Goal: Information Seeking & Learning: Find specific page/section

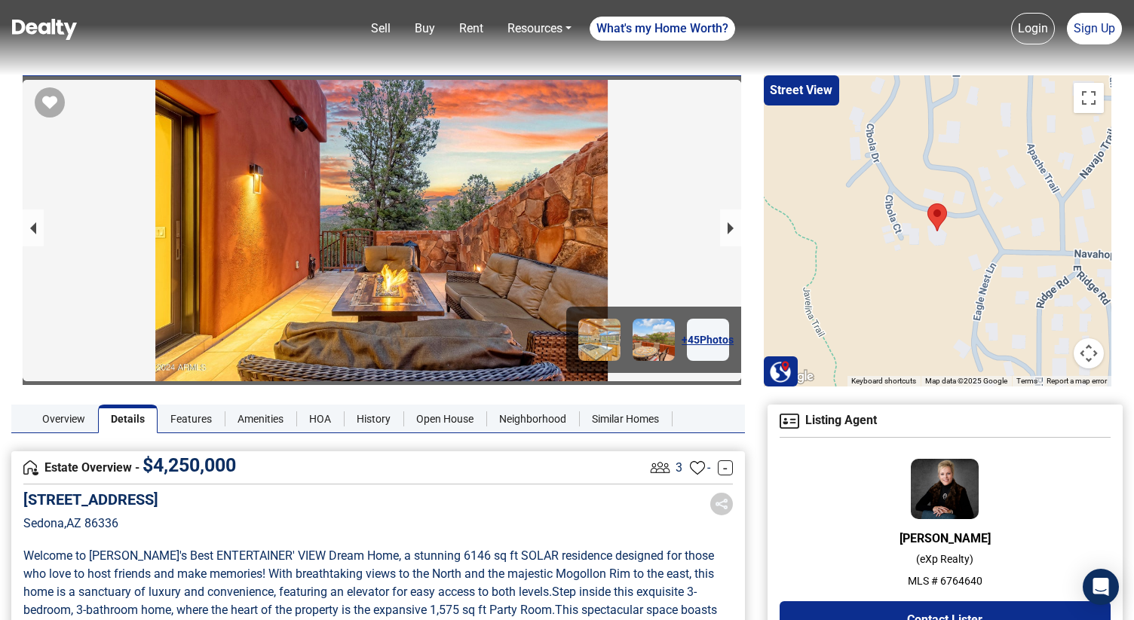
scroll to position [574, 0]
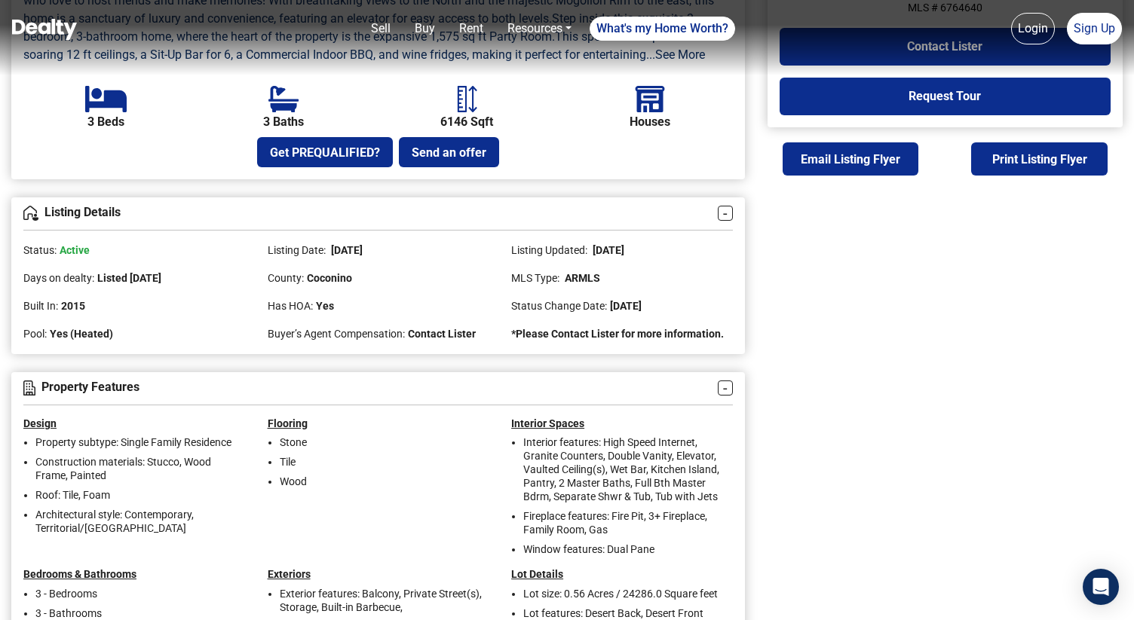
click at [54, 26] on img at bounding box center [44, 29] width 65 height 21
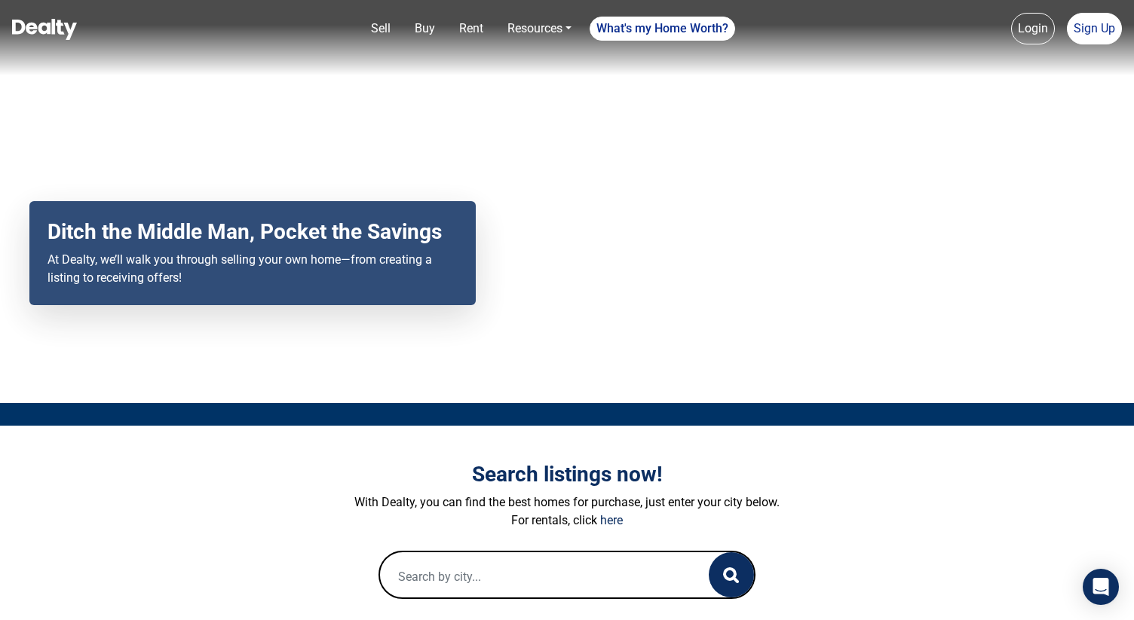
click at [454, 573] on input "text" at bounding box center [529, 576] width 298 height 48
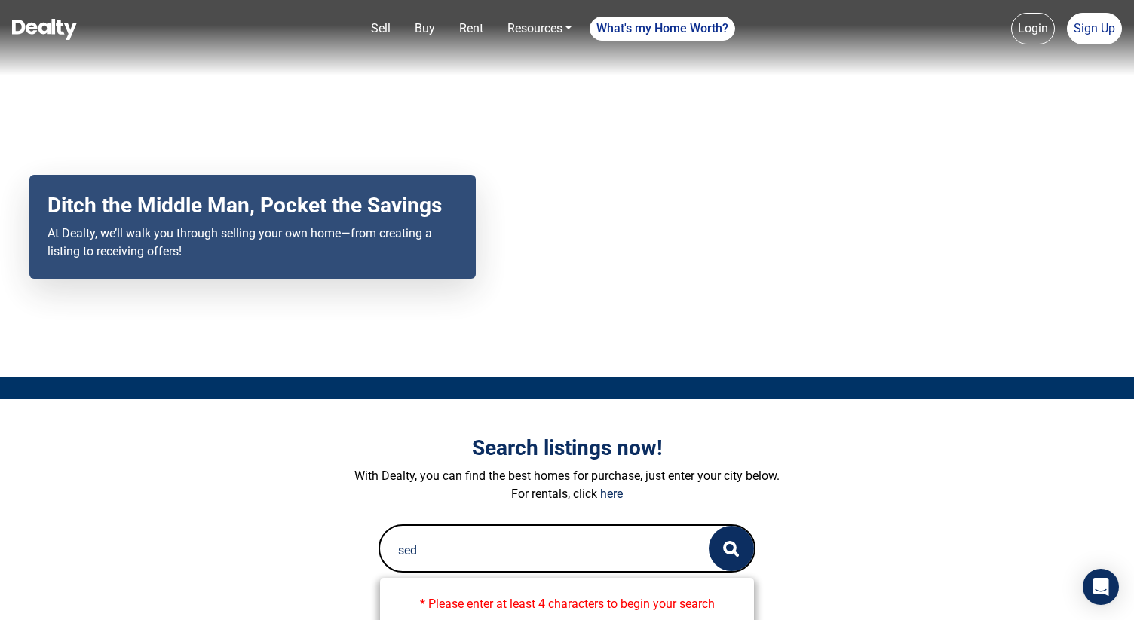
scroll to position [29, 0]
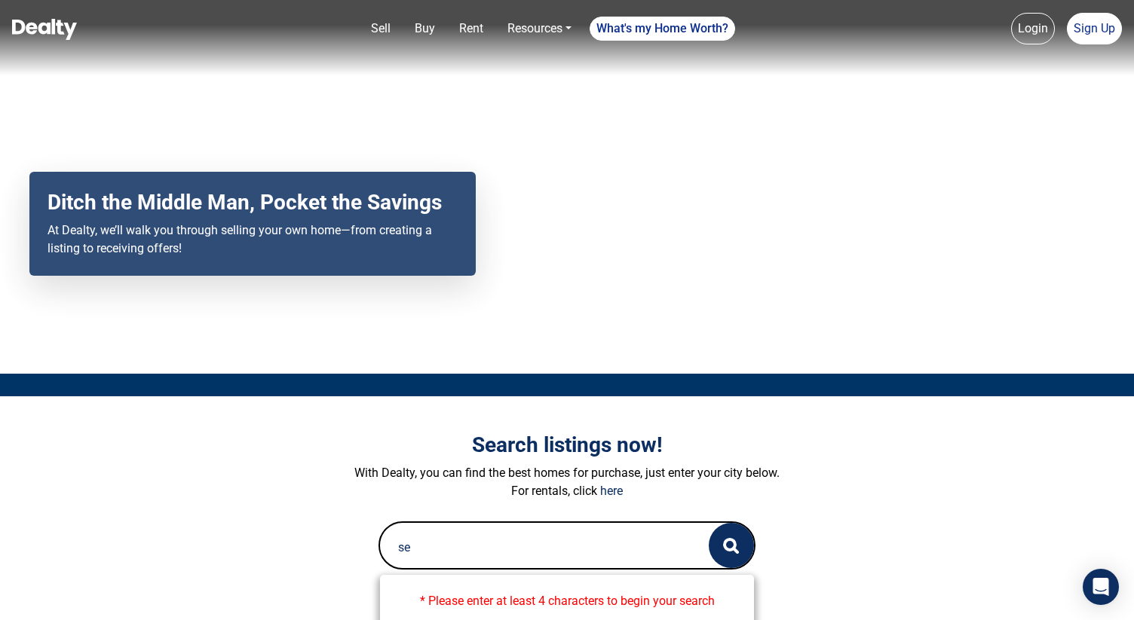
type input "s"
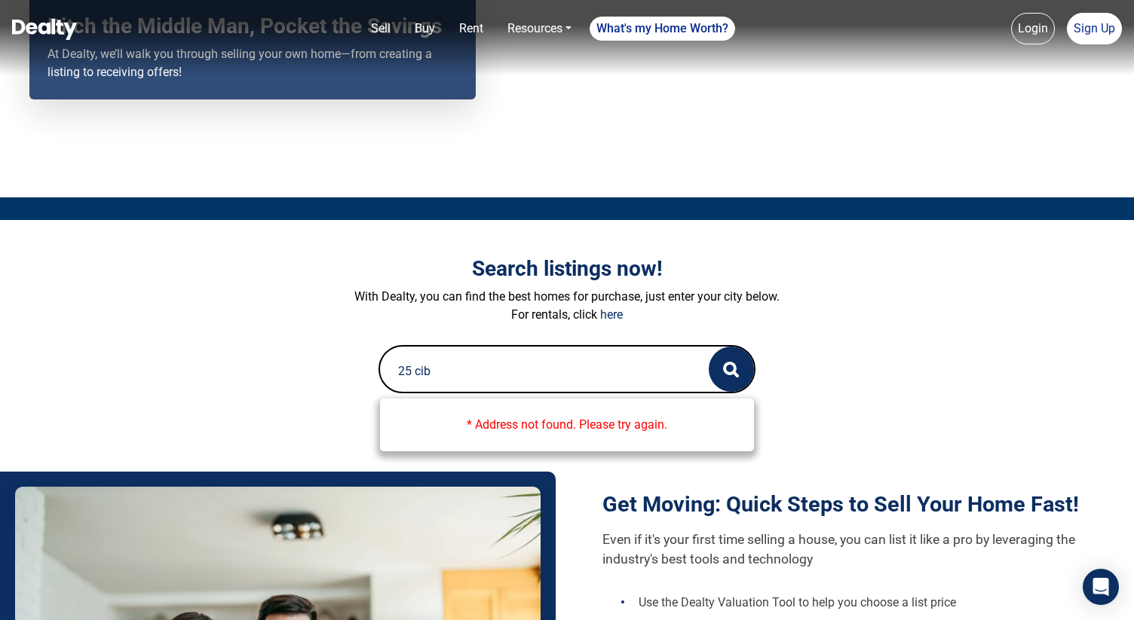
scroll to position [210, 0]
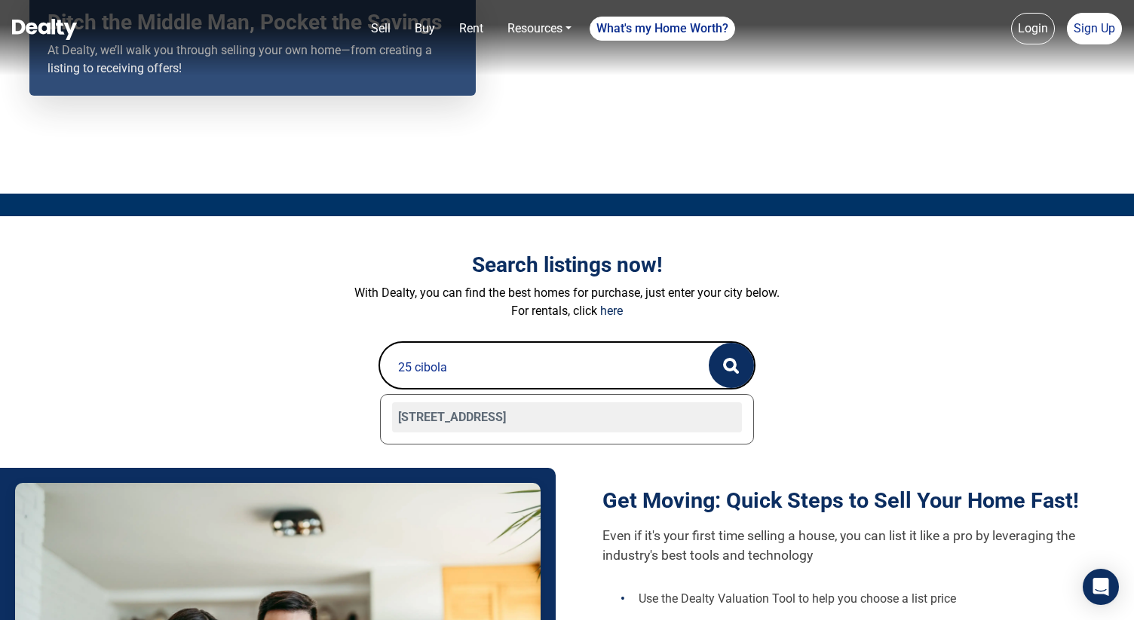
click at [462, 418] on div "[STREET_ADDRESS]" at bounding box center [567, 417] width 350 height 30
type input "[STREET_ADDRESS]"
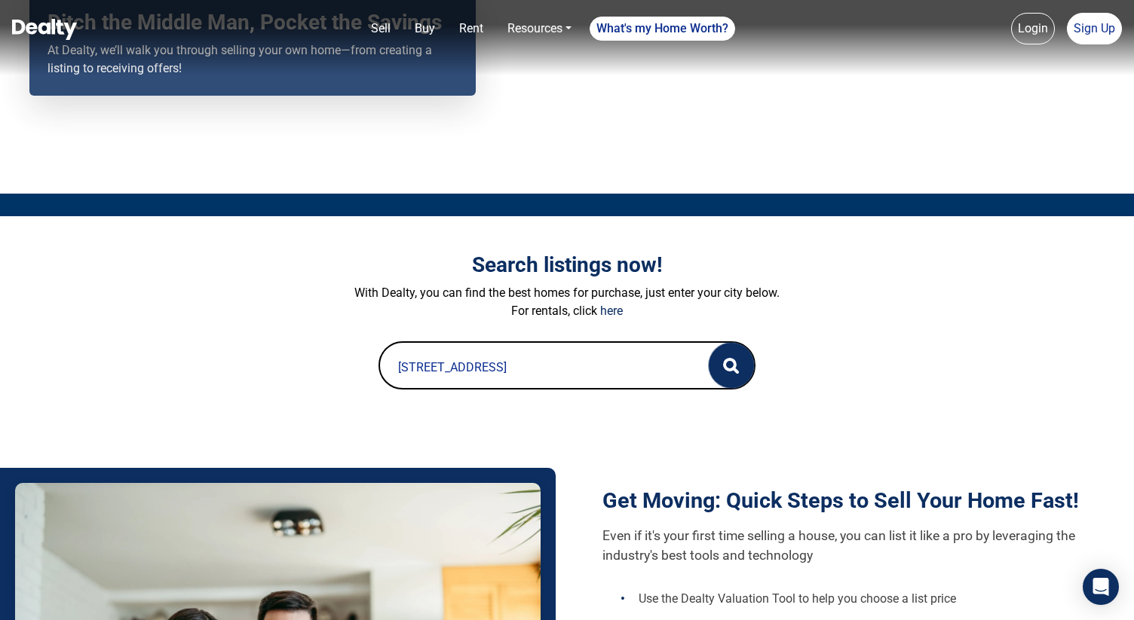
click at [724, 376] on button "button" at bounding box center [730, 365] width 45 height 45
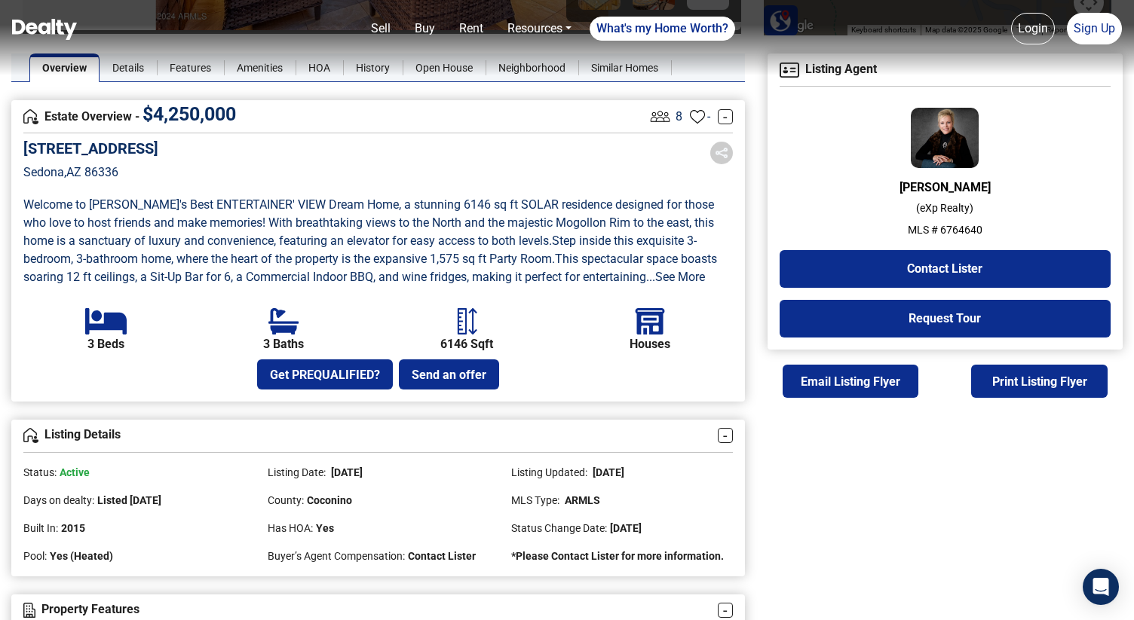
scroll to position [328, 0]
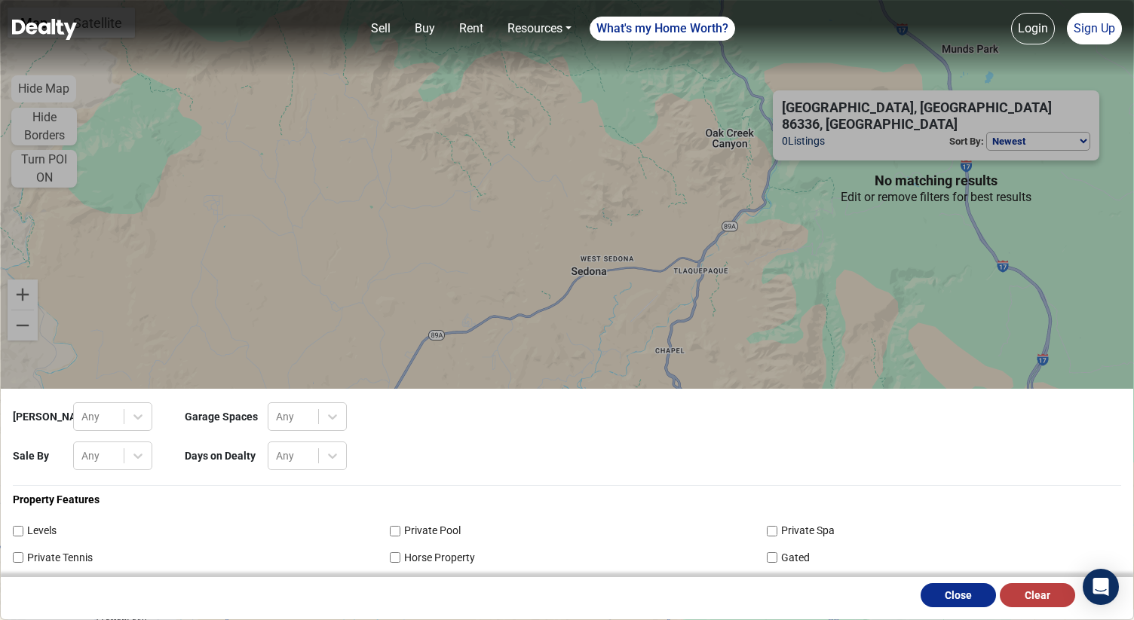
select select "newest"
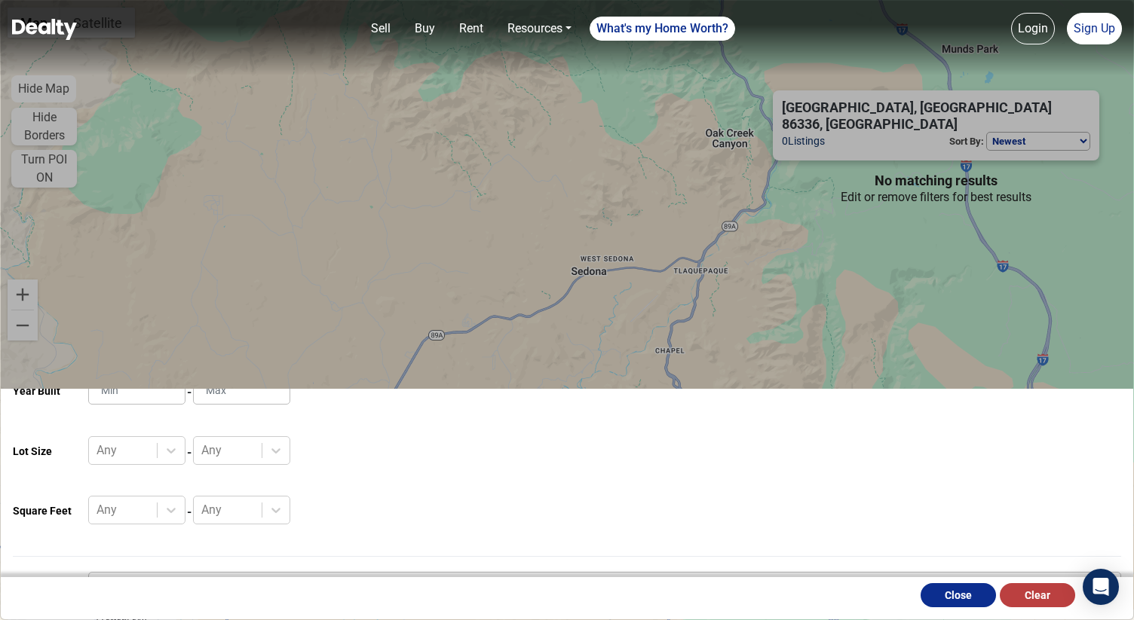
scroll to position [317, 0]
click at [1038, 601] on button "Clear" at bounding box center [1036, 595] width 75 height 24
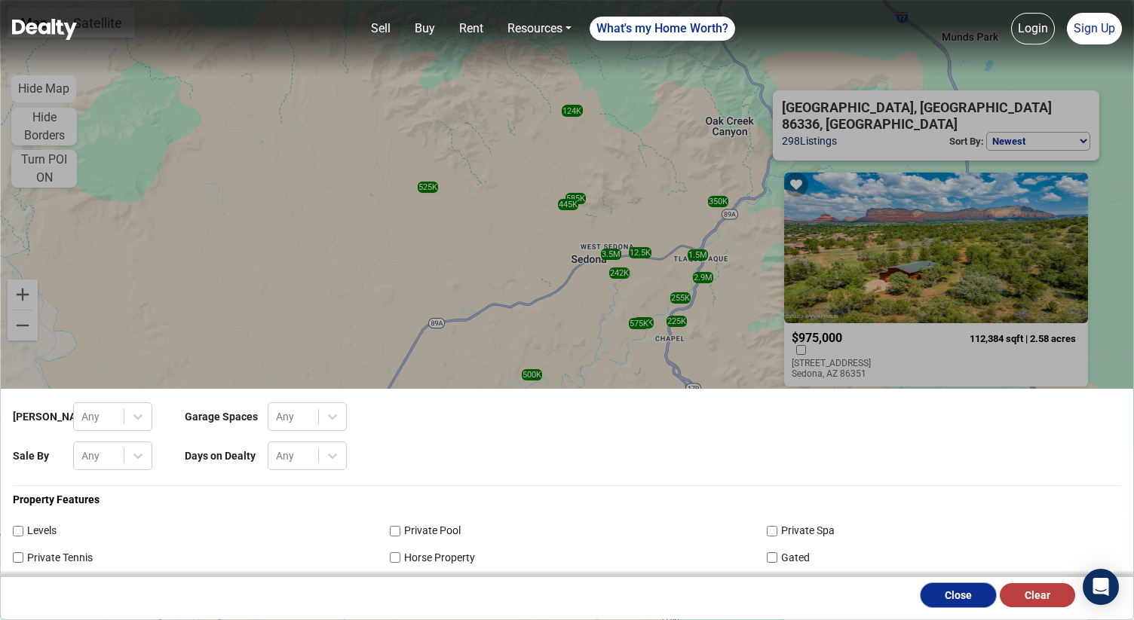
click at [965, 593] on button "Close" at bounding box center [957, 595] width 75 height 24
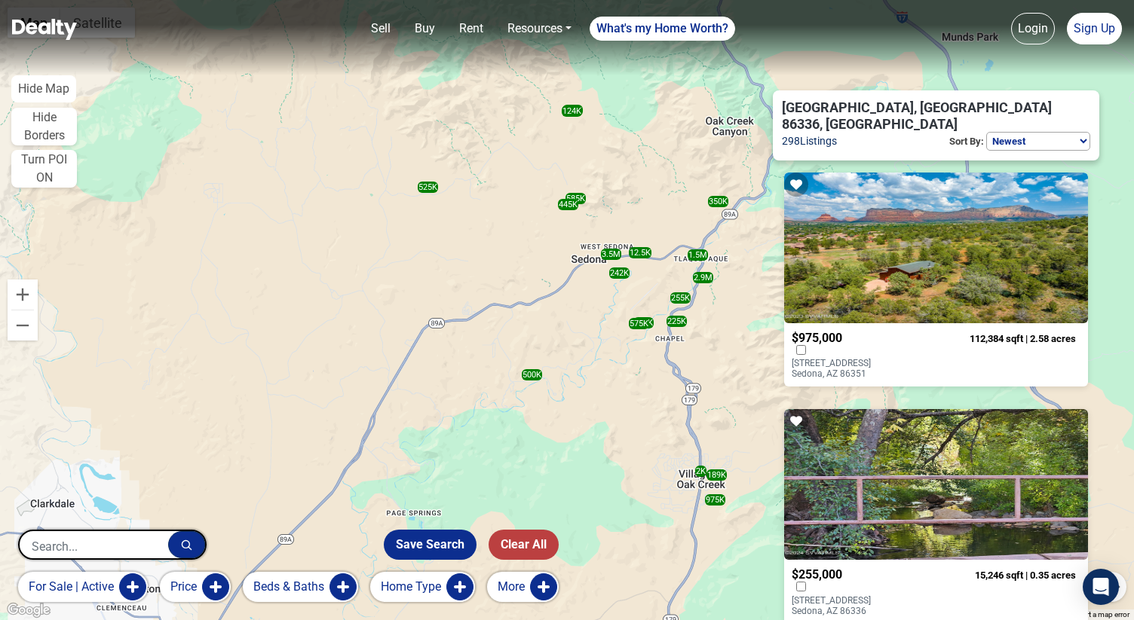
click at [120, 552] on input "text" at bounding box center [94, 546] width 148 height 30
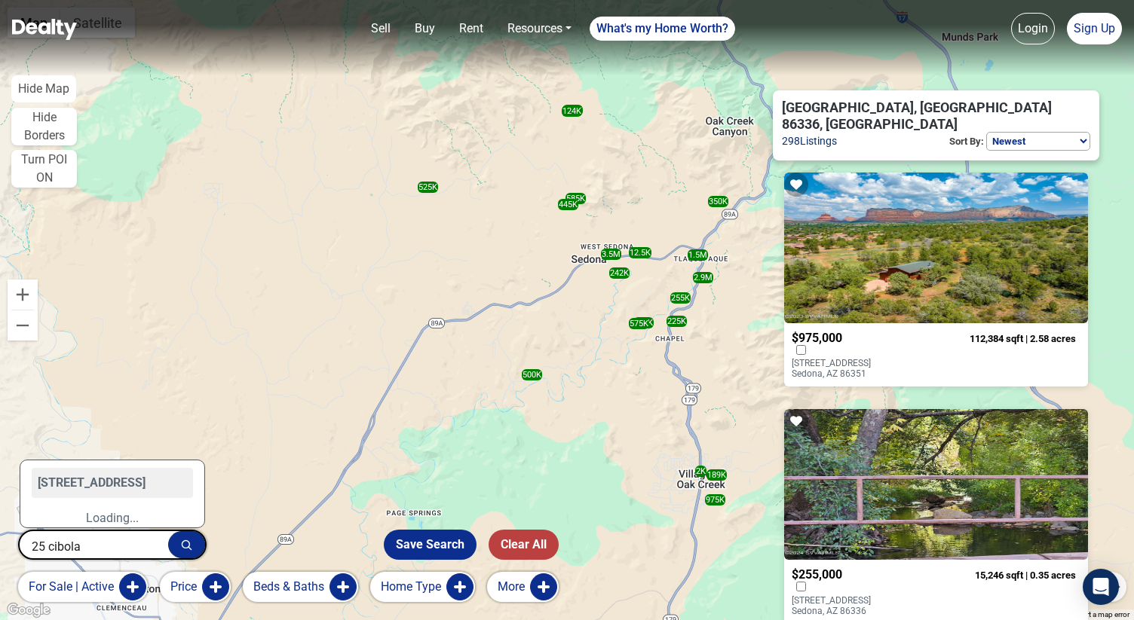
click at [107, 519] on div "Loading..." at bounding box center [112, 518] width 184 height 18
click at [110, 541] on input "25 cibola" at bounding box center [94, 546] width 148 height 30
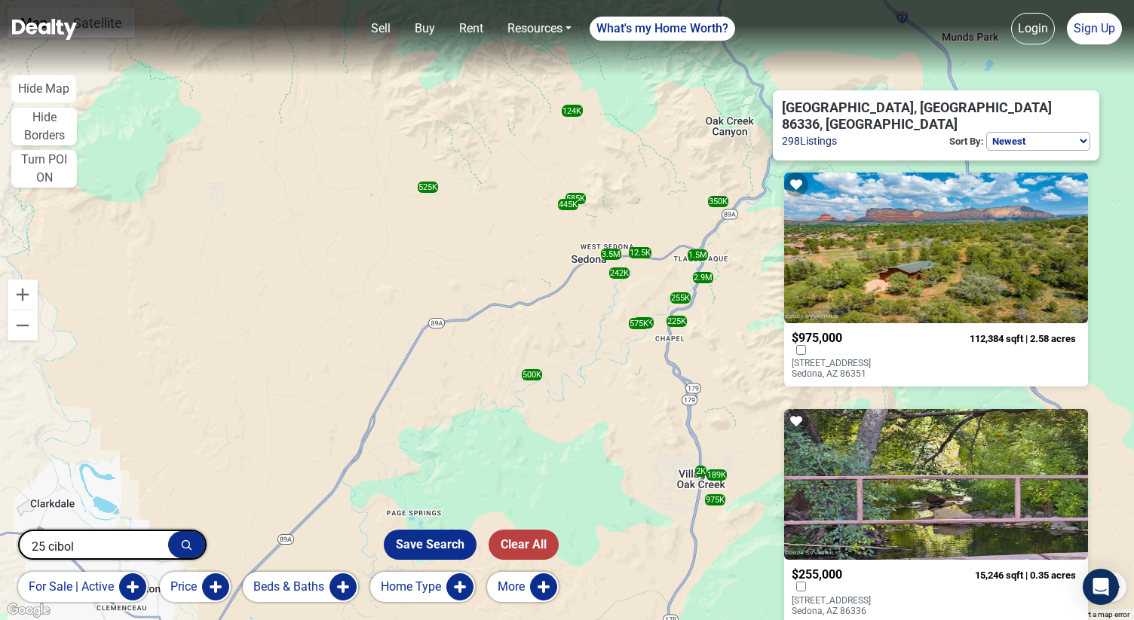
type input "25 cibola"
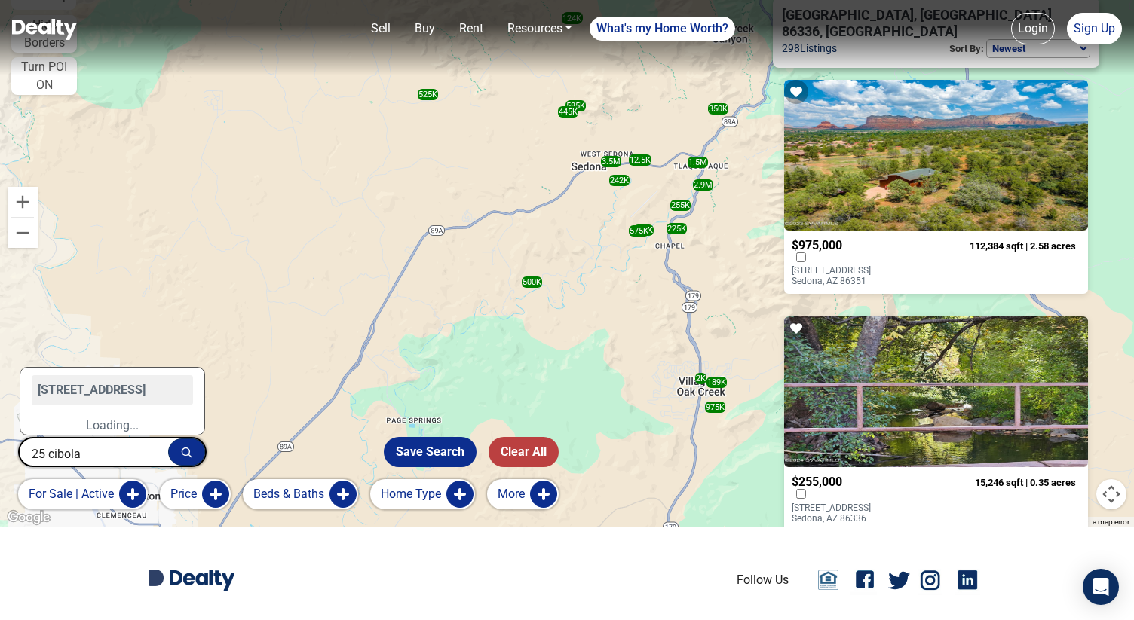
scroll to position [93, 0]
click at [116, 422] on div "Loading..." at bounding box center [112, 425] width 184 height 18
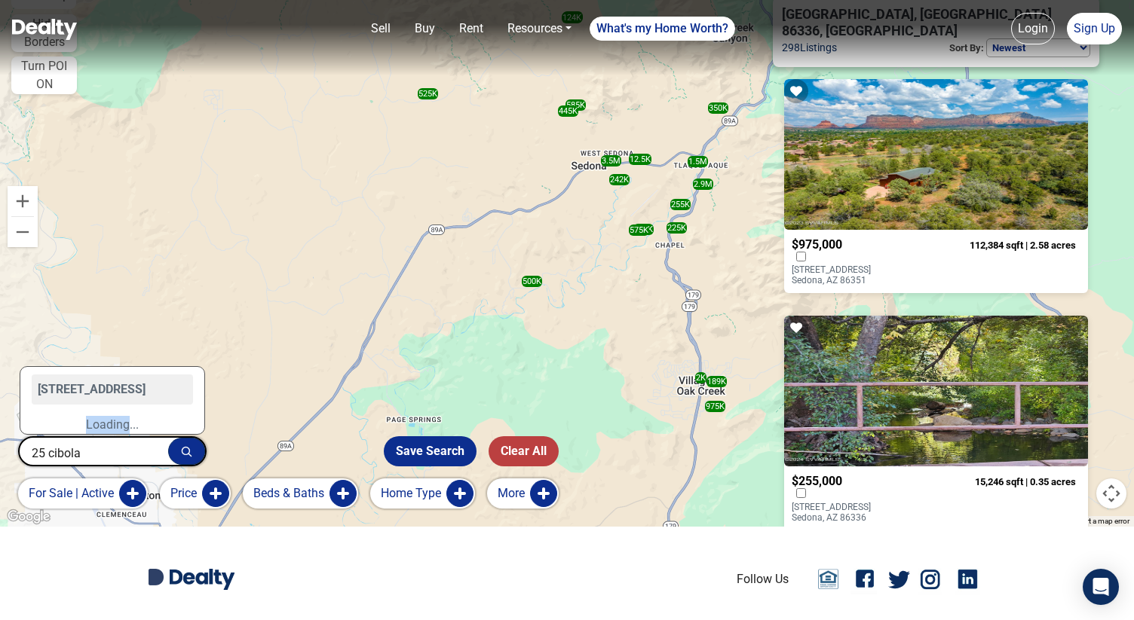
click at [116, 422] on div "Loading..." at bounding box center [112, 425] width 184 height 18
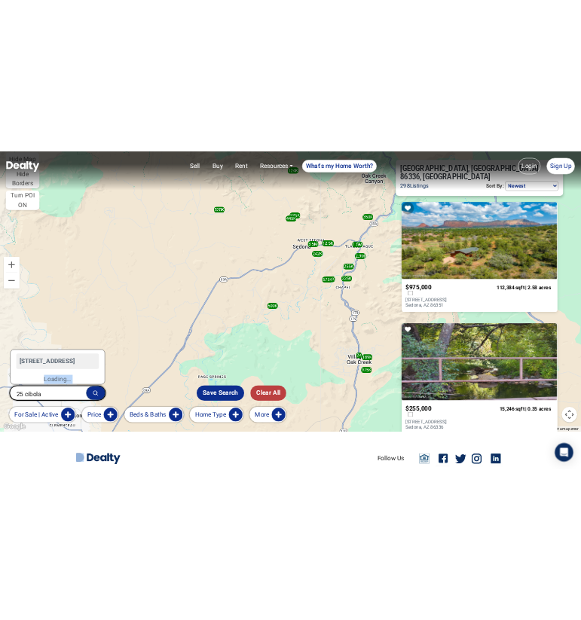
scroll to position [86, 0]
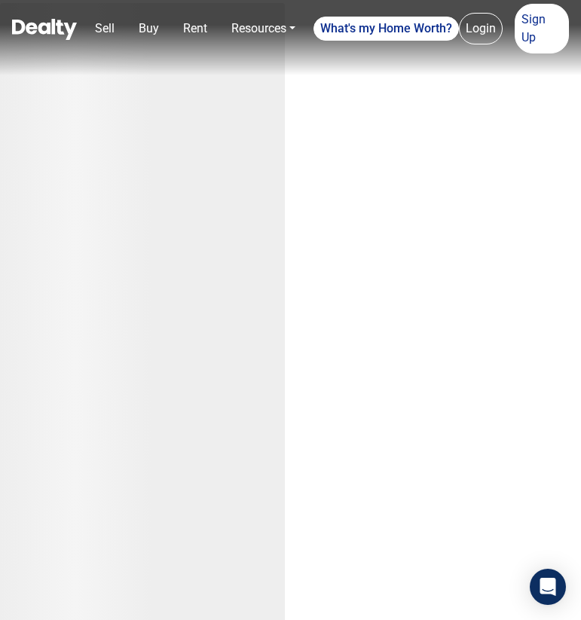
scroll to position [86, 0]
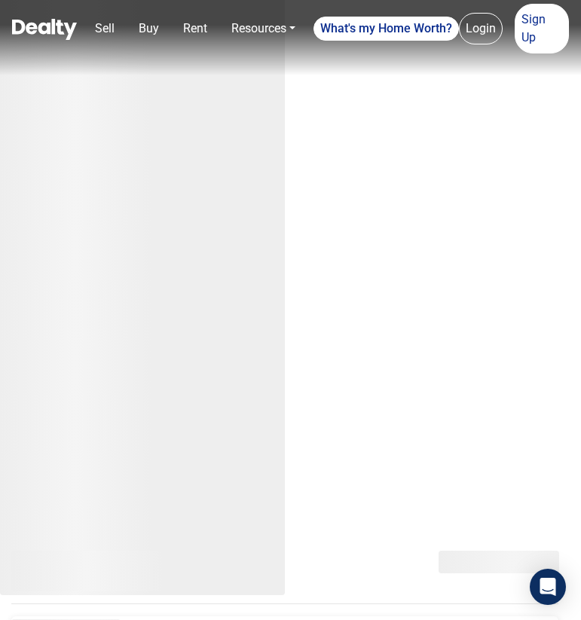
select select "newest"
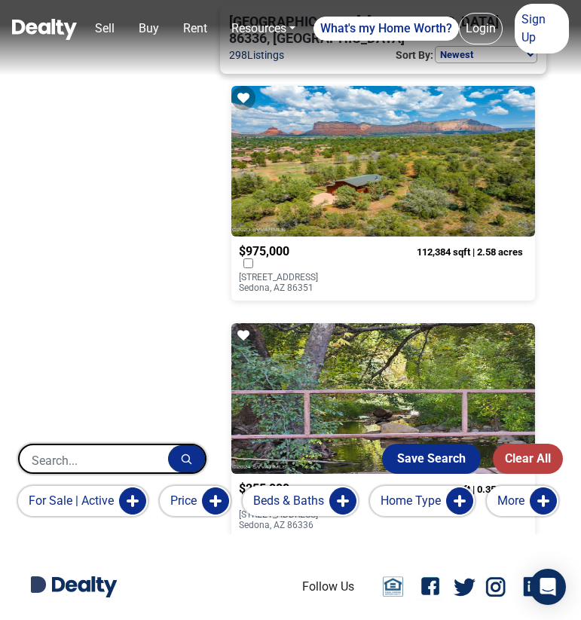
click at [133, 461] on input "text" at bounding box center [94, 460] width 148 height 30
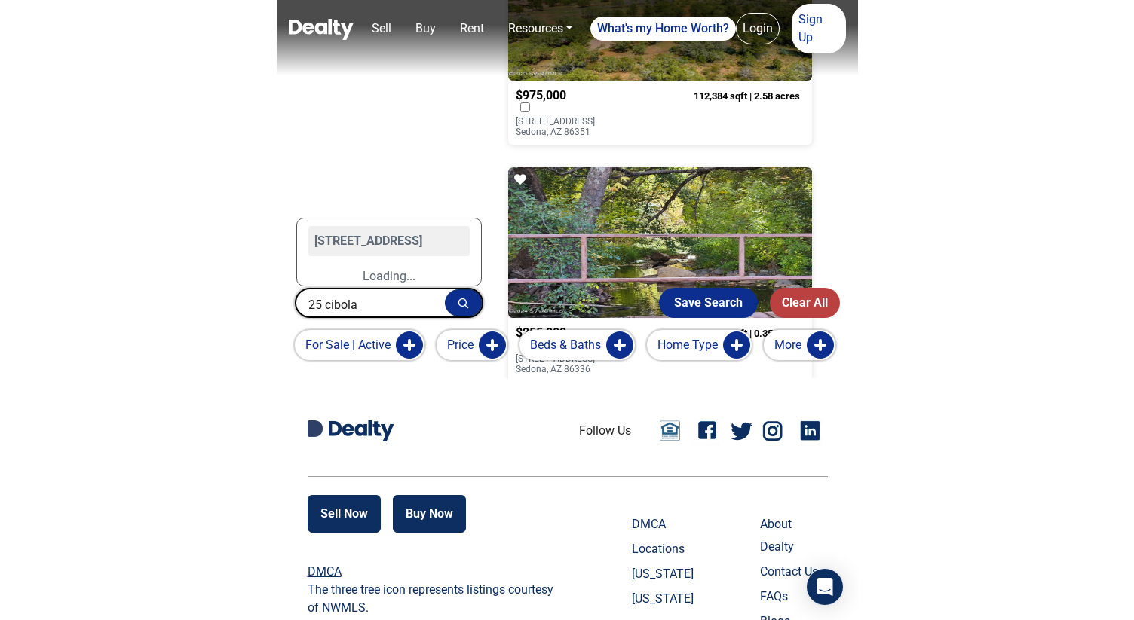
scroll to position [243, 0]
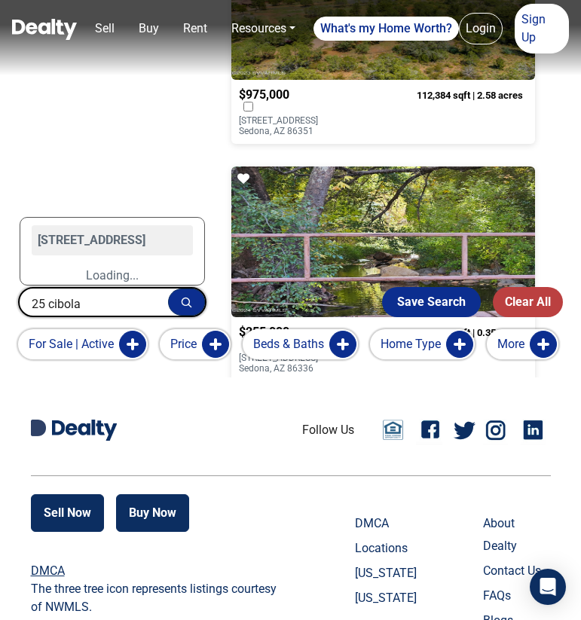
type input "25 cibola"
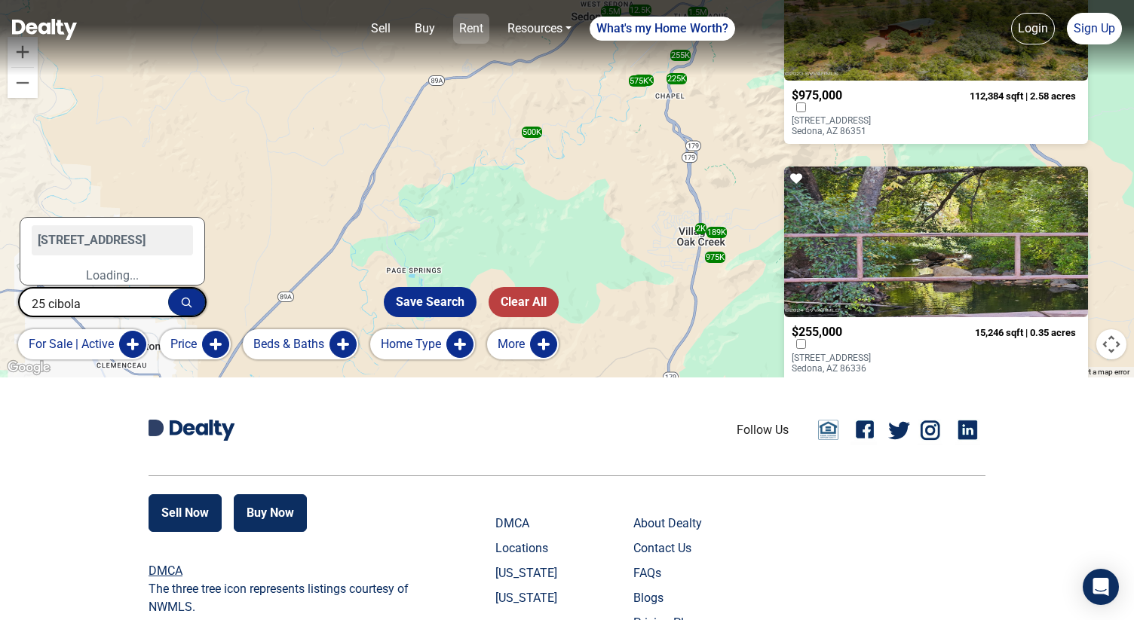
click at [475, 35] on link "Rent" at bounding box center [471, 29] width 36 height 30
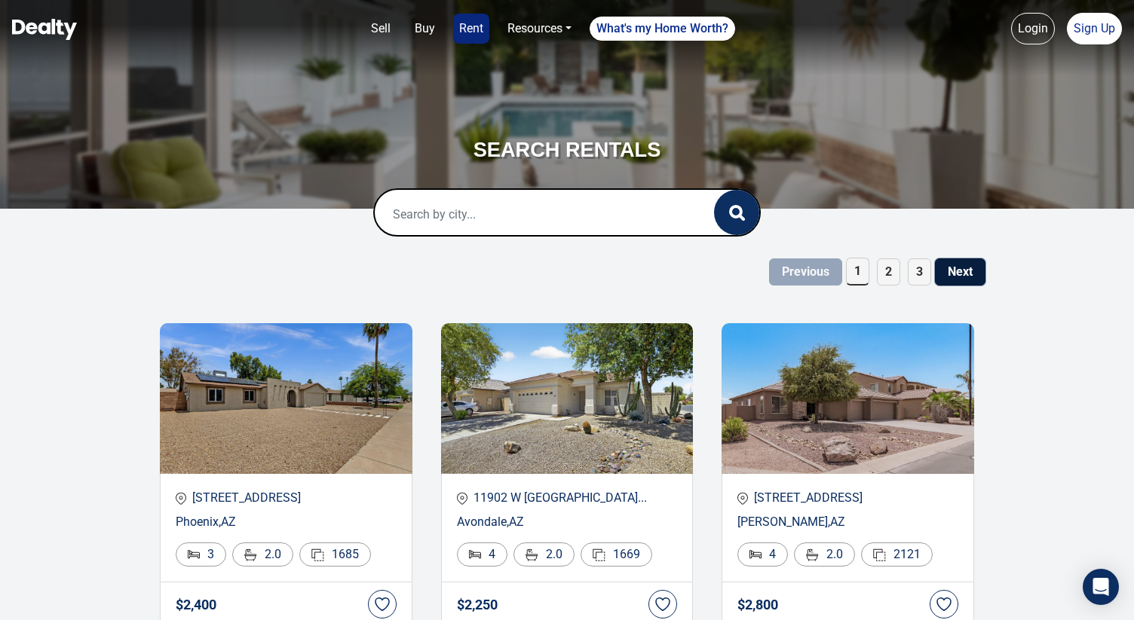
click at [962, 277] on button "Next" at bounding box center [960, 272] width 50 height 27
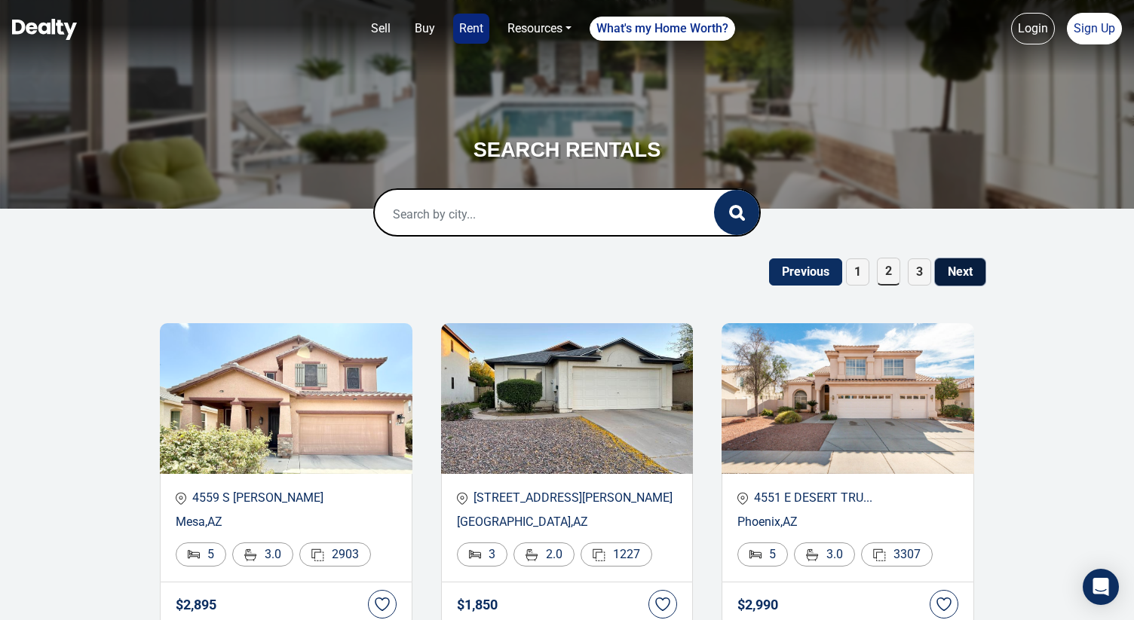
click at [974, 260] on button "Next" at bounding box center [960, 272] width 50 height 27
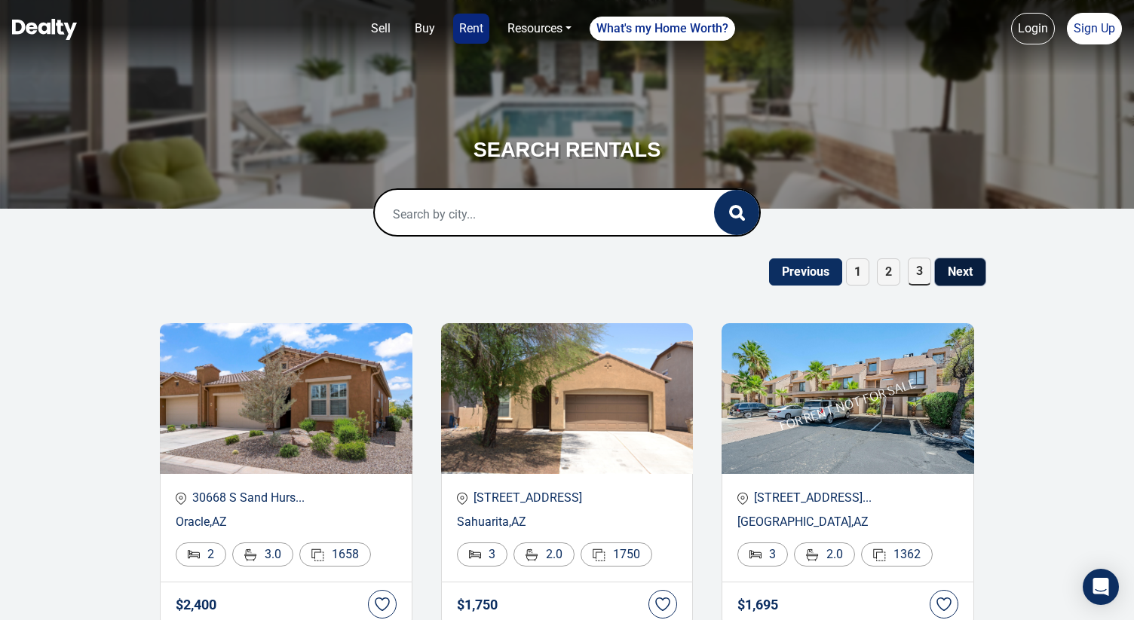
click at [955, 269] on button "Next" at bounding box center [960, 272] width 50 height 27
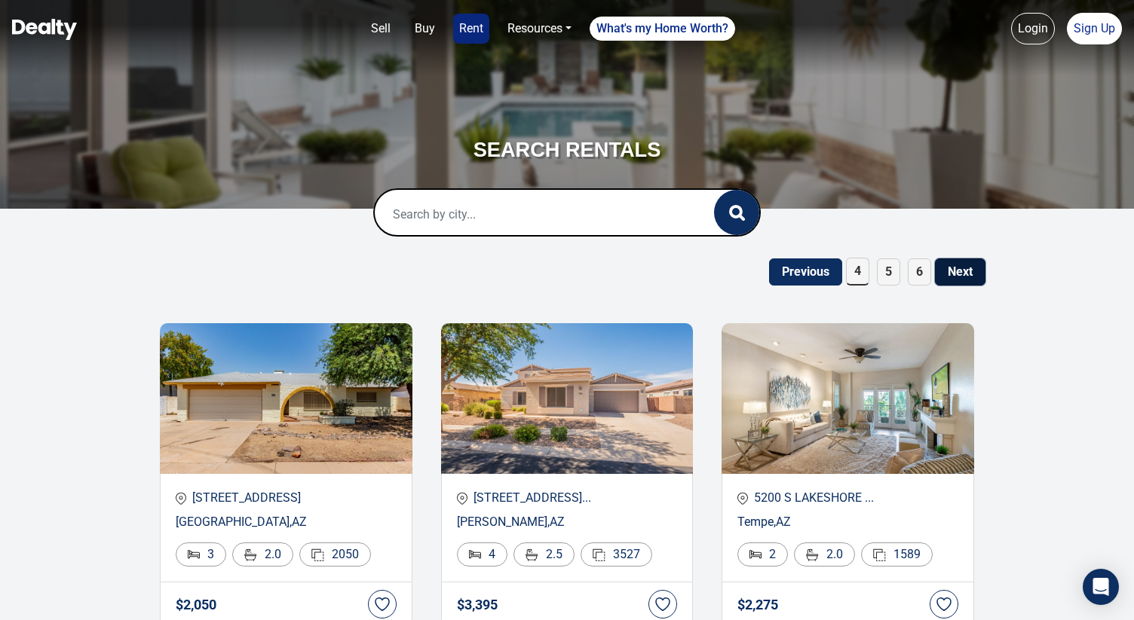
click at [964, 267] on button "Next" at bounding box center [960, 272] width 50 height 27
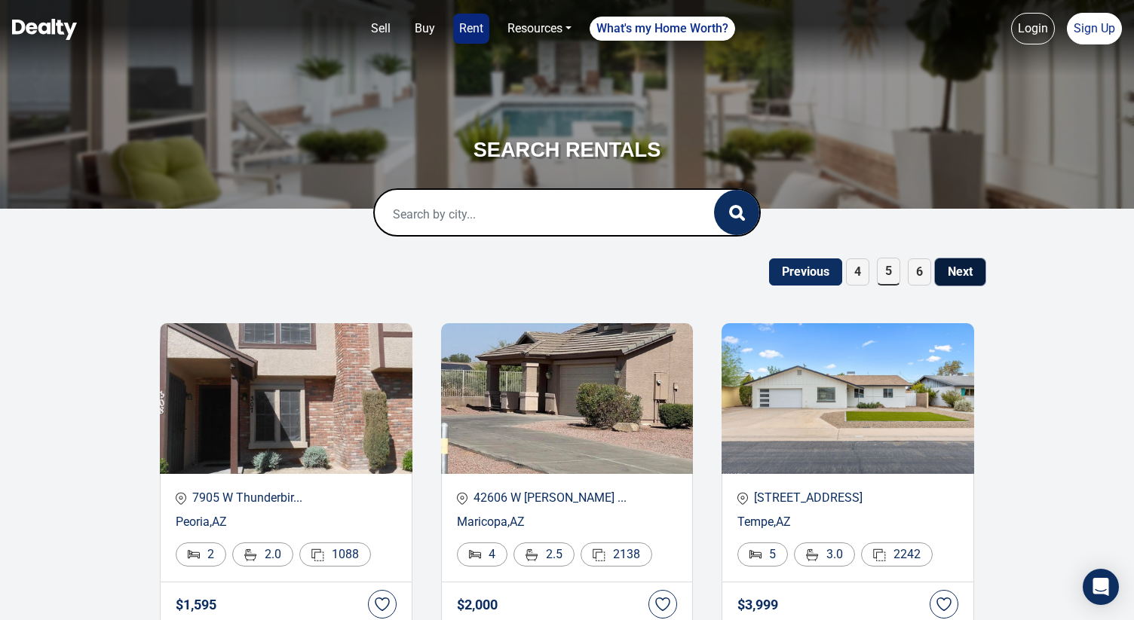
click at [971, 277] on button "Next" at bounding box center [960, 272] width 50 height 27
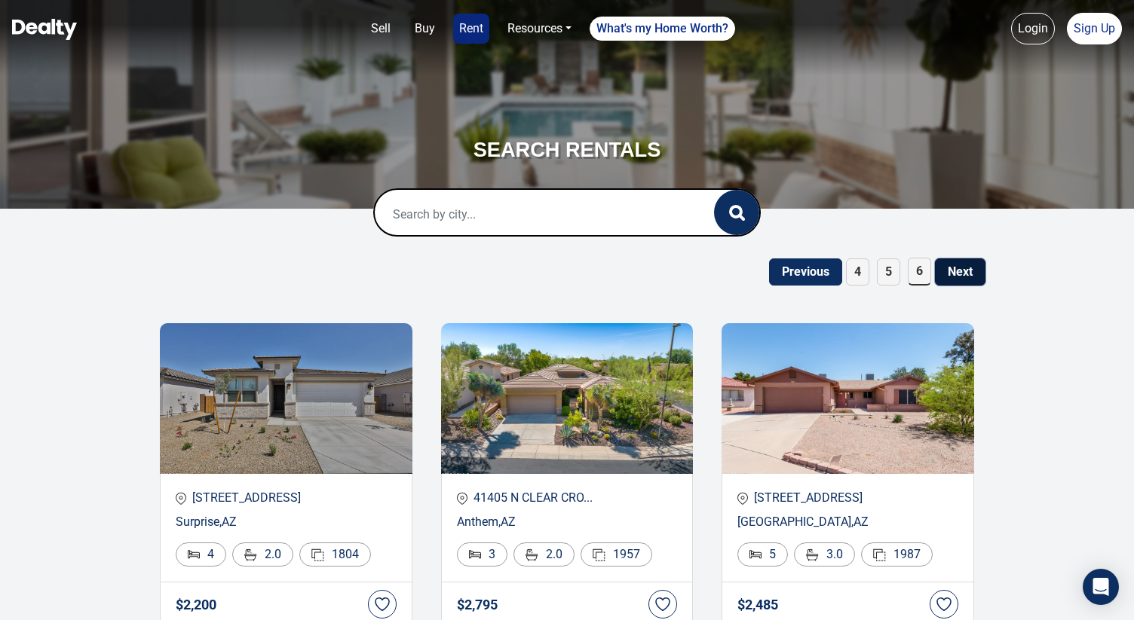
click at [975, 269] on button "Next" at bounding box center [960, 272] width 50 height 27
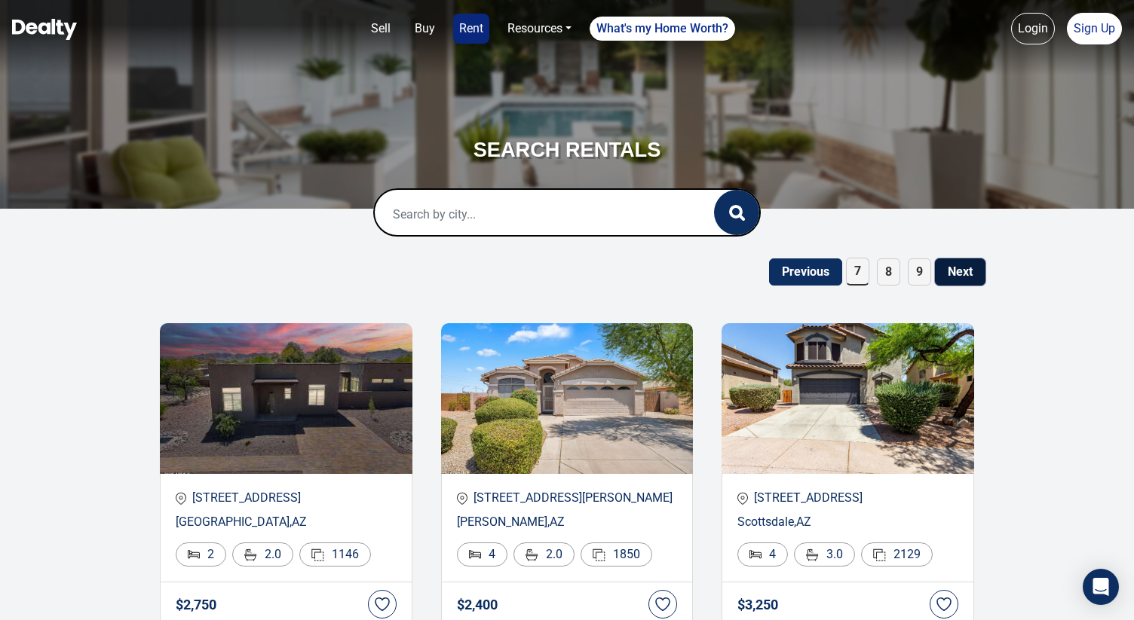
click at [961, 265] on button "Next" at bounding box center [960, 272] width 50 height 27
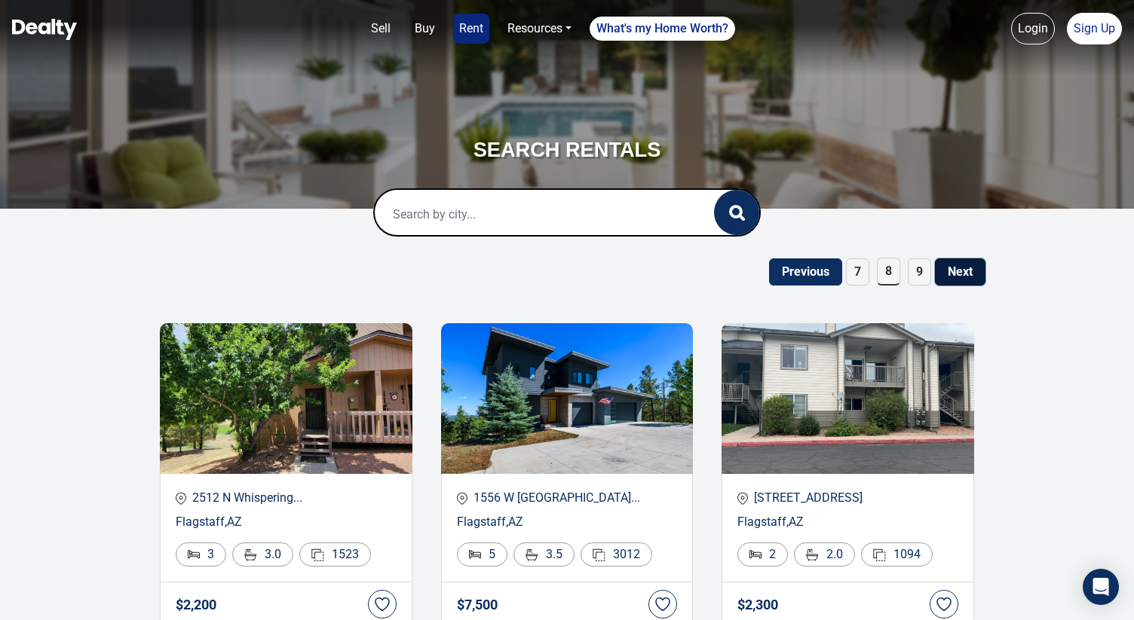
click at [961, 274] on button "Next" at bounding box center [960, 272] width 50 height 27
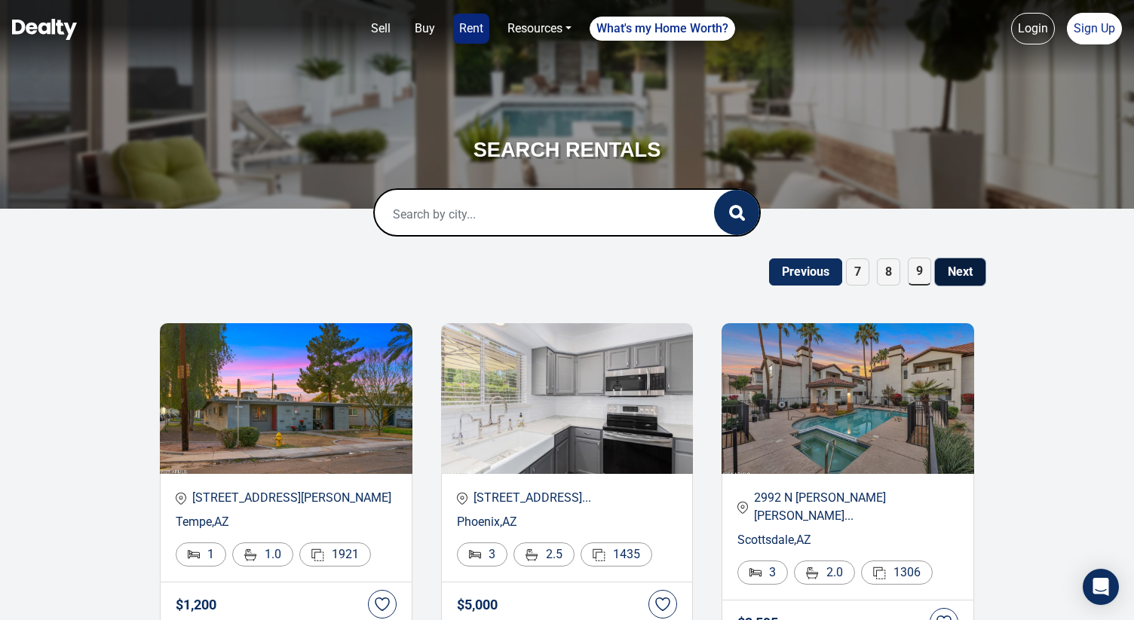
click at [964, 282] on button "Next" at bounding box center [960, 272] width 50 height 27
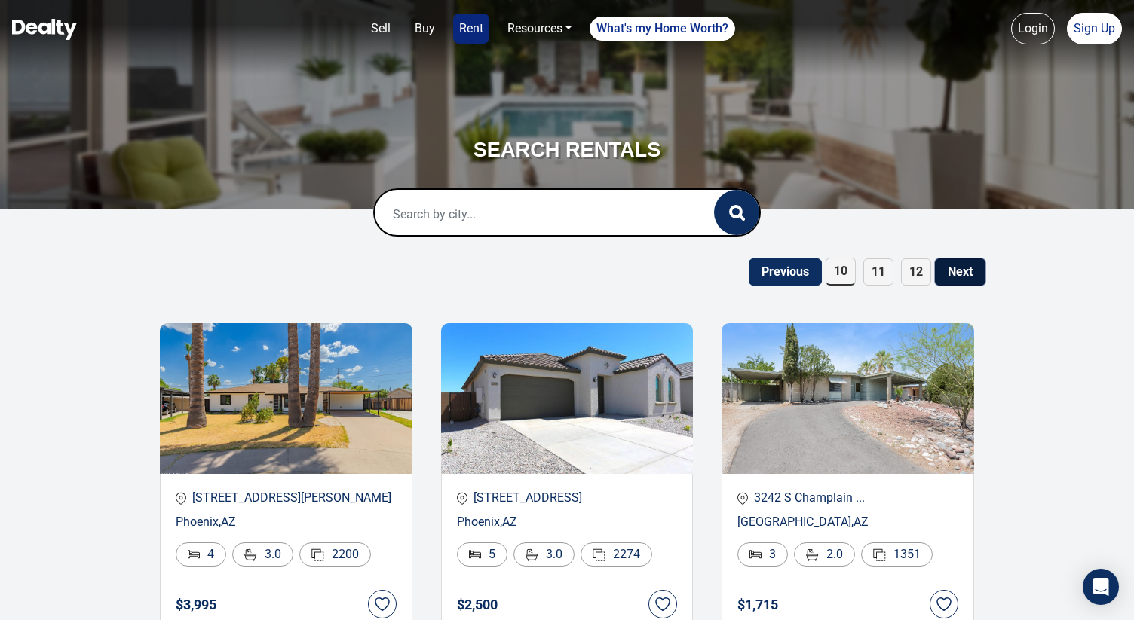
click at [978, 271] on button "Next" at bounding box center [960, 272] width 50 height 27
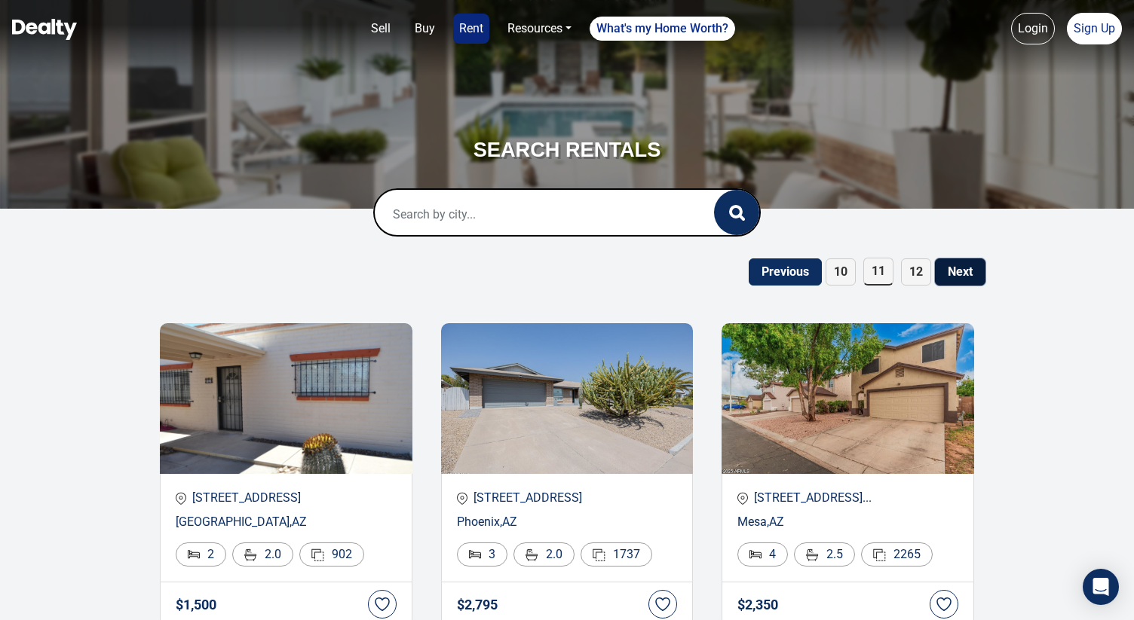
click at [976, 274] on button "Next" at bounding box center [960, 272] width 50 height 27
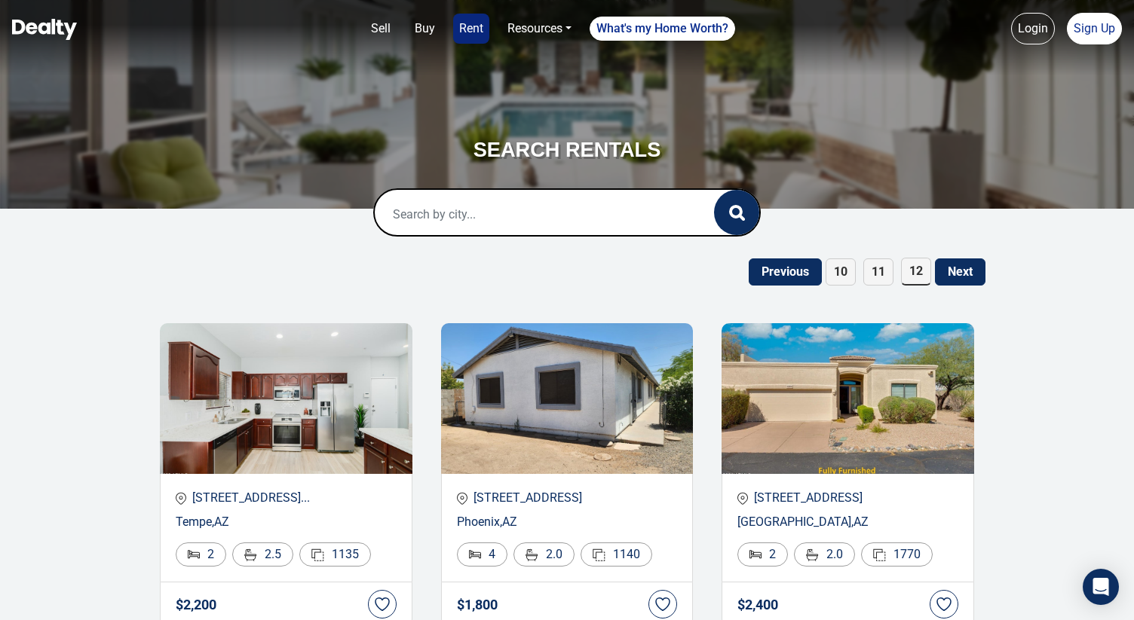
click at [971, 262] on button "Next" at bounding box center [960, 272] width 50 height 27
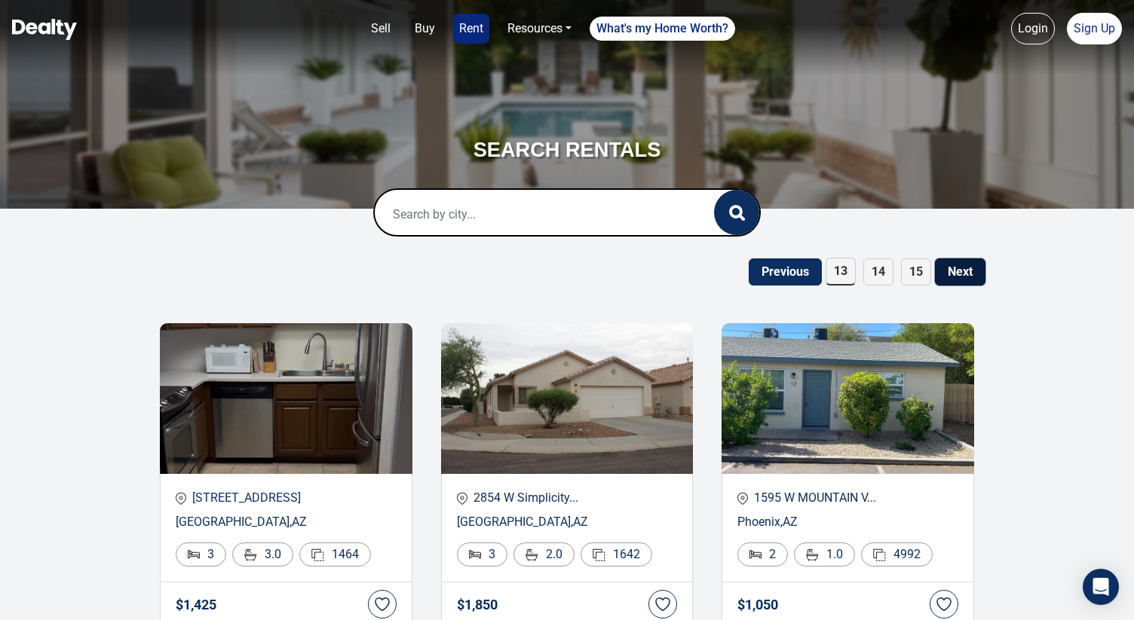
click at [960, 265] on button "Next" at bounding box center [960, 272] width 50 height 27
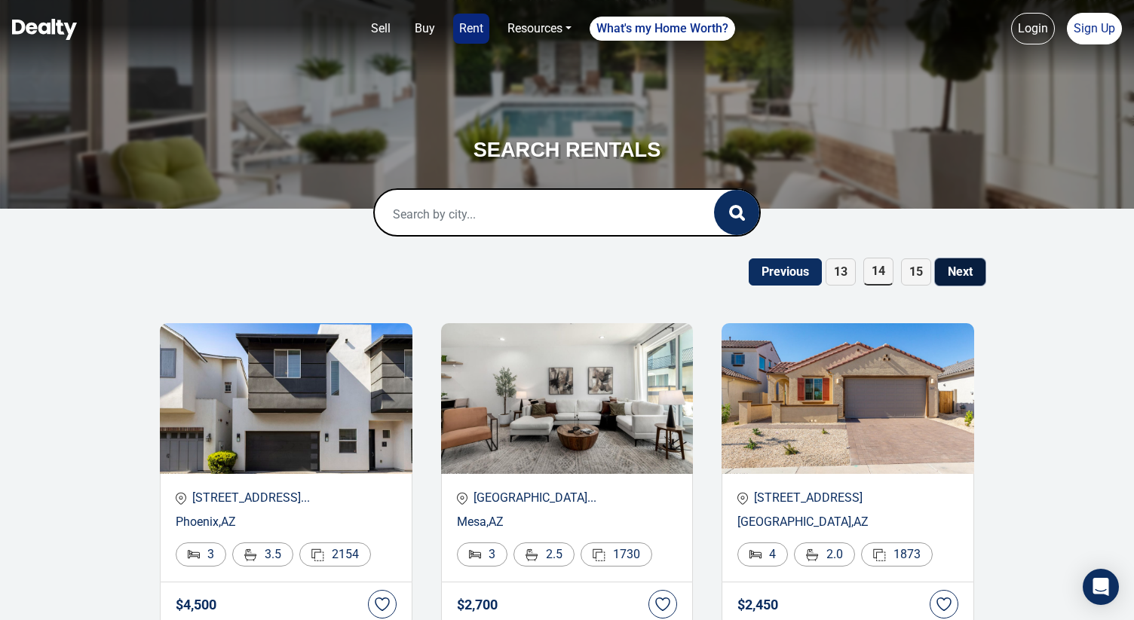
click at [951, 275] on button "Next" at bounding box center [960, 272] width 50 height 27
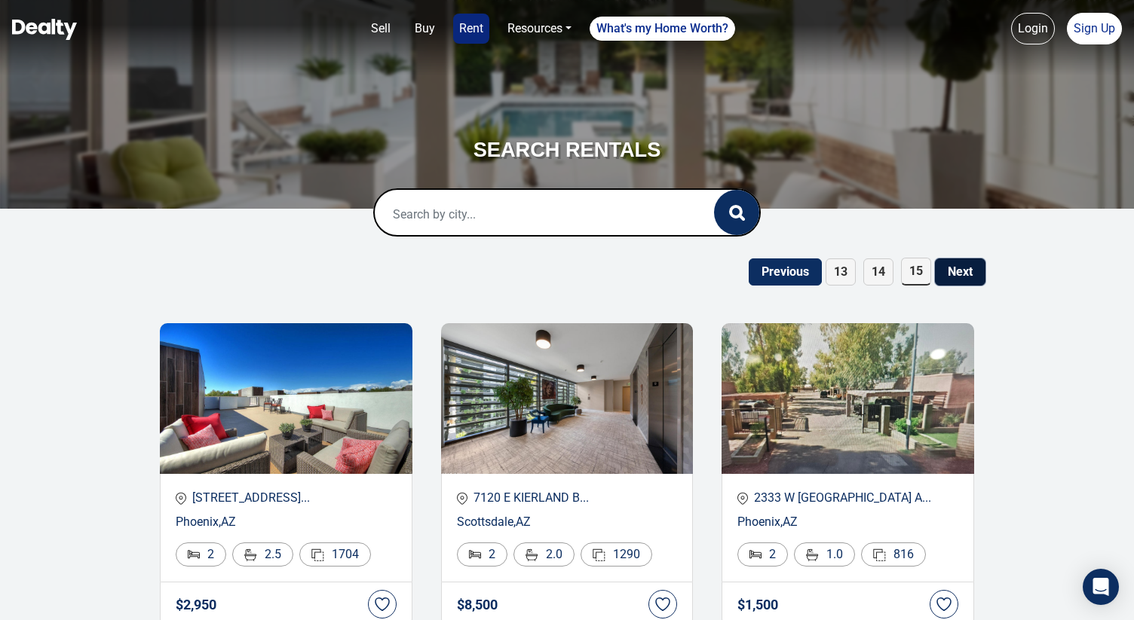
click at [952, 277] on button "Next" at bounding box center [960, 272] width 50 height 27
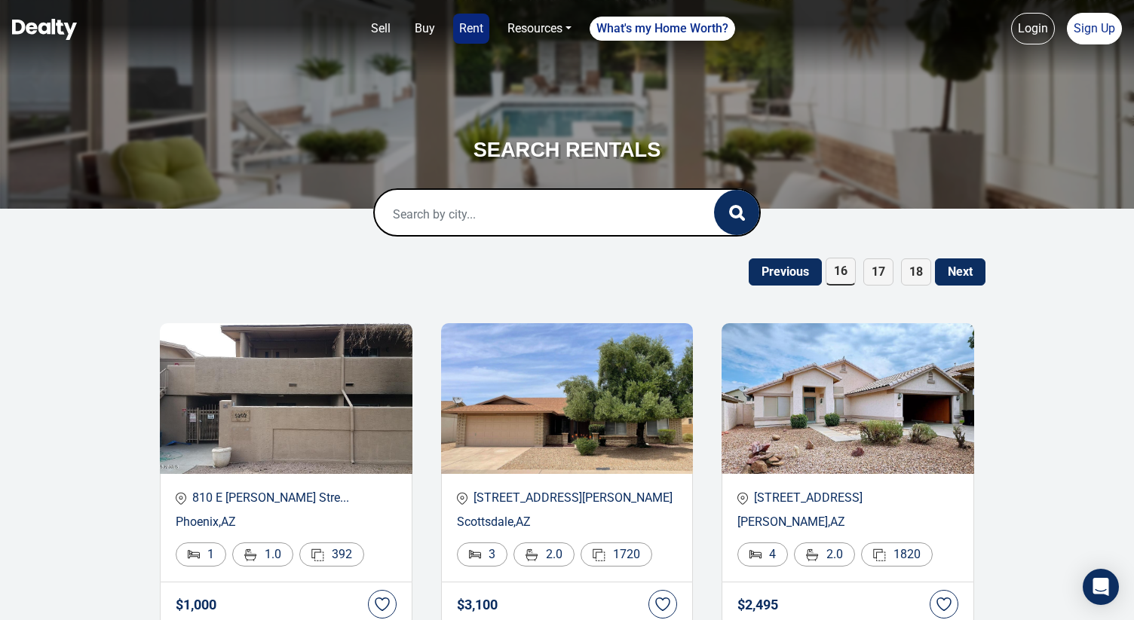
click at [958, 273] on button "Next" at bounding box center [960, 272] width 50 height 27
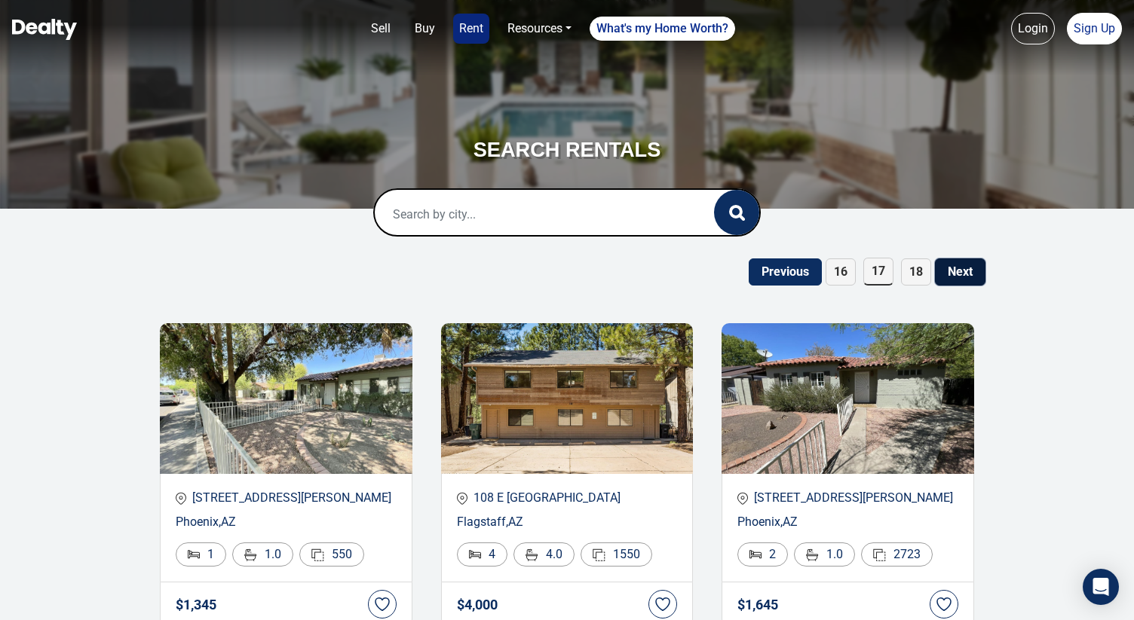
click at [958, 272] on button "Next" at bounding box center [960, 272] width 50 height 27
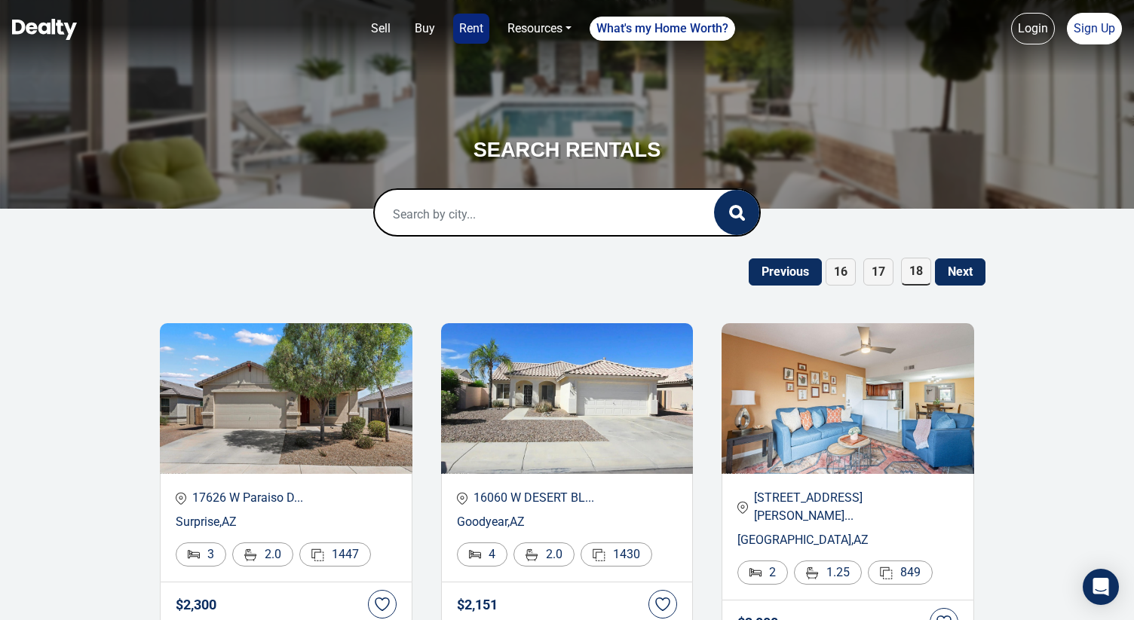
click at [959, 274] on button "Next" at bounding box center [960, 272] width 50 height 27
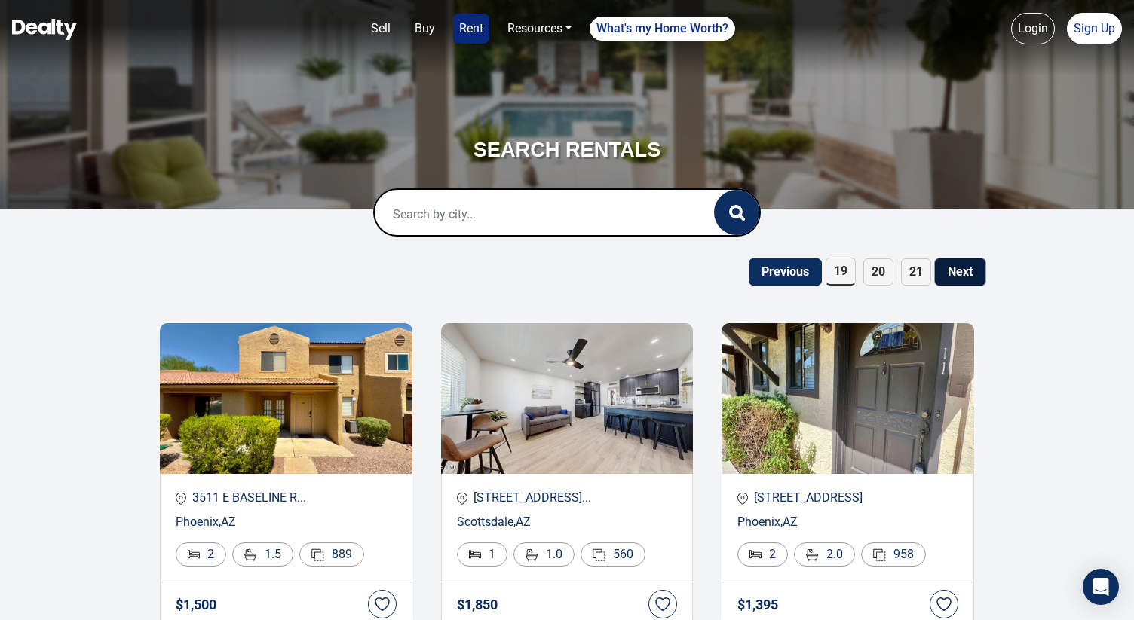
click at [959, 273] on button "Next" at bounding box center [960, 272] width 50 height 27
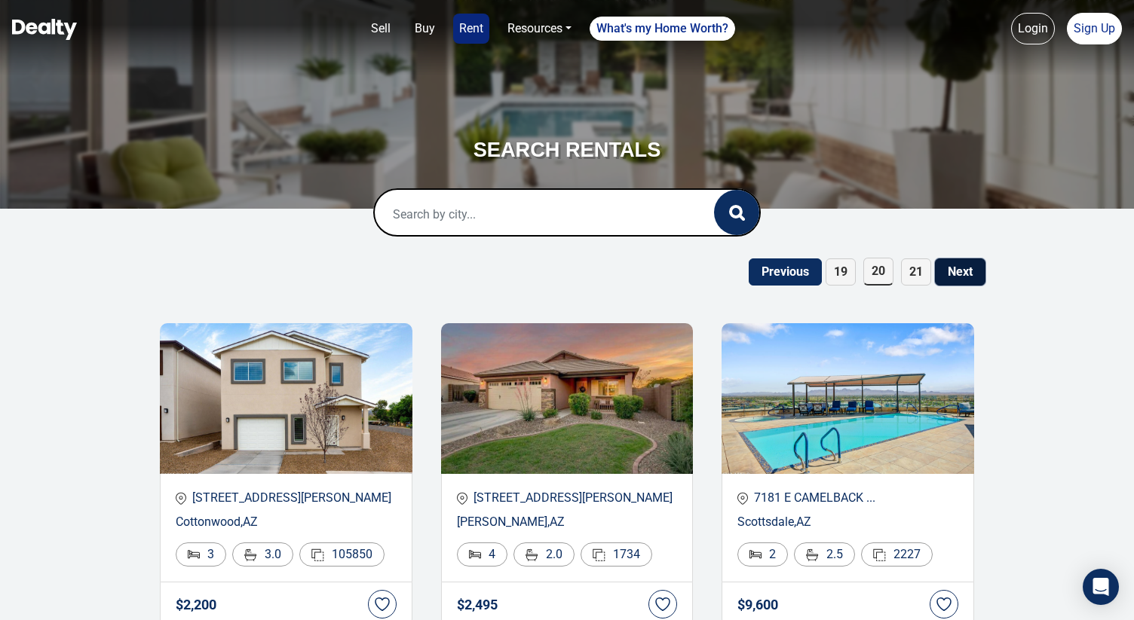
click at [955, 276] on button "Next" at bounding box center [960, 272] width 50 height 27
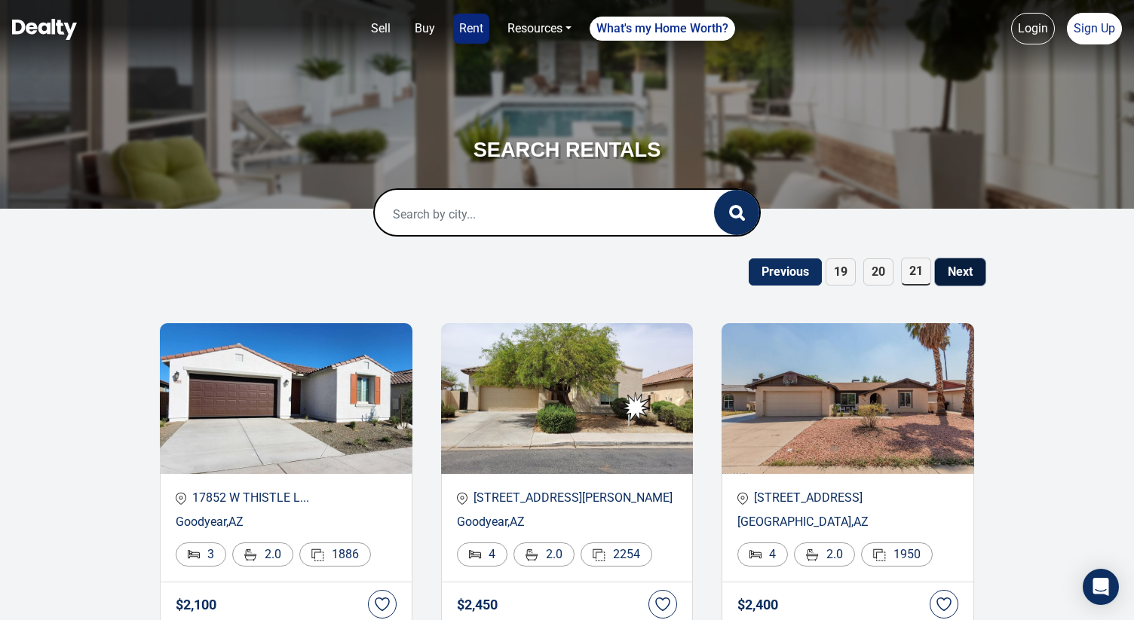
click at [954, 276] on button "Next" at bounding box center [960, 272] width 50 height 27
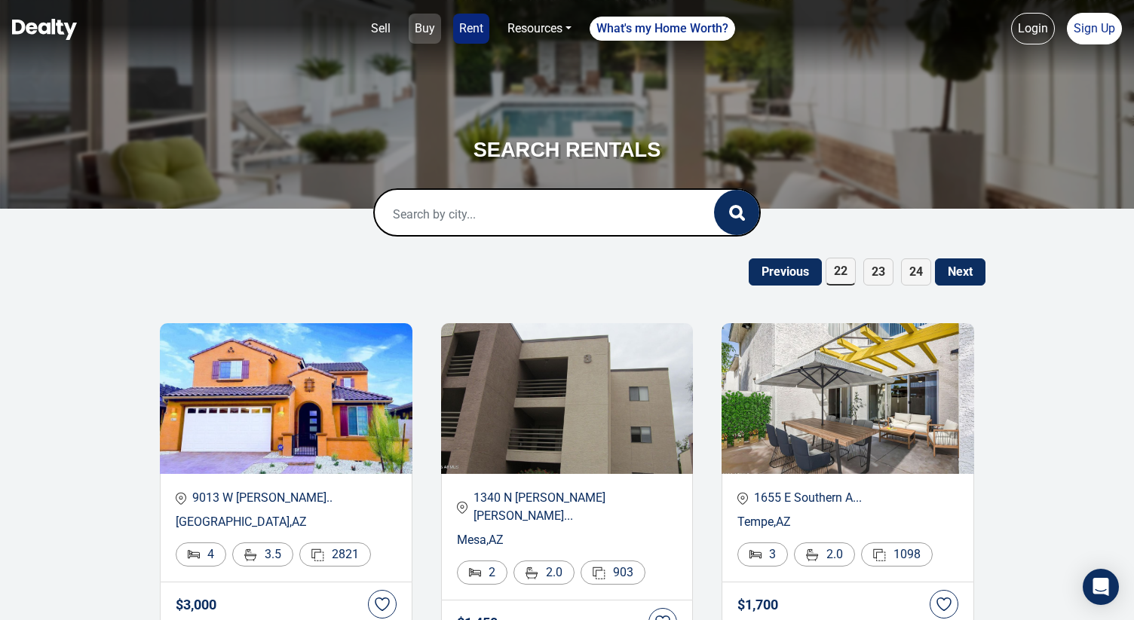
click at [432, 30] on link "Buy" at bounding box center [425, 29] width 32 height 30
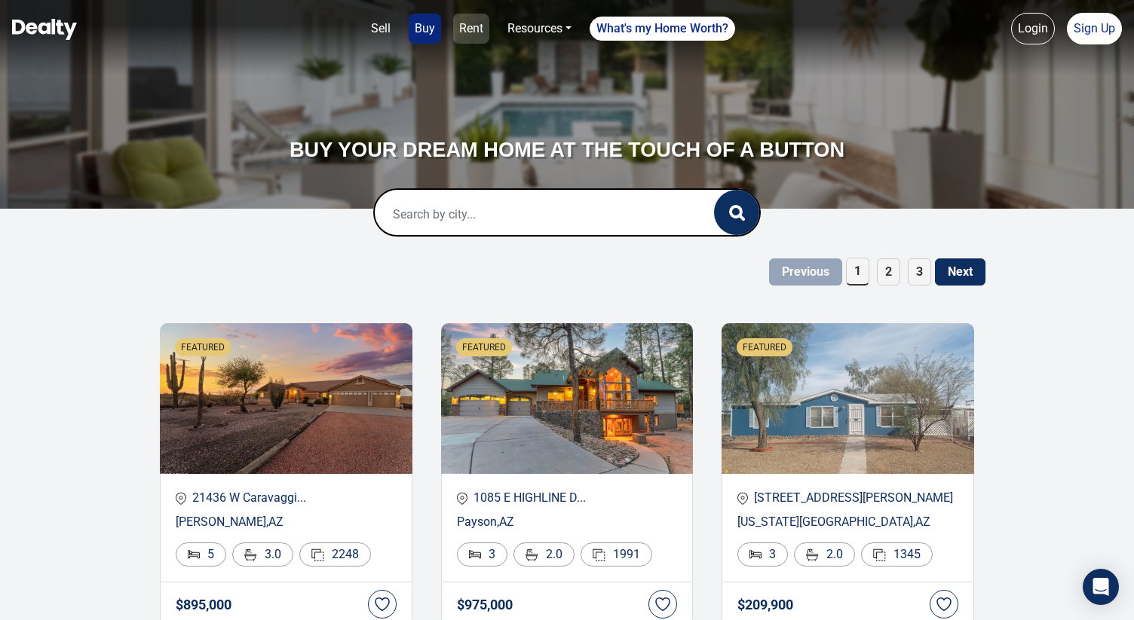
click at [479, 32] on link "Rent" at bounding box center [471, 29] width 36 height 30
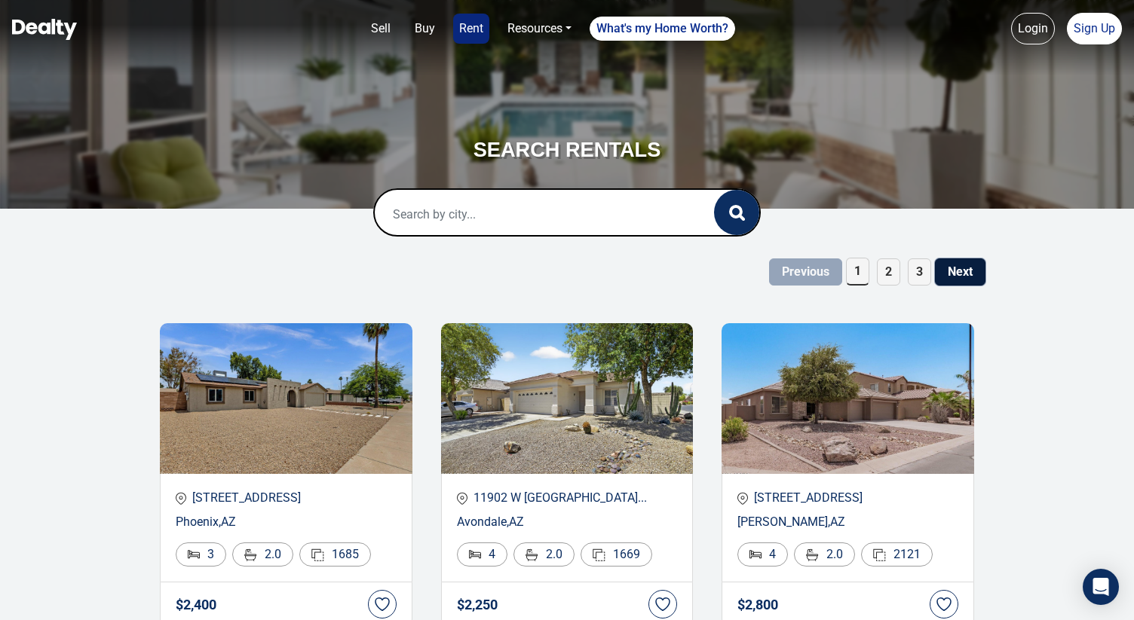
click at [951, 277] on button "Next" at bounding box center [960, 272] width 50 height 27
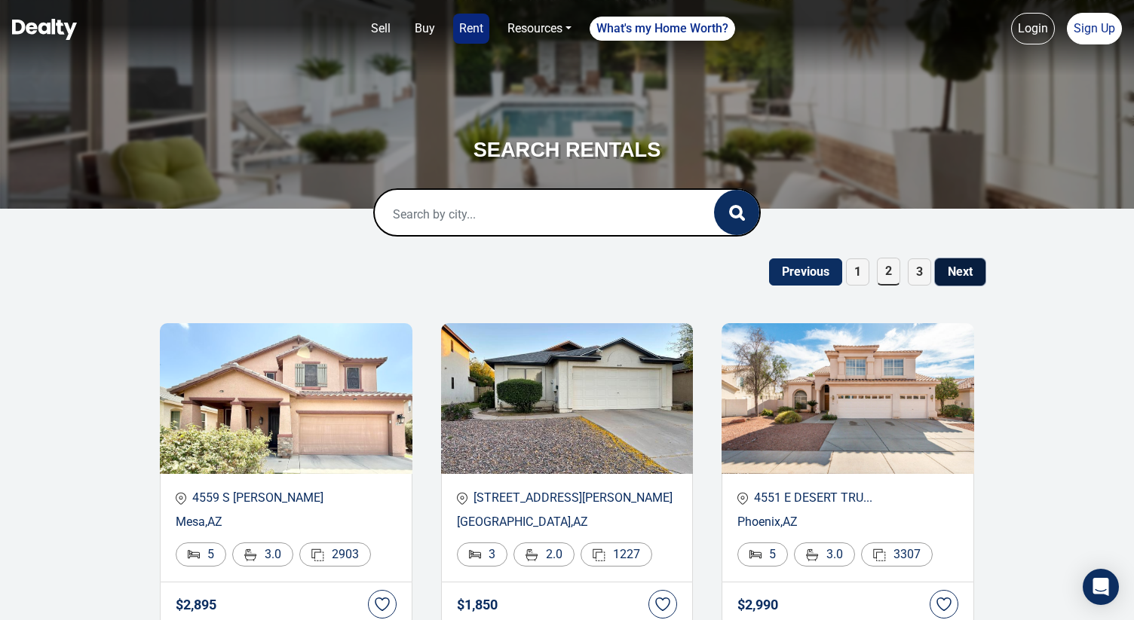
click at [968, 279] on button "Next" at bounding box center [960, 272] width 50 height 27
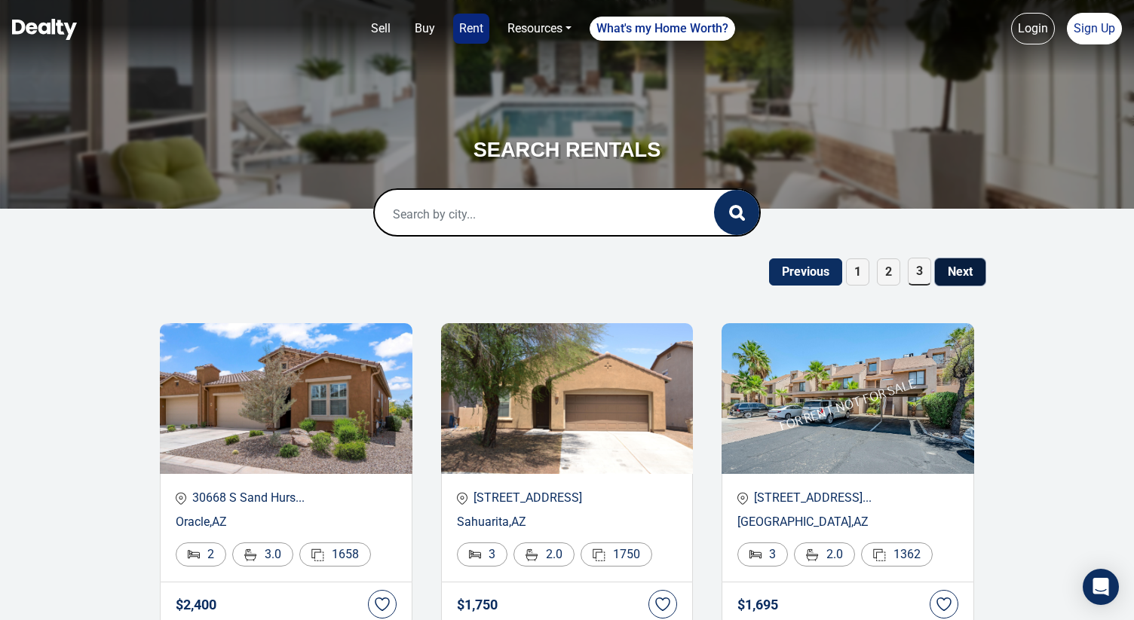
click at [950, 284] on button "Next" at bounding box center [960, 272] width 50 height 27
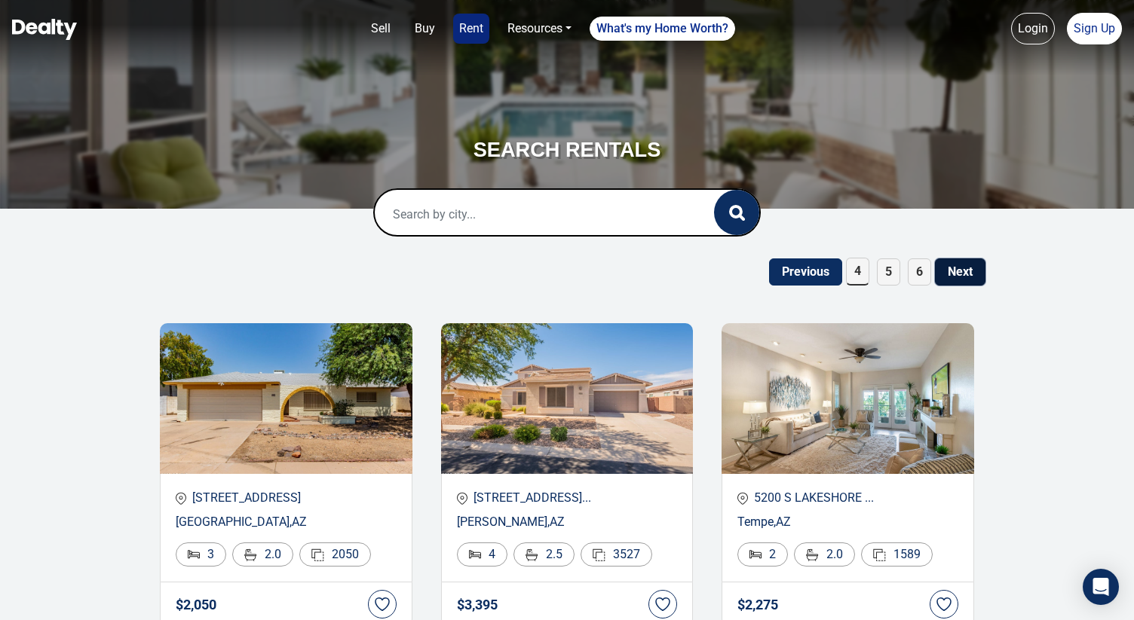
click at [967, 271] on button "Next" at bounding box center [960, 272] width 50 height 27
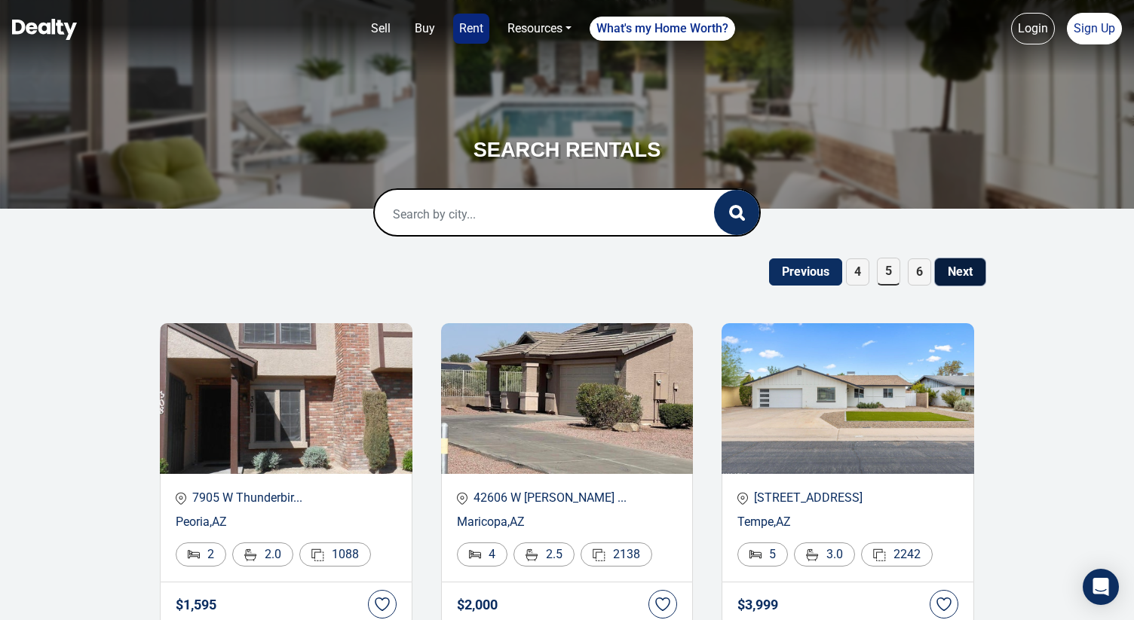
click at [961, 273] on button "Next" at bounding box center [960, 272] width 50 height 27
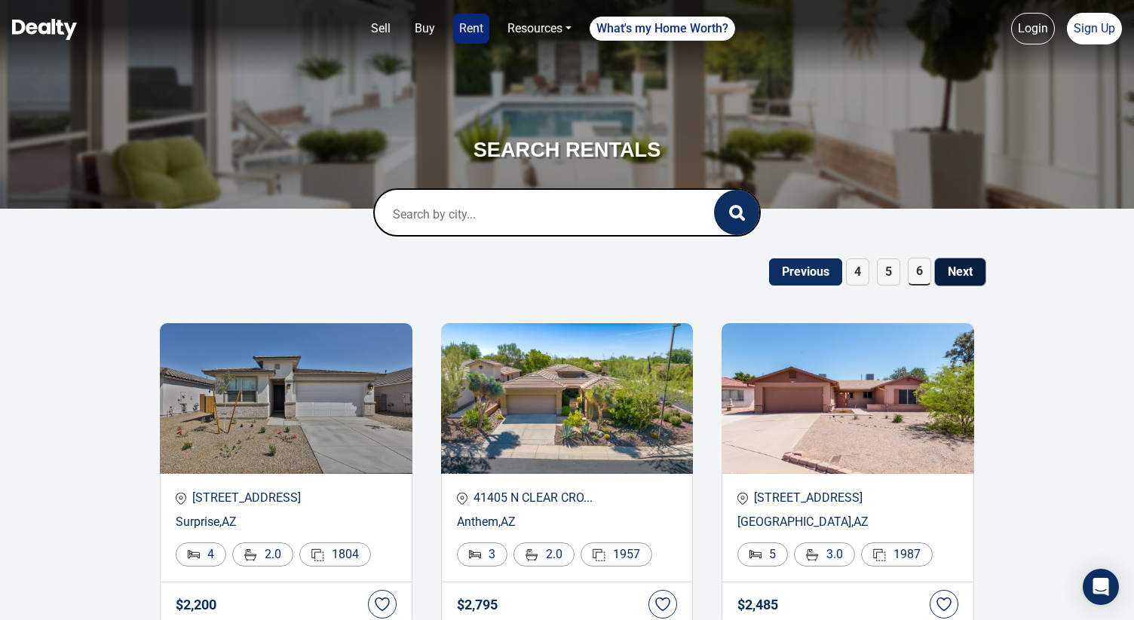
click at [953, 259] on button "Next" at bounding box center [960, 272] width 50 height 27
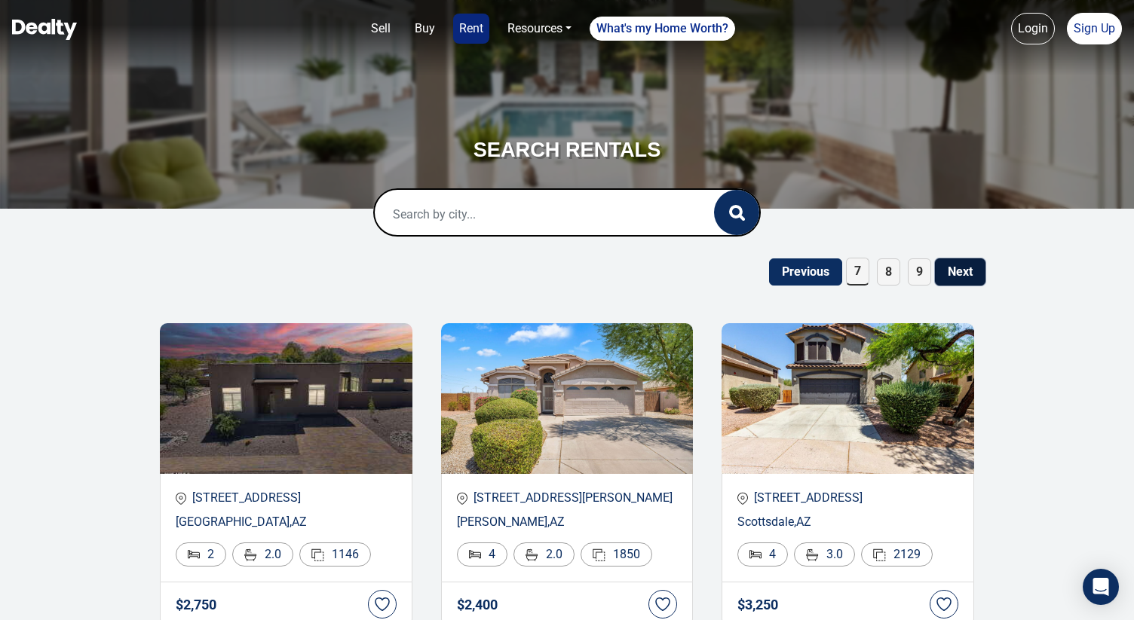
click at [953, 279] on button "Next" at bounding box center [960, 272] width 50 height 27
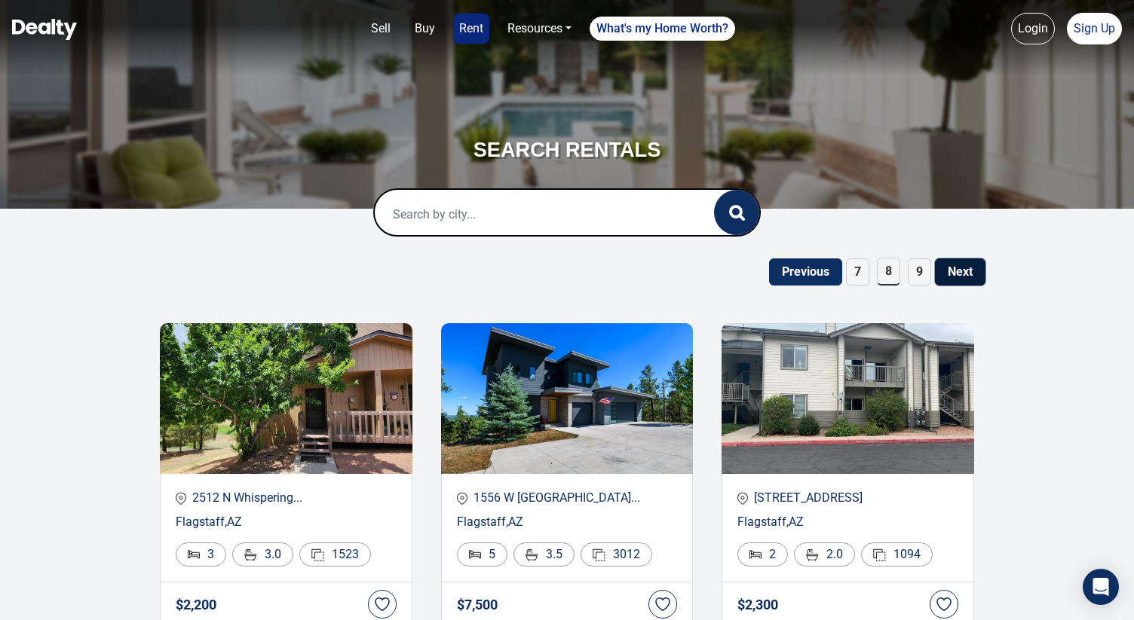
click at [970, 263] on button "Next" at bounding box center [960, 272] width 50 height 27
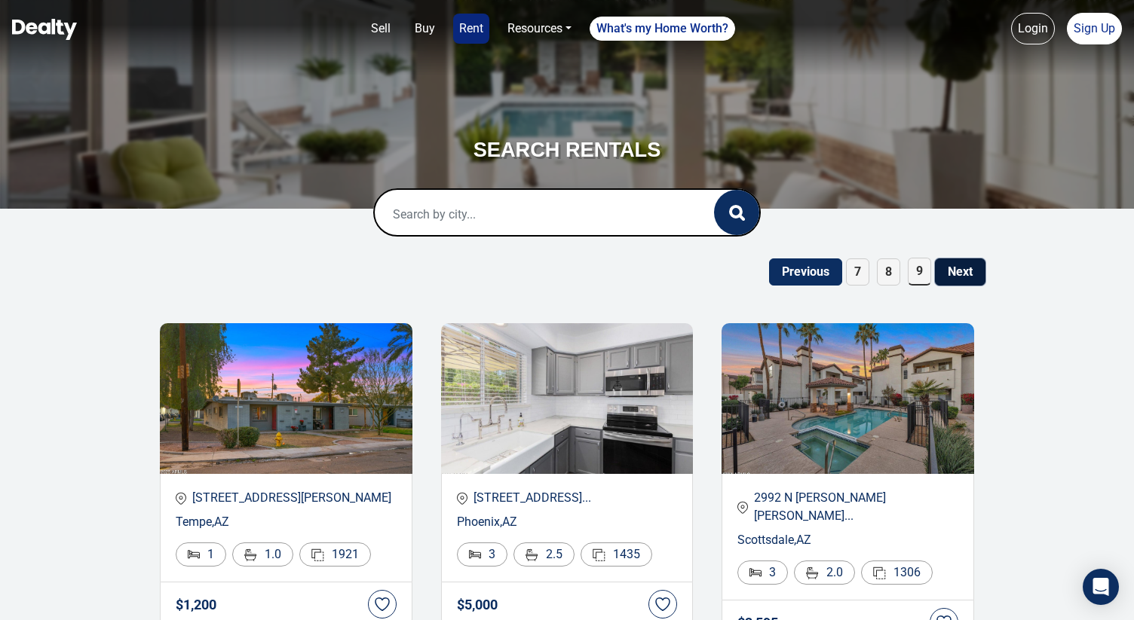
click at [959, 278] on button "Next" at bounding box center [960, 272] width 50 height 27
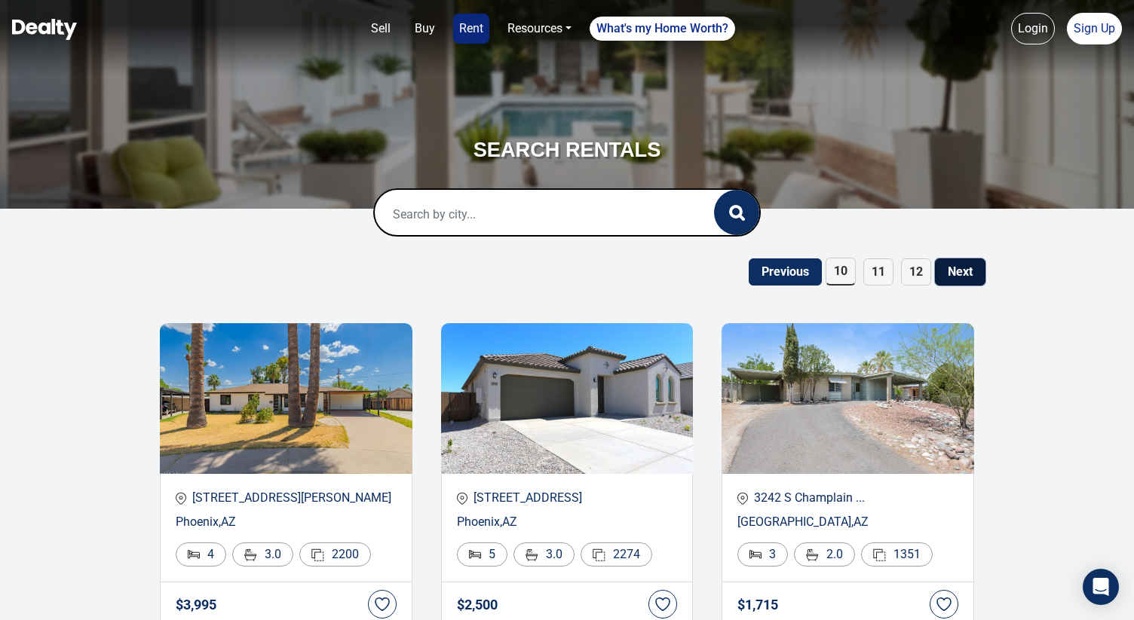
click at [972, 269] on button "Next" at bounding box center [960, 272] width 50 height 27
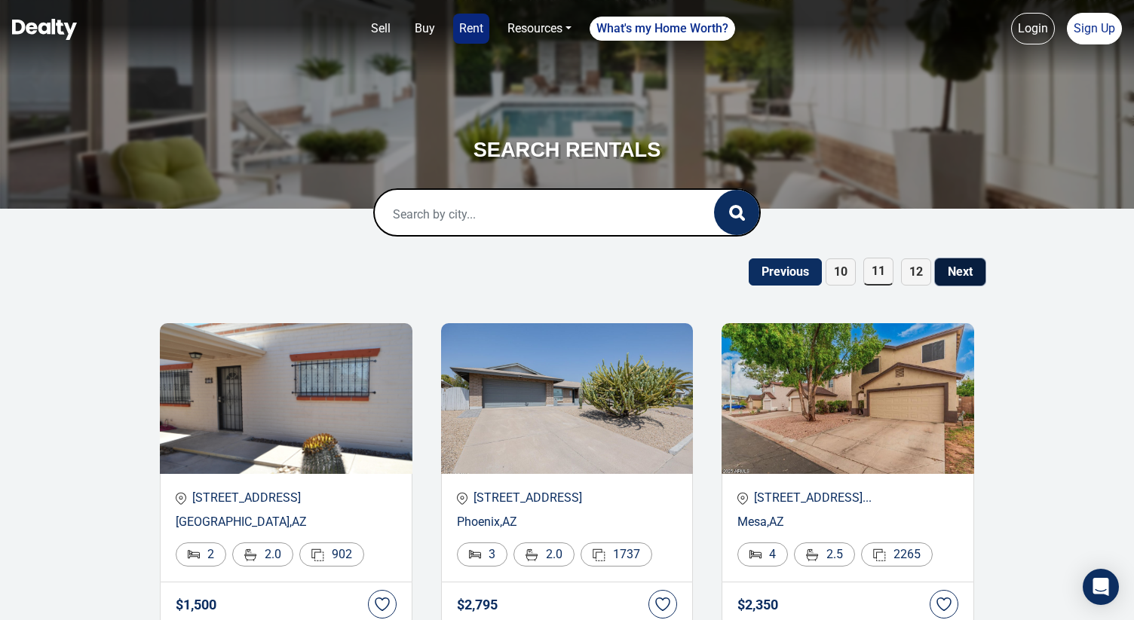
click at [966, 276] on button "Next" at bounding box center [960, 272] width 50 height 27
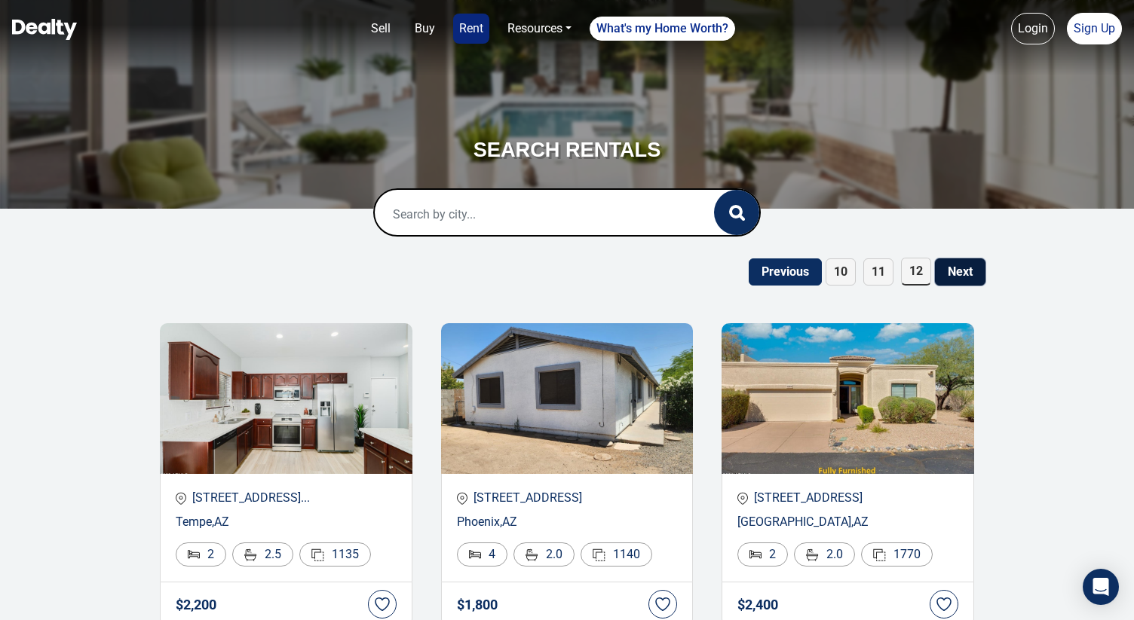
click at [966, 276] on button "Next" at bounding box center [960, 272] width 50 height 27
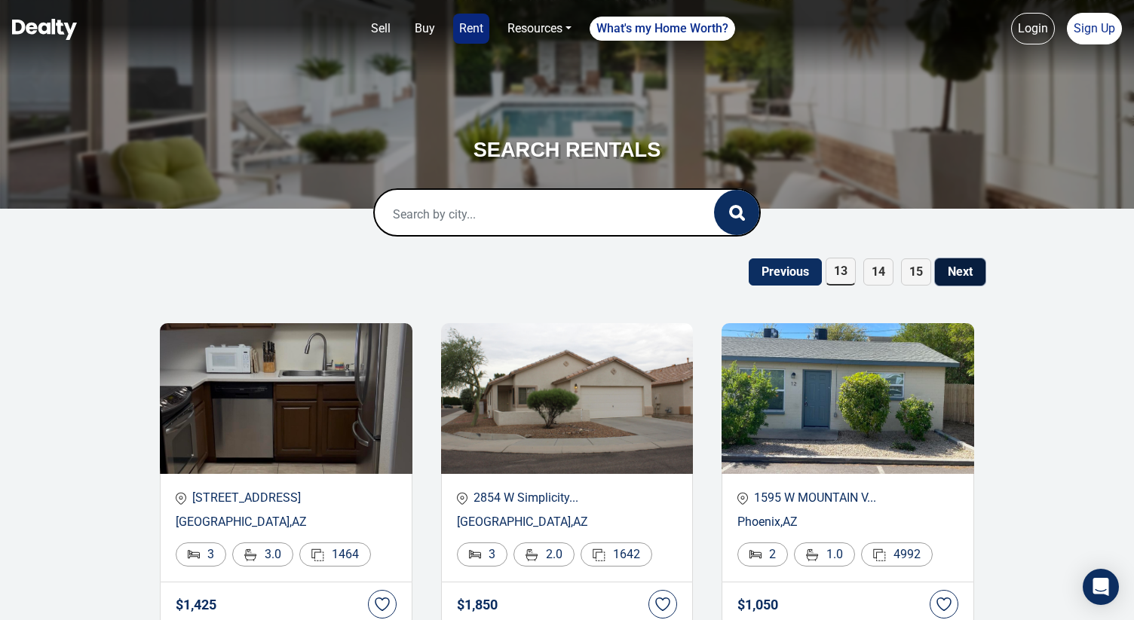
click at [967, 277] on button "Next" at bounding box center [960, 272] width 50 height 27
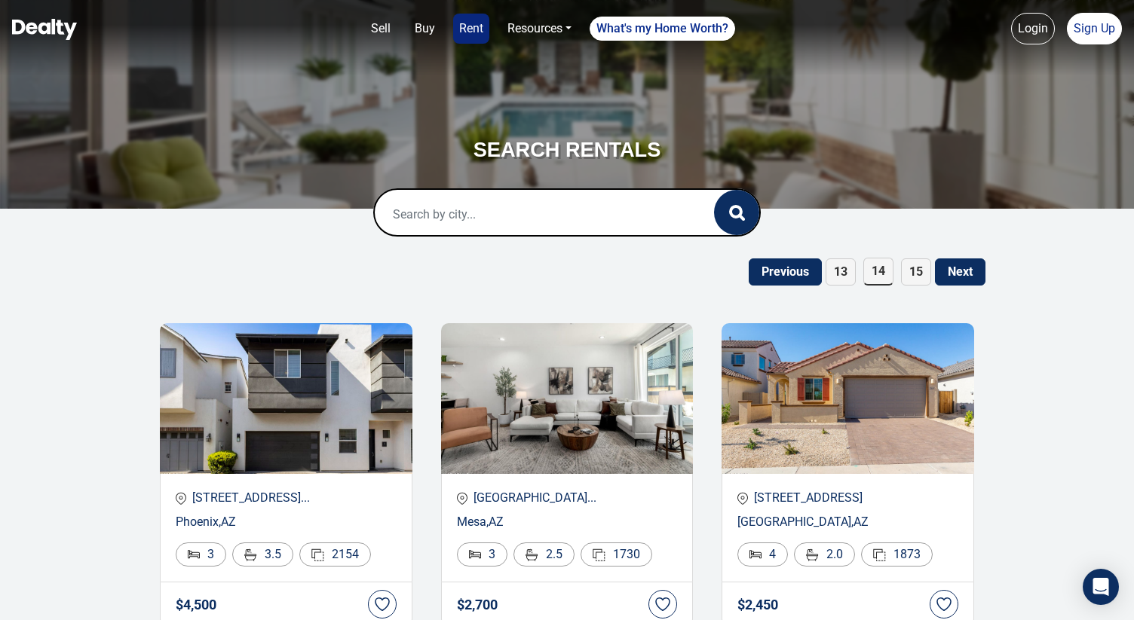
click at [974, 271] on button "Next" at bounding box center [960, 272] width 50 height 27
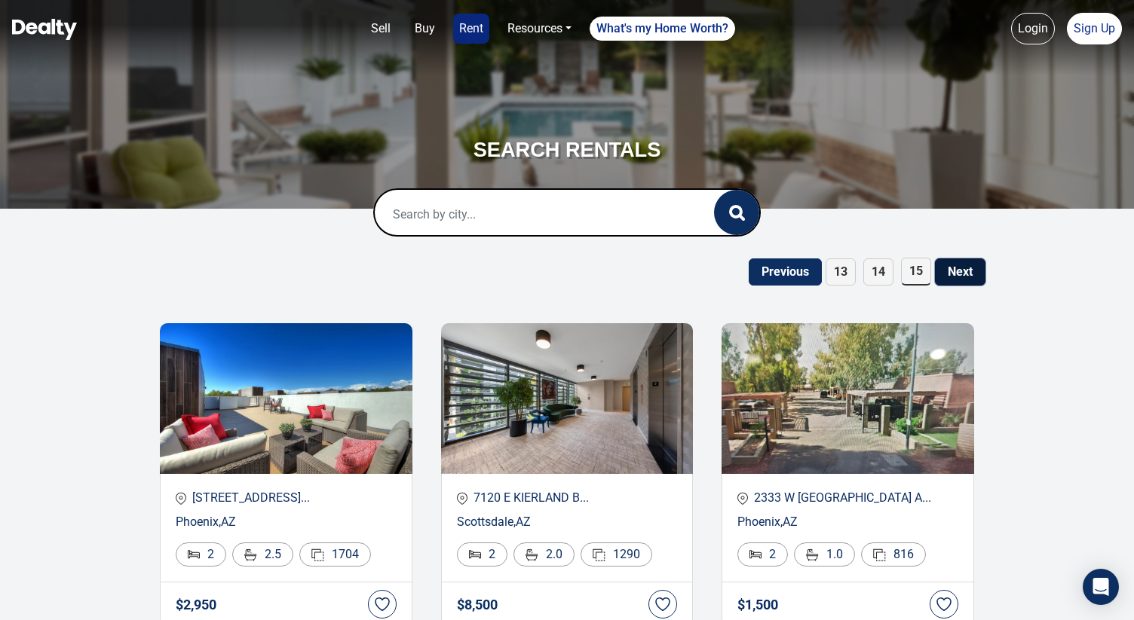
click at [969, 282] on button "Next" at bounding box center [960, 272] width 50 height 27
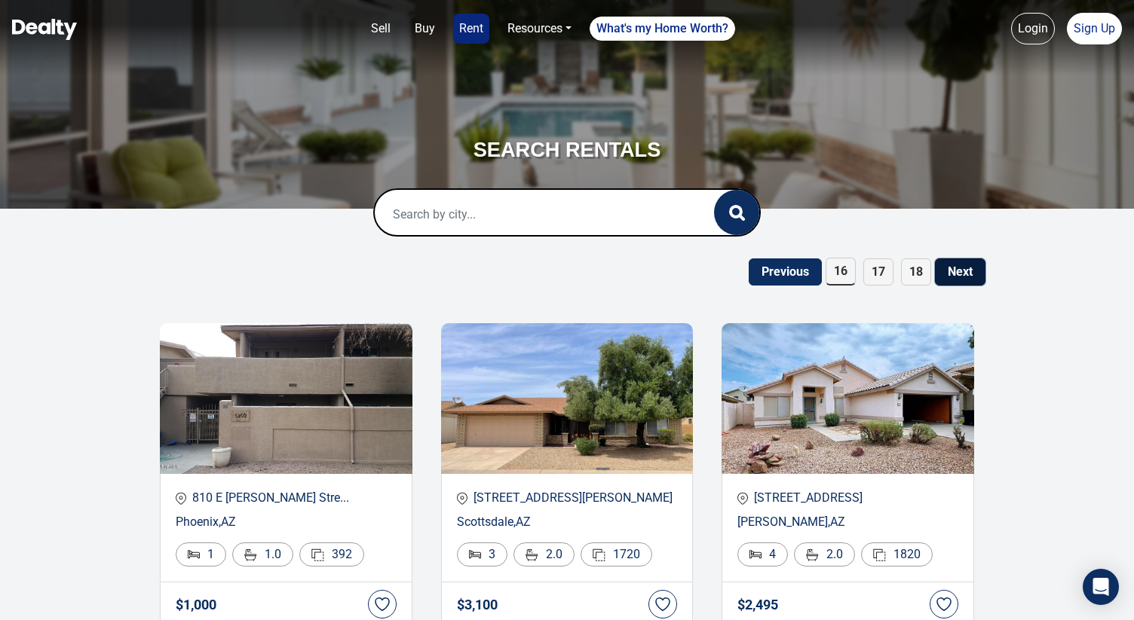
click at [968, 280] on button "Next" at bounding box center [960, 272] width 50 height 27
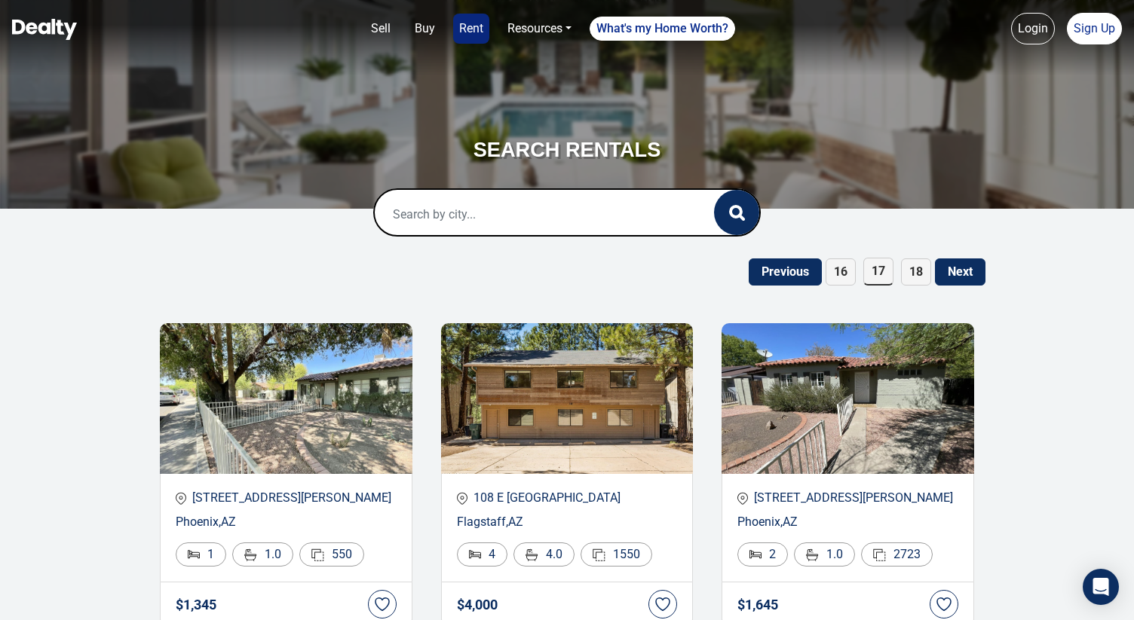
click at [514, 212] on input "text" at bounding box center [529, 214] width 308 height 48
paste input "[PERSON_NAME]"
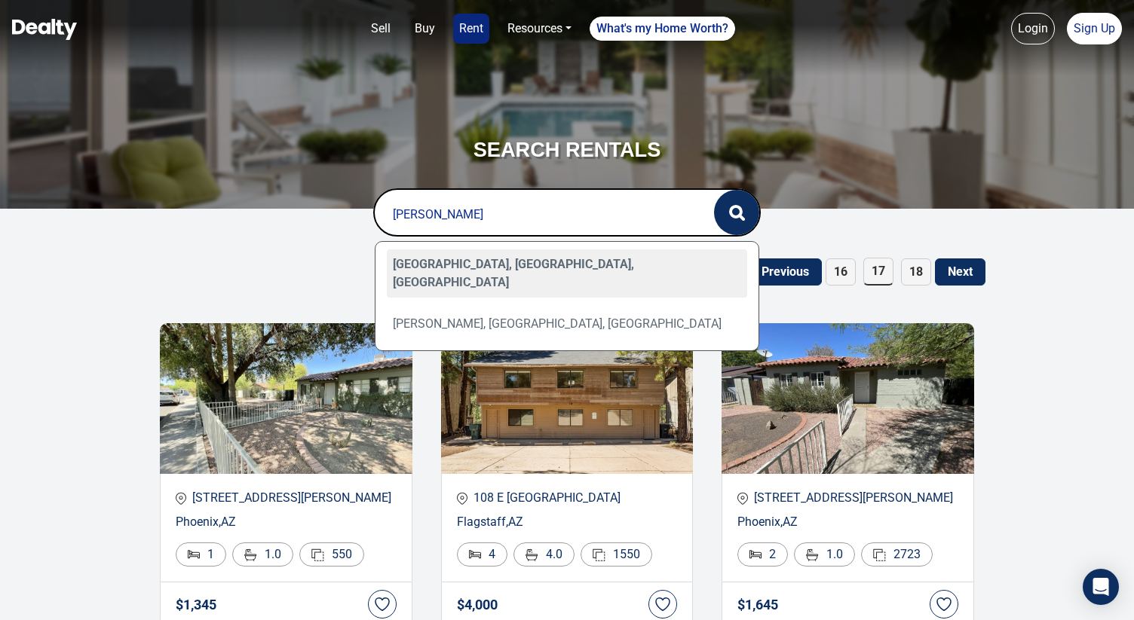
click at [509, 263] on div "[GEOGRAPHIC_DATA], [GEOGRAPHIC_DATA], [GEOGRAPHIC_DATA]" at bounding box center [567, 273] width 361 height 48
type input "Winslow, AZ, USA"
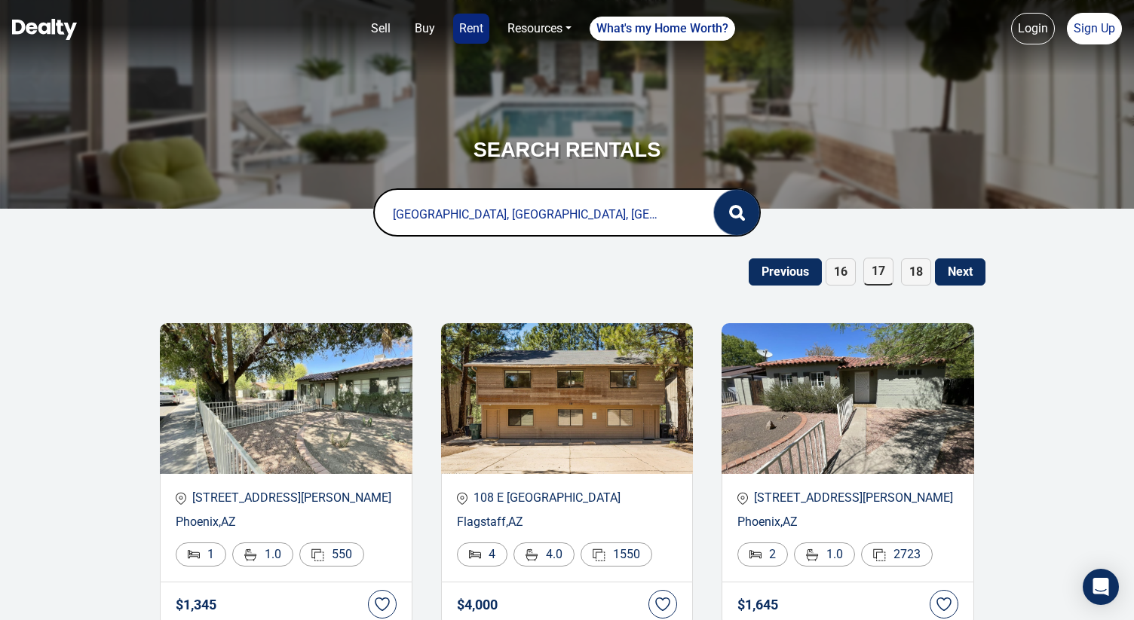
click at [733, 214] on icon "button" at bounding box center [737, 213] width 16 height 16
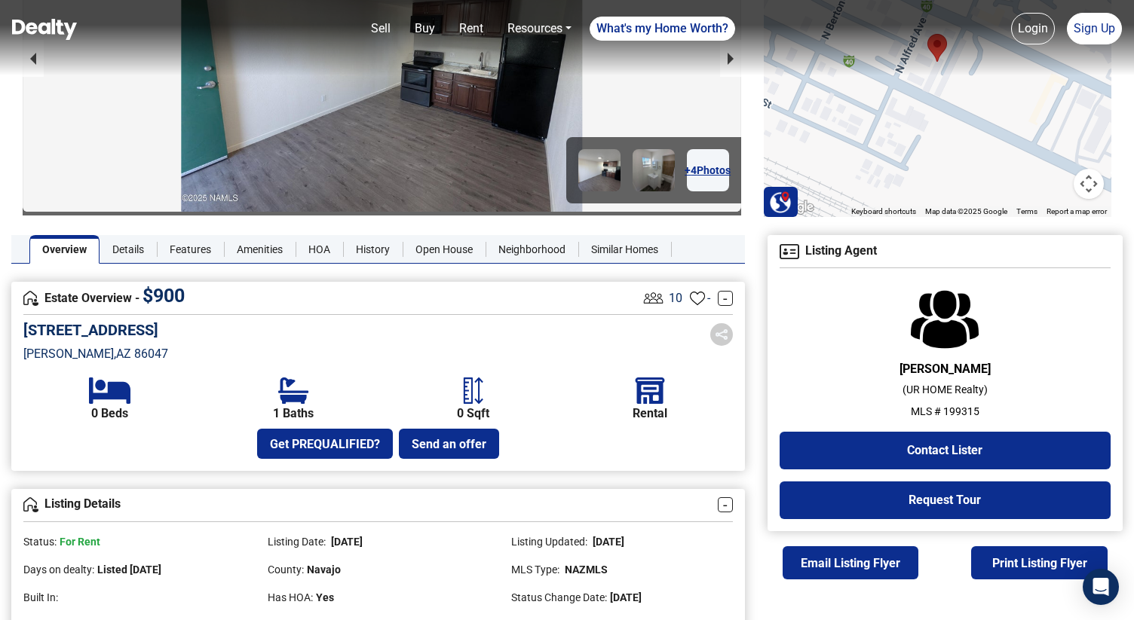
scroll to position [202, 0]
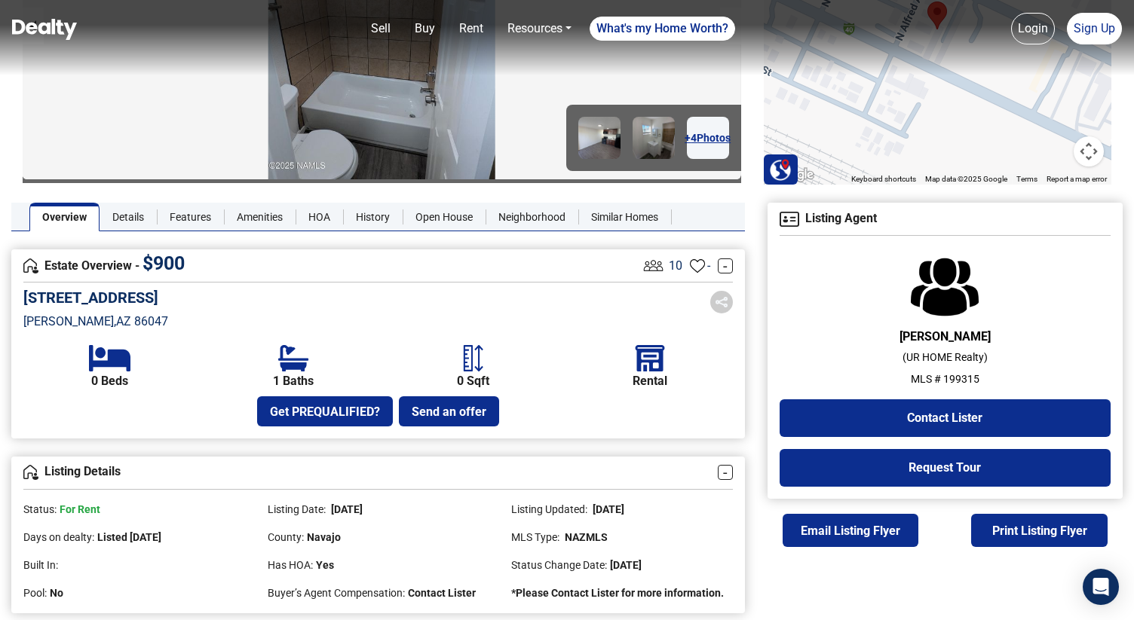
click at [53, 326] on p "[PERSON_NAME] , AZ 86047" at bounding box center [95, 322] width 145 height 18
click at [53, 326] on p "Winslow , AZ 86047" at bounding box center [95, 322] width 145 height 18
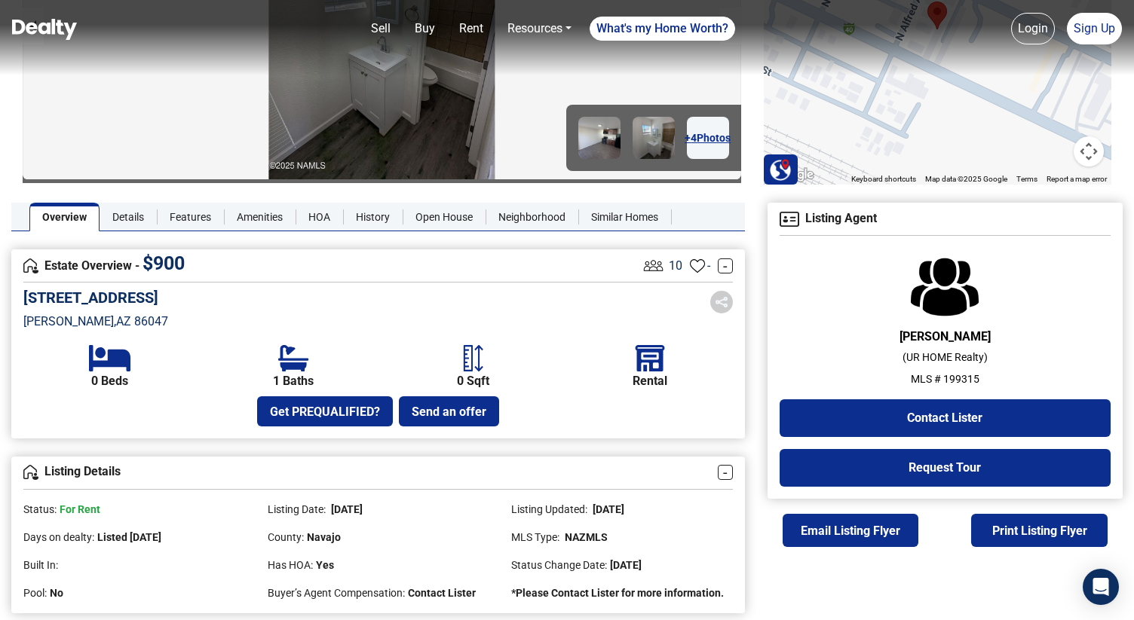
click at [957, 378] on p "MLS # 199315" at bounding box center [944, 380] width 331 height 16
copy p "199315"
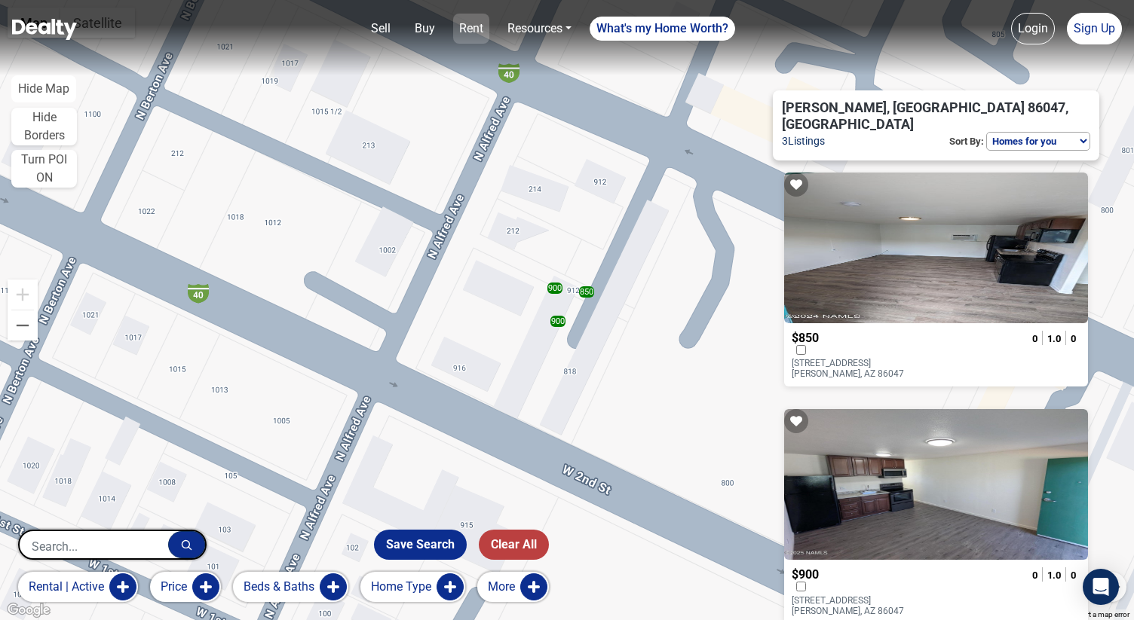
click at [475, 26] on link "Rent" at bounding box center [471, 29] width 36 height 30
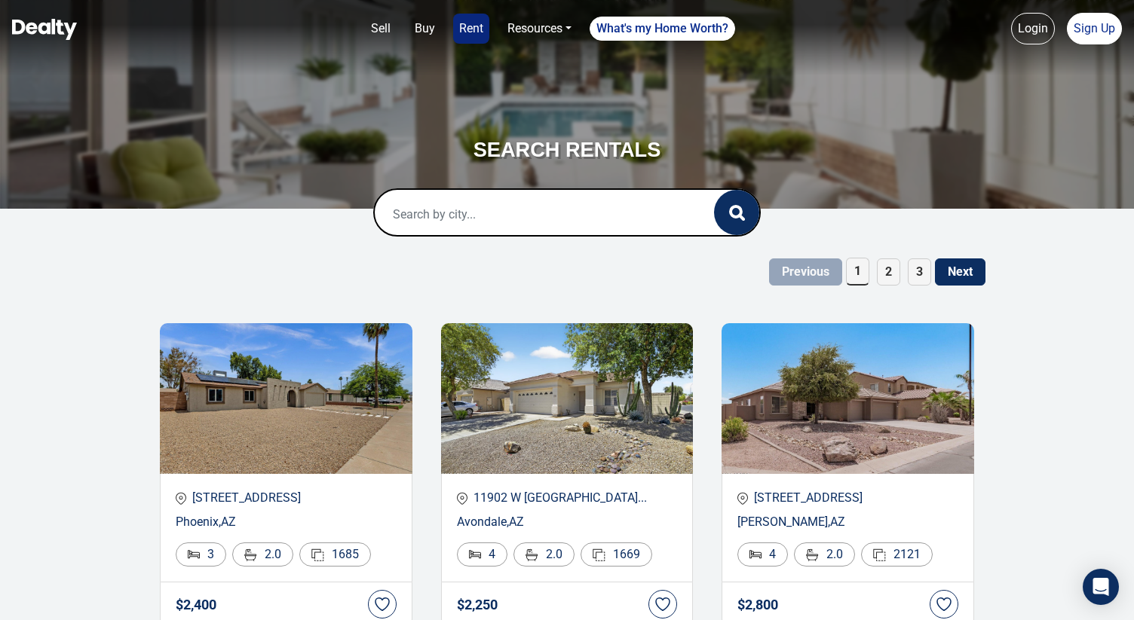
click at [926, 267] on span "3" at bounding box center [918, 272] width 23 height 27
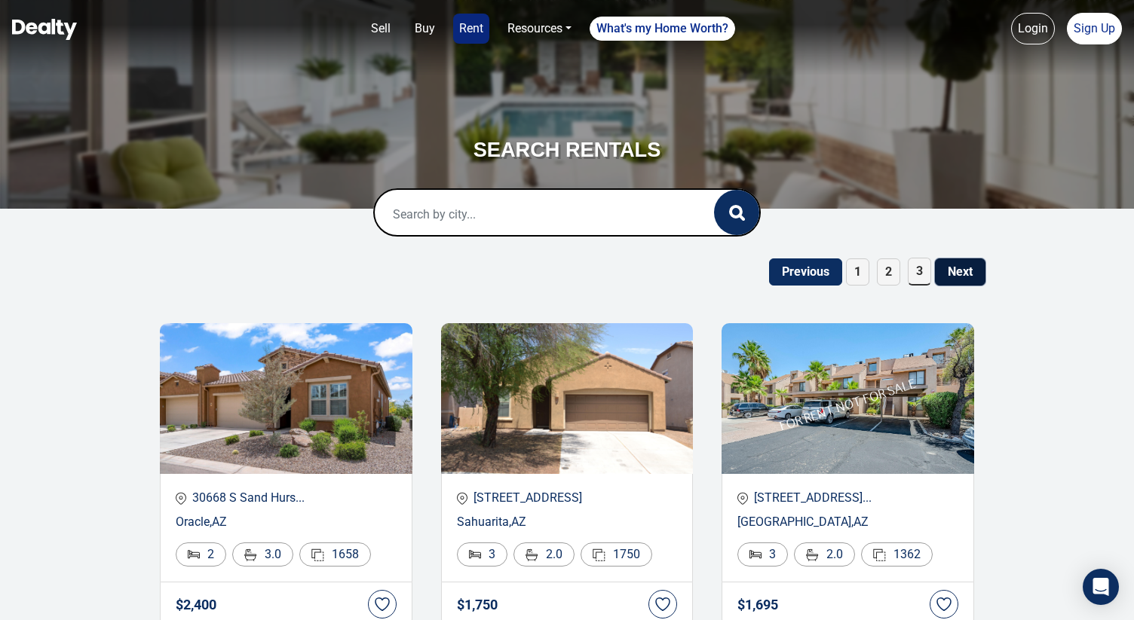
click at [953, 269] on button "Next" at bounding box center [960, 272] width 50 height 27
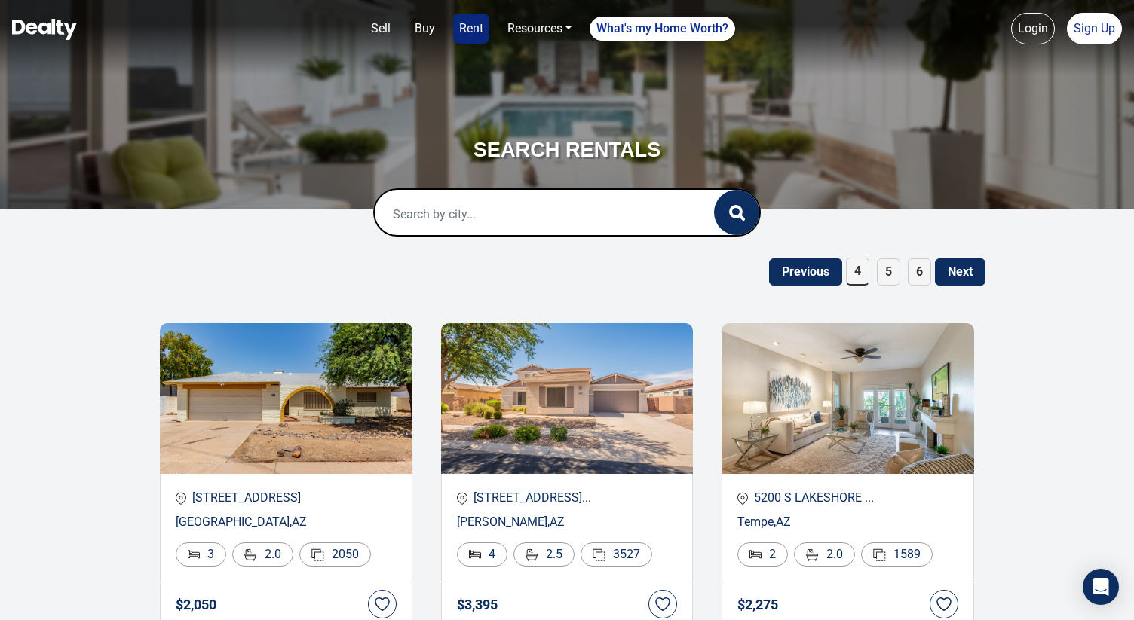
click at [929, 273] on span "6" at bounding box center [918, 272] width 23 height 27
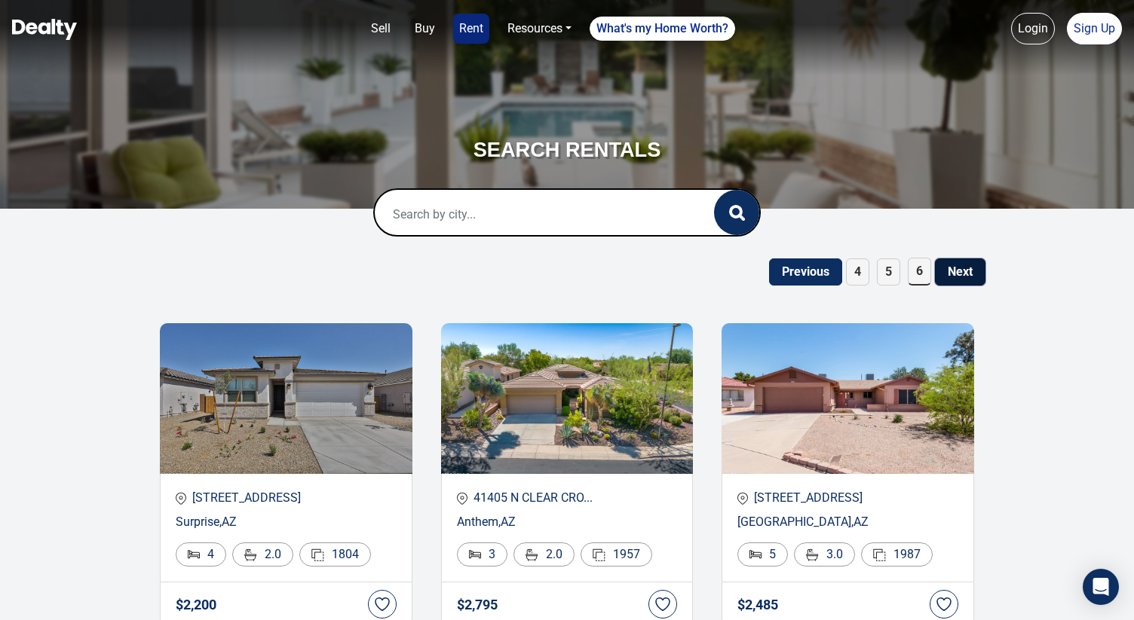
click at [948, 273] on button "Next" at bounding box center [960, 272] width 50 height 27
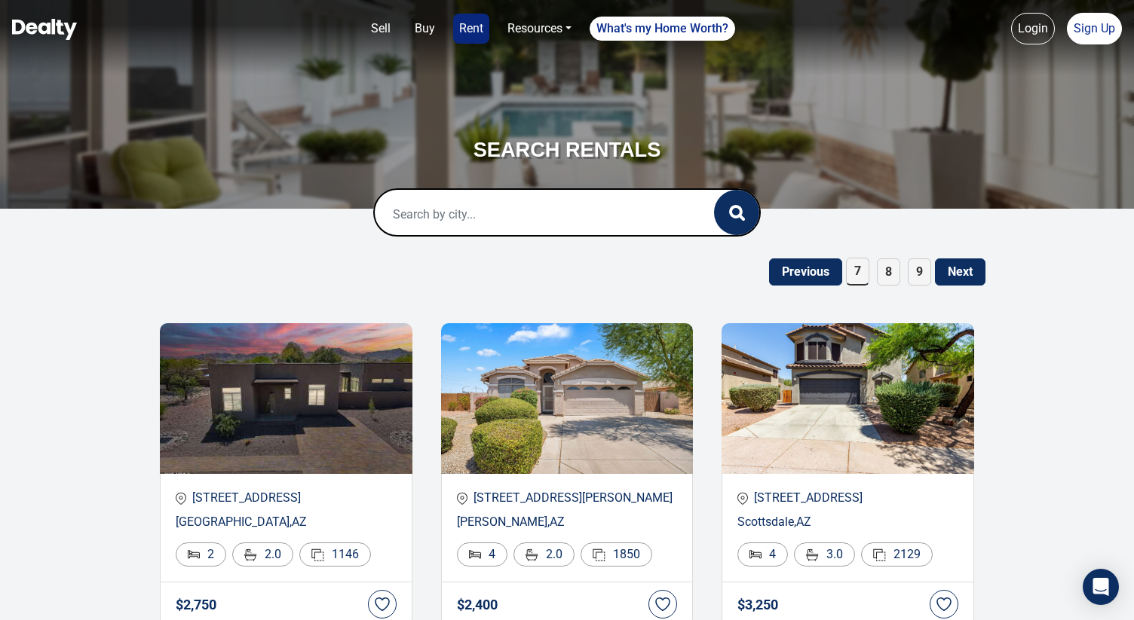
click at [914, 274] on span "9" at bounding box center [918, 272] width 23 height 27
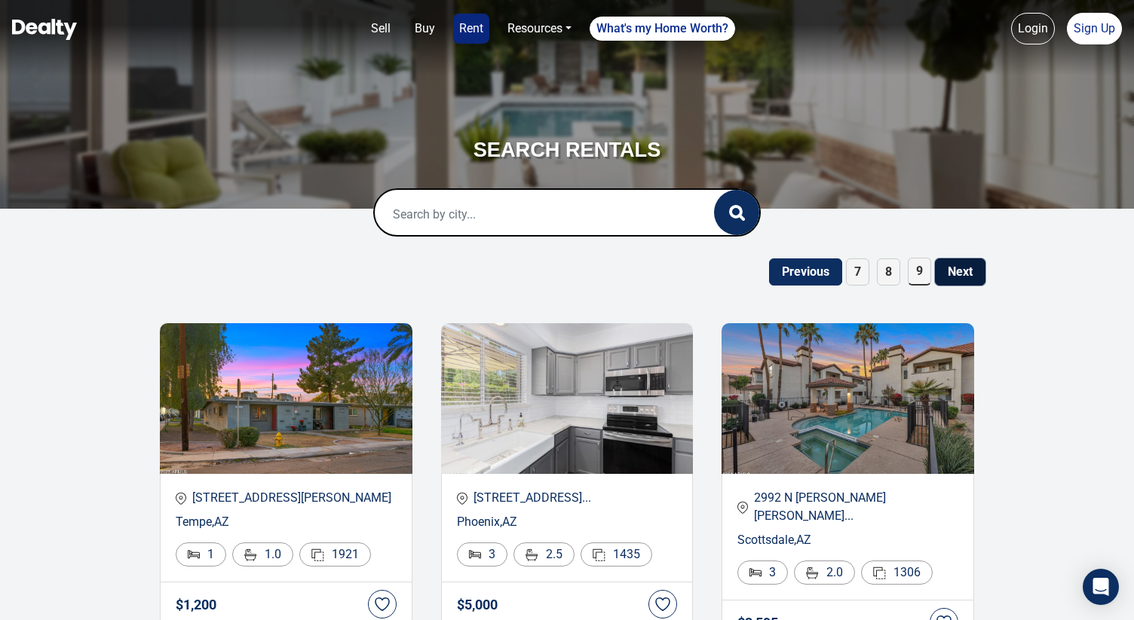
click at [941, 277] on button "Next" at bounding box center [960, 272] width 50 height 27
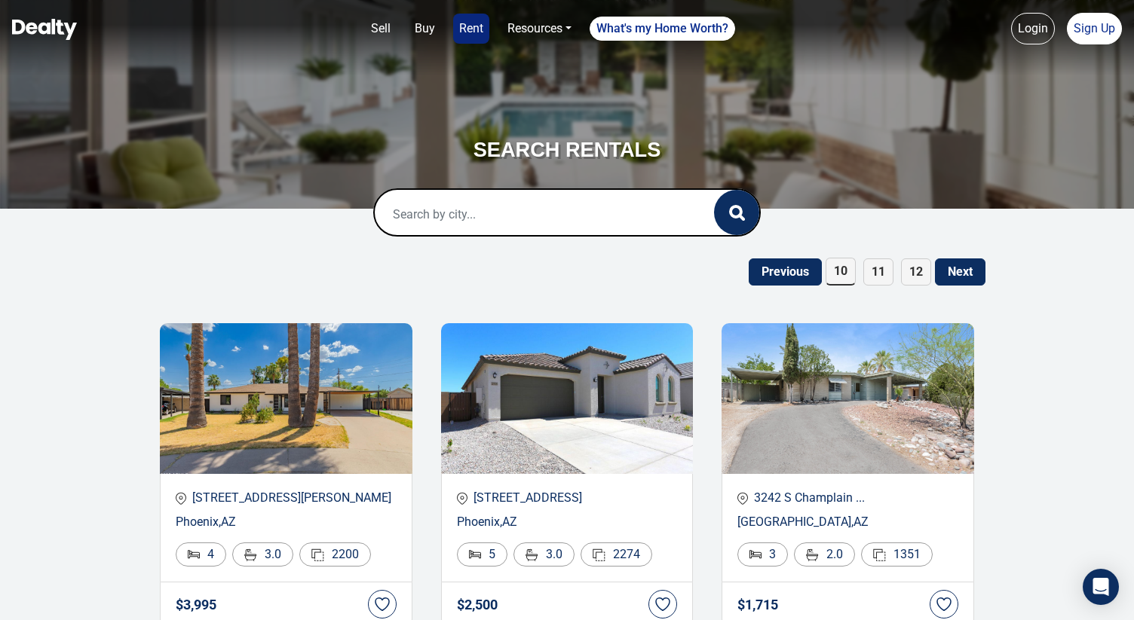
click at [914, 266] on span "12" at bounding box center [916, 272] width 30 height 27
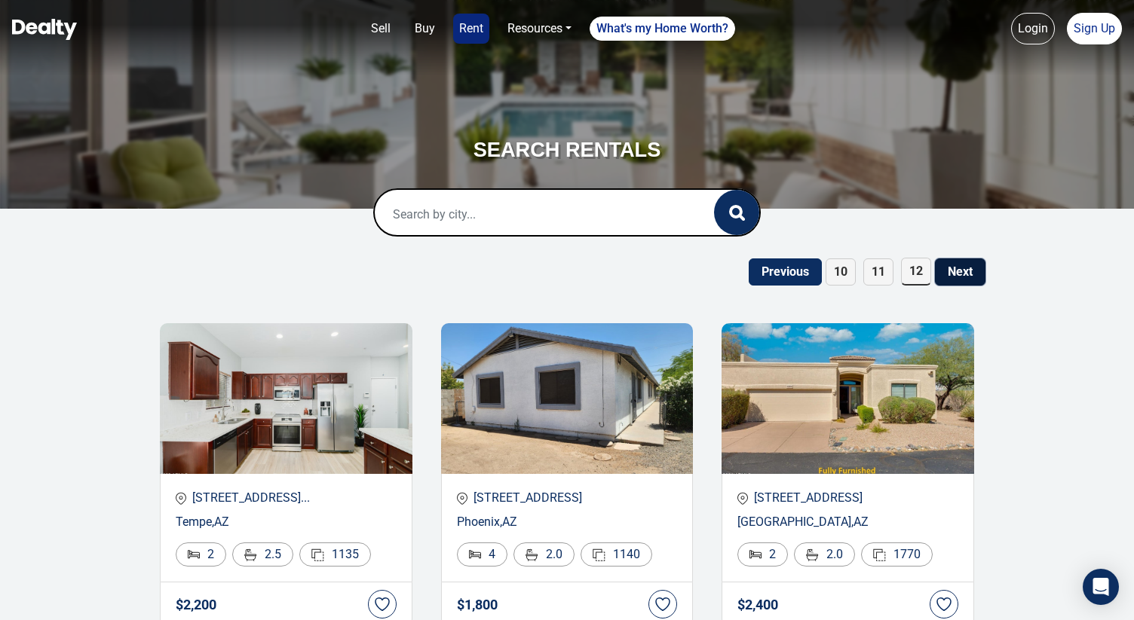
click at [960, 266] on button "Next" at bounding box center [960, 272] width 50 height 27
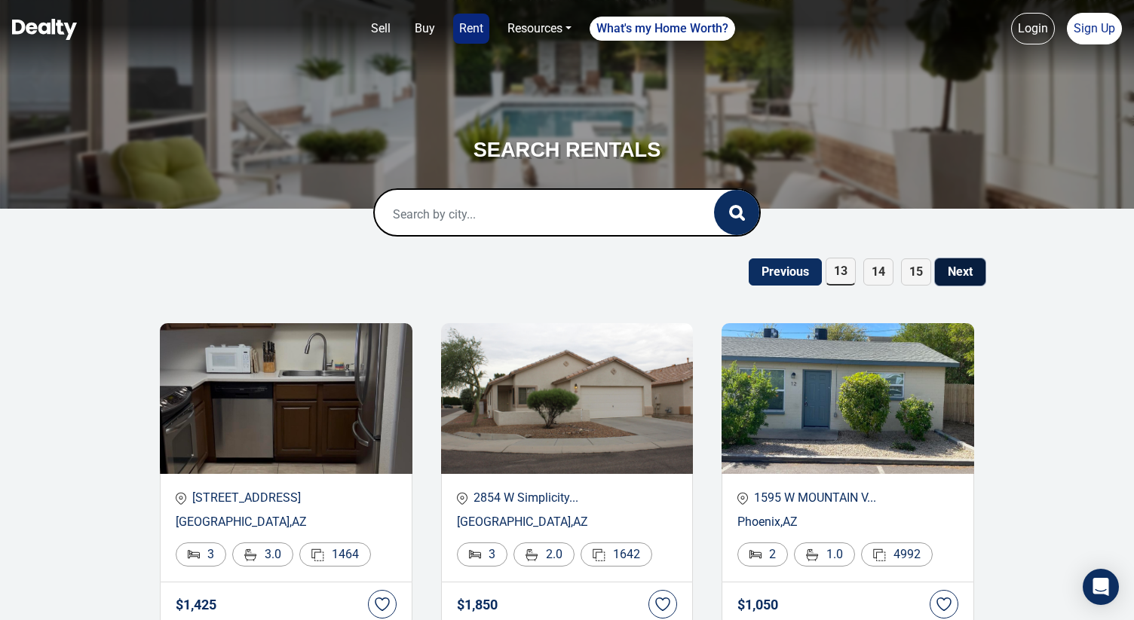
click at [970, 282] on button "Next" at bounding box center [960, 272] width 50 height 27
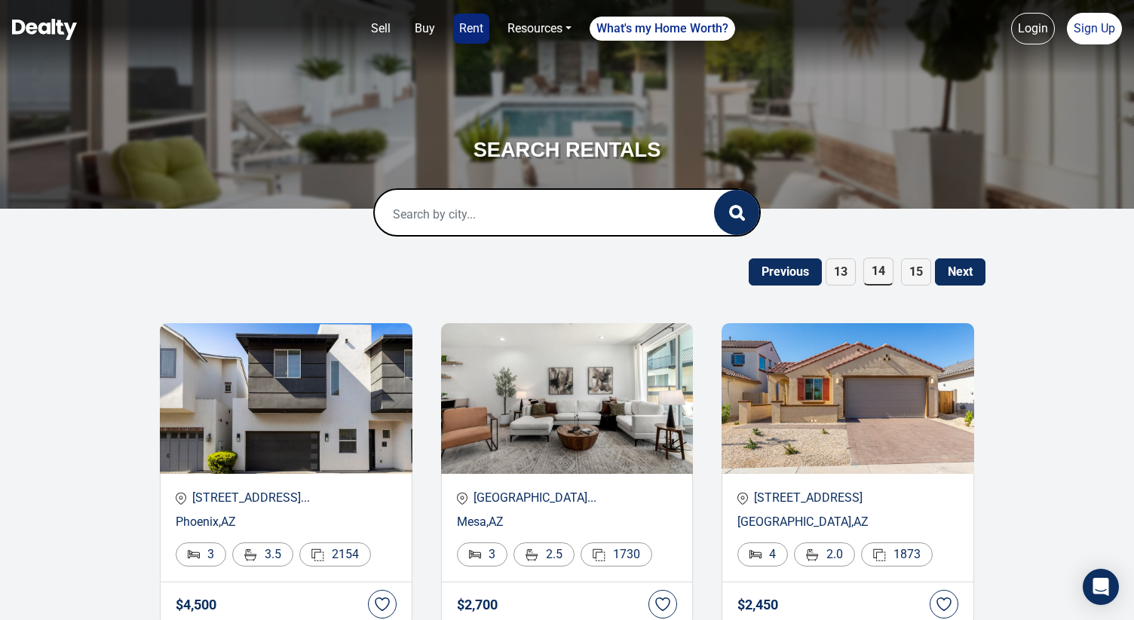
click at [962, 280] on button "Next" at bounding box center [960, 272] width 50 height 27
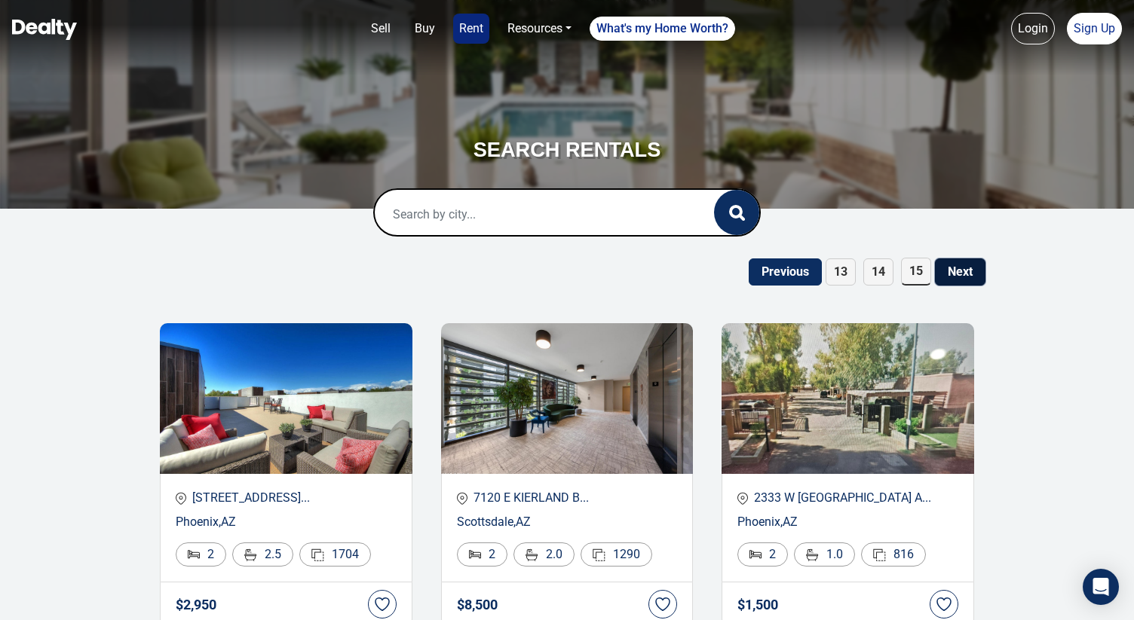
click at [962, 281] on button "Next" at bounding box center [960, 272] width 50 height 27
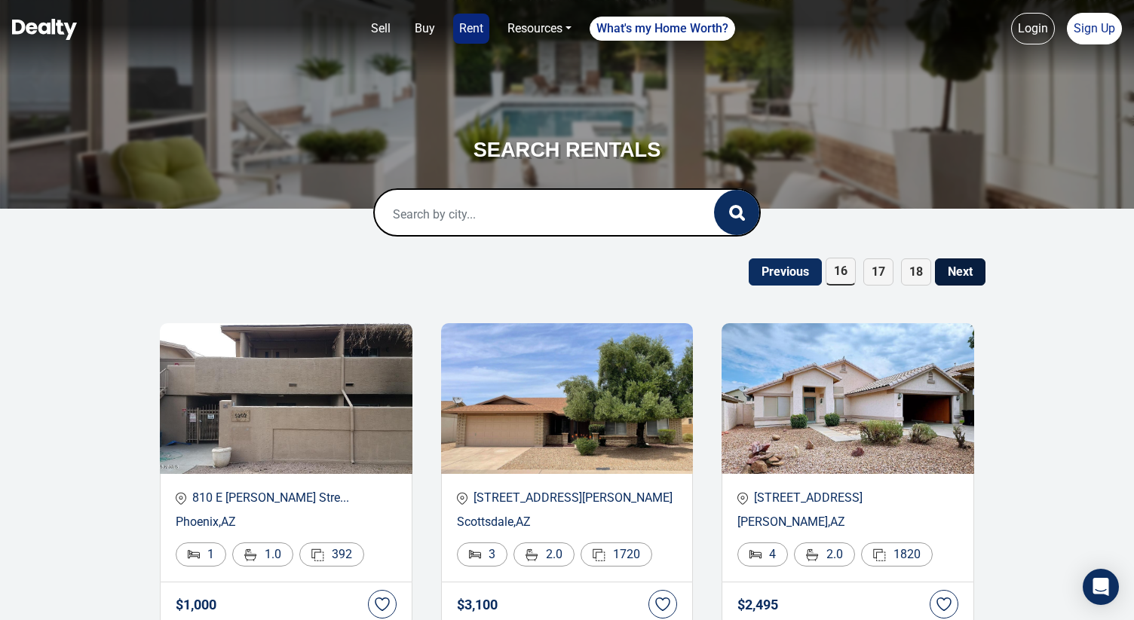
click at [965, 258] on div "Previous 16 17 18 Next" at bounding box center [566, 272] width 837 height 28
click at [963, 260] on button "Next" at bounding box center [960, 272] width 50 height 27
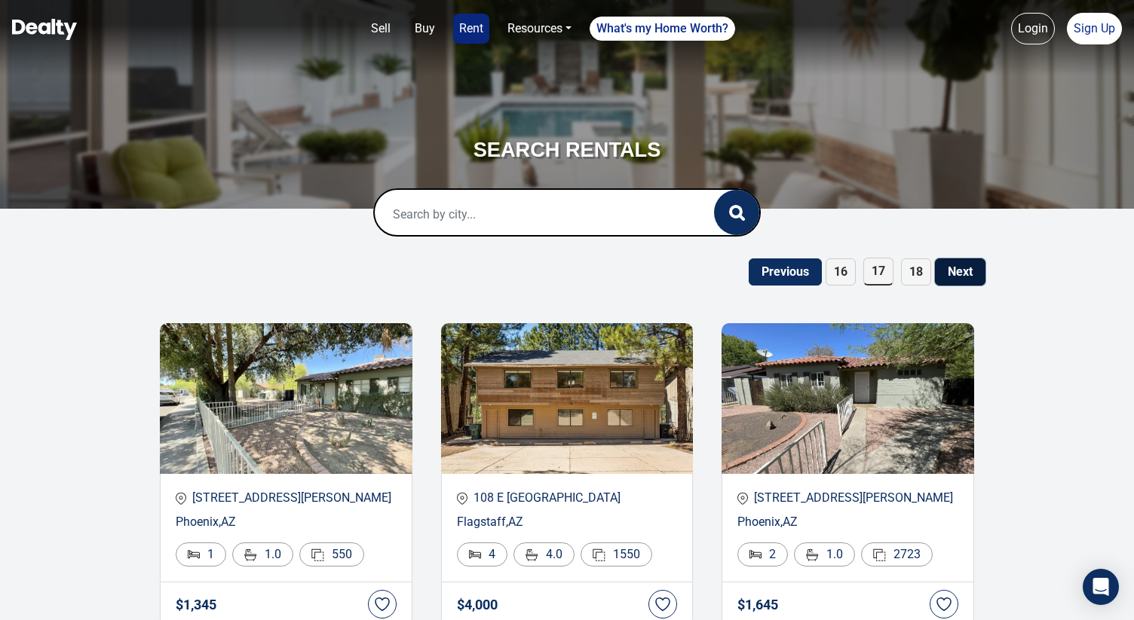
click at [972, 276] on button "Next" at bounding box center [960, 272] width 50 height 27
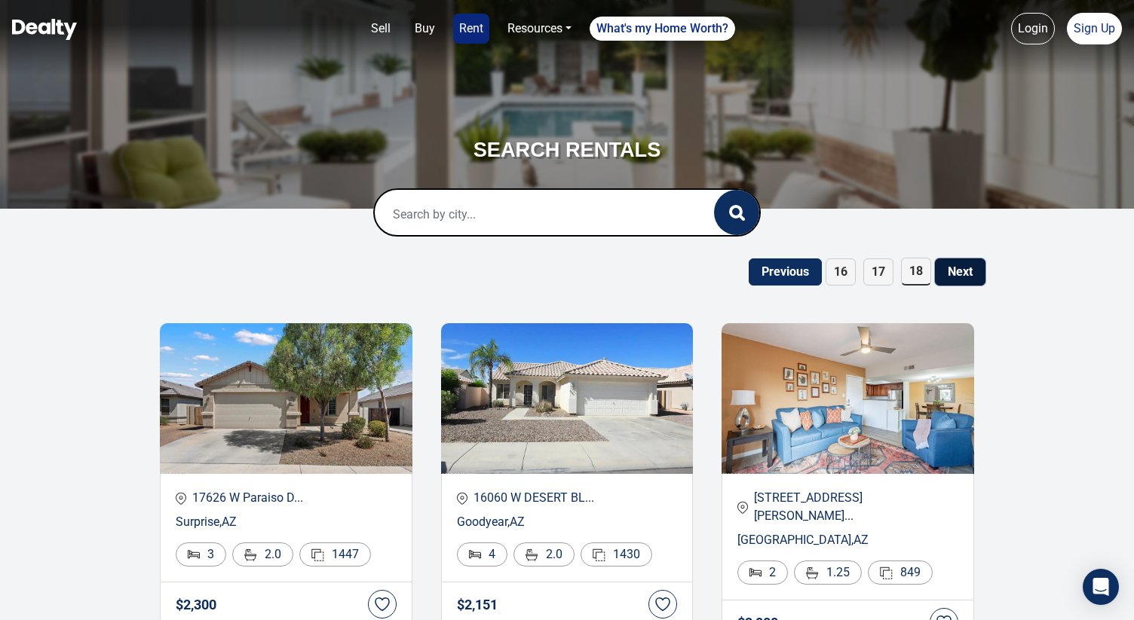
click at [973, 274] on button "Next" at bounding box center [960, 272] width 50 height 27
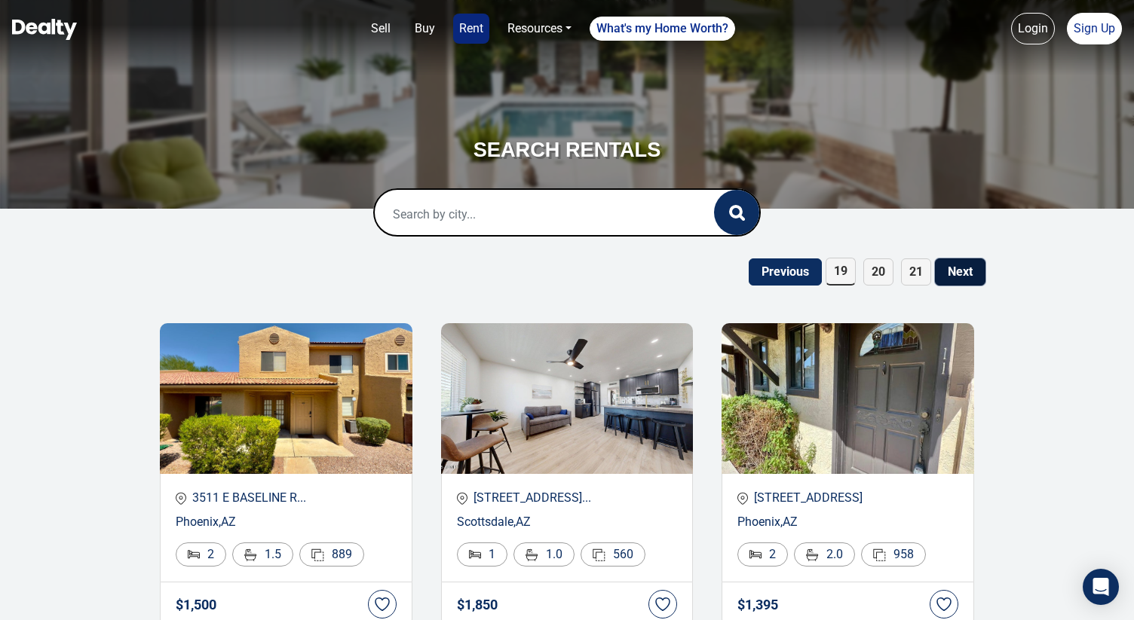
click at [958, 275] on button "Next" at bounding box center [960, 272] width 50 height 27
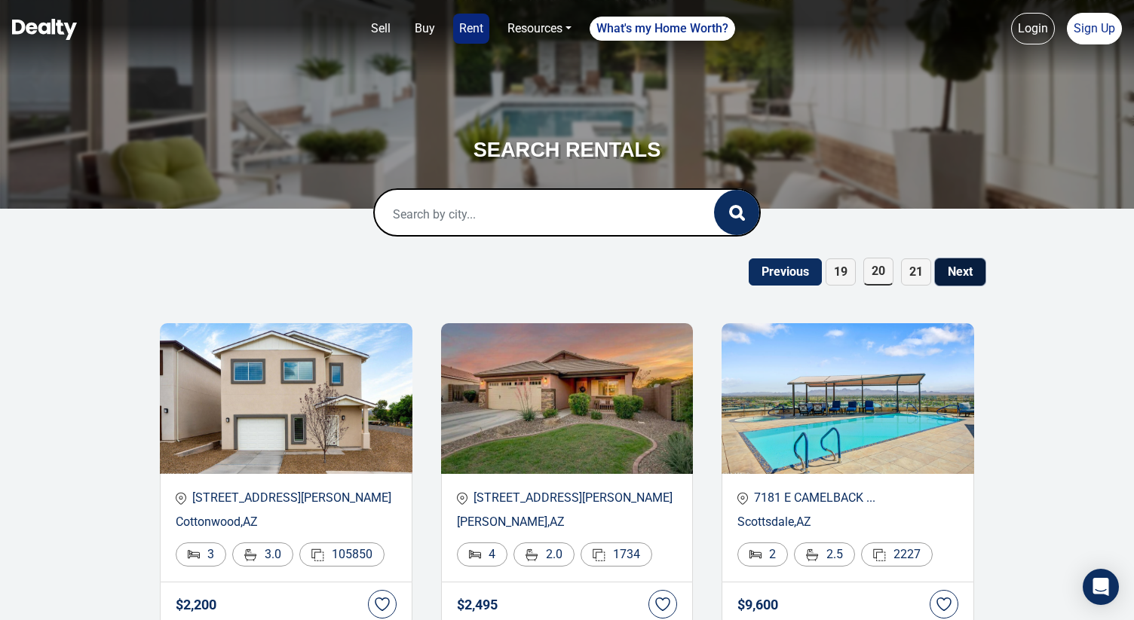
click at [950, 273] on button "Next" at bounding box center [960, 272] width 50 height 27
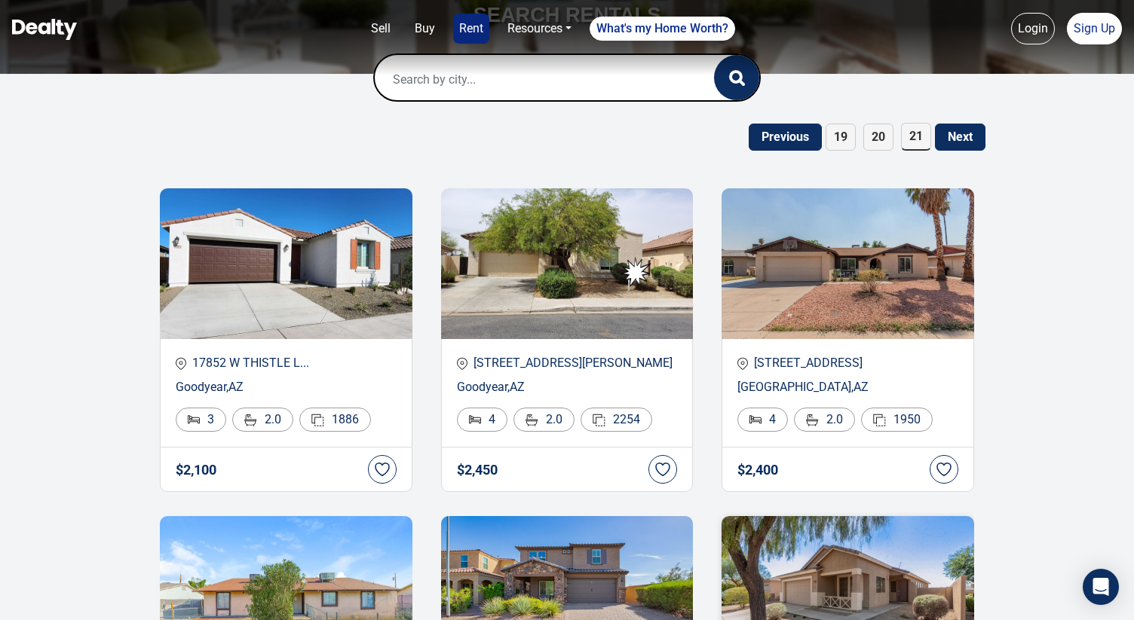
scroll to position [46, 0]
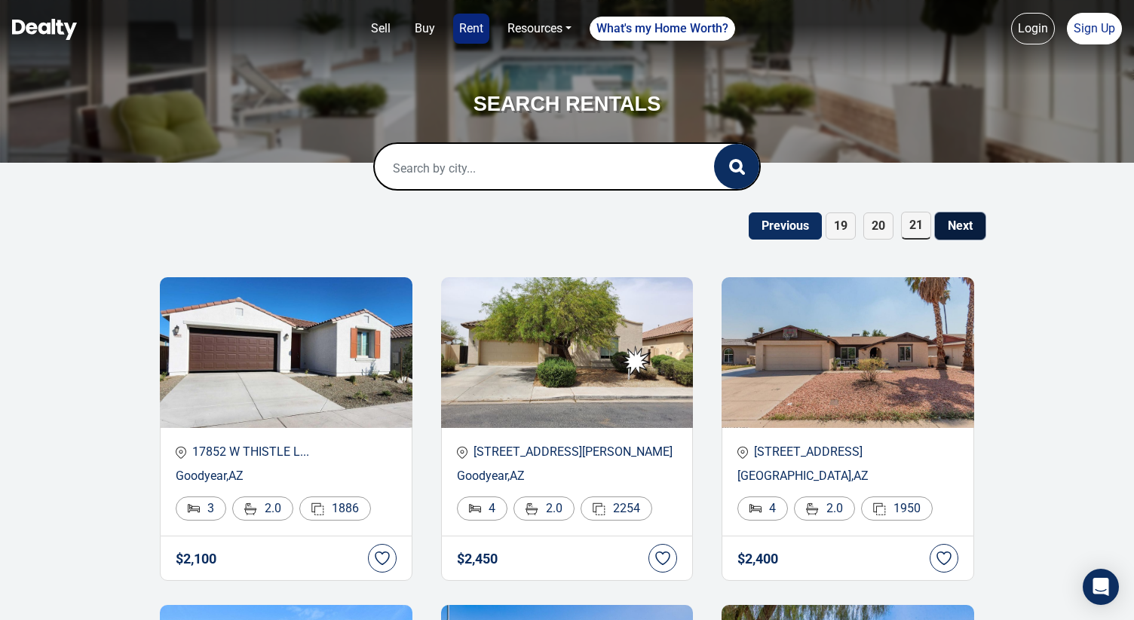
click at [962, 225] on button "Next" at bounding box center [960, 226] width 50 height 27
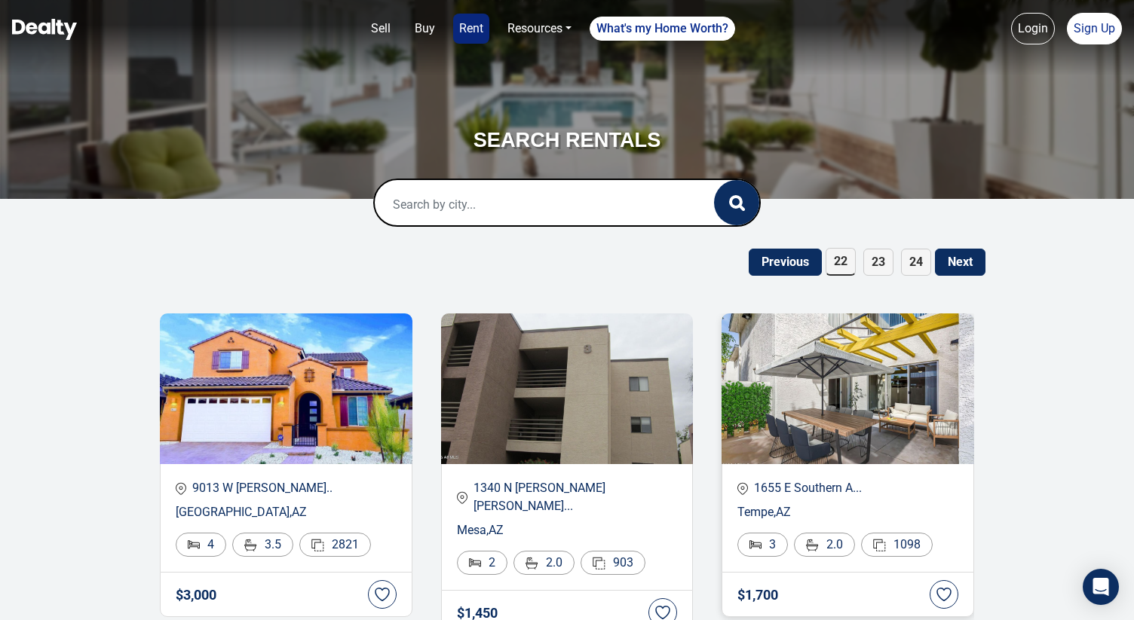
scroll to position [0, 0]
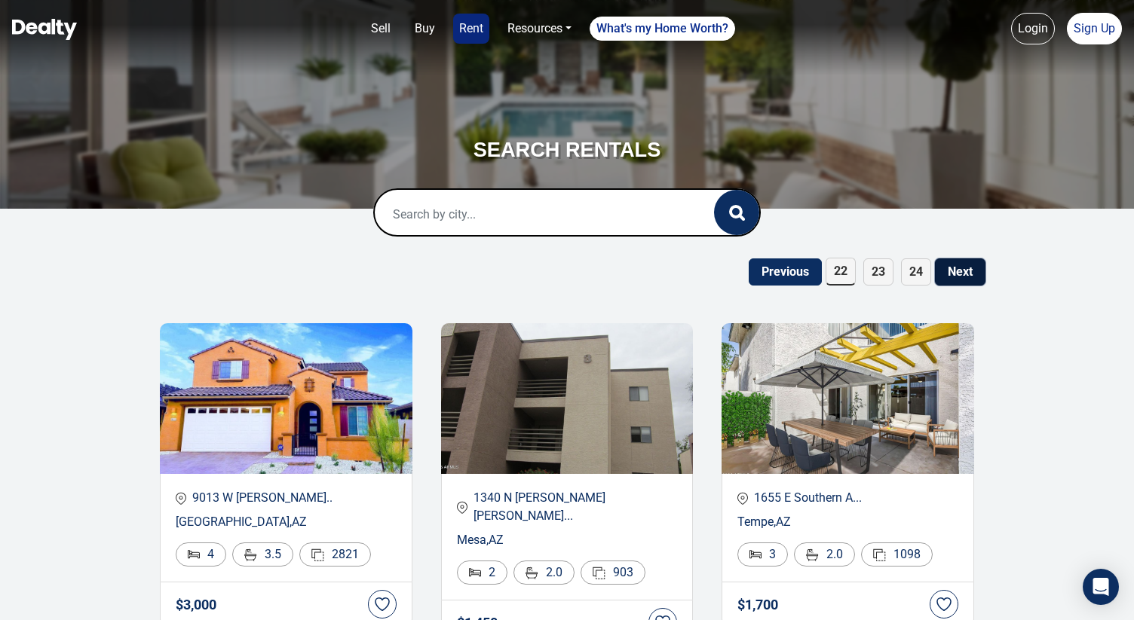
click at [953, 268] on button "Next" at bounding box center [960, 272] width 50 height 27
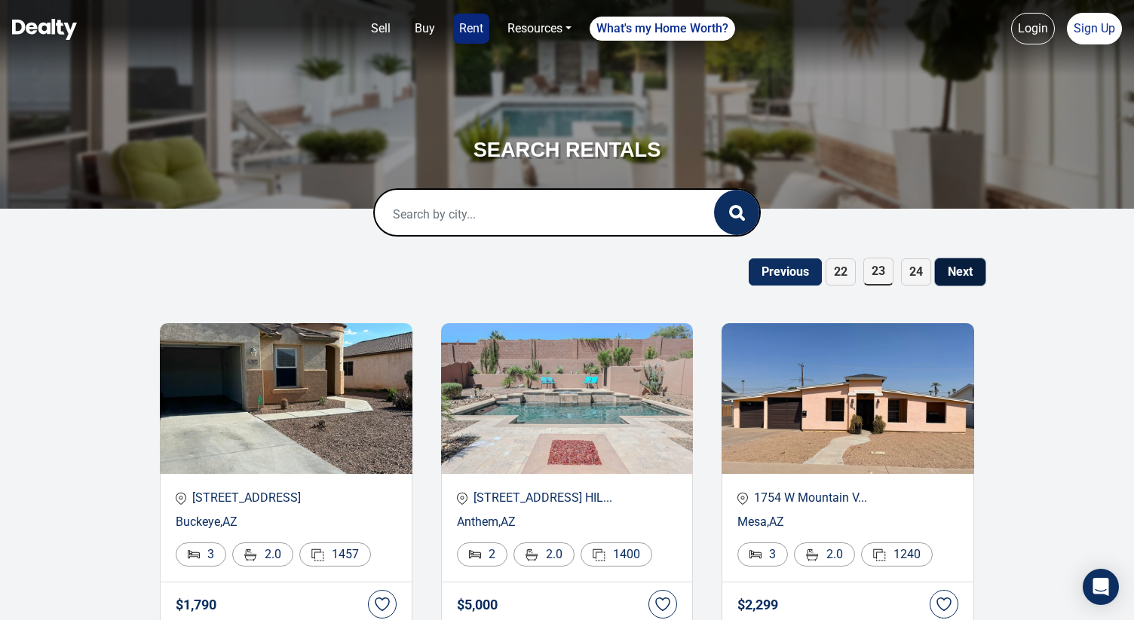
click at [962, 280] on button "Next" at bounding box center [960, 272] width 50 height 27
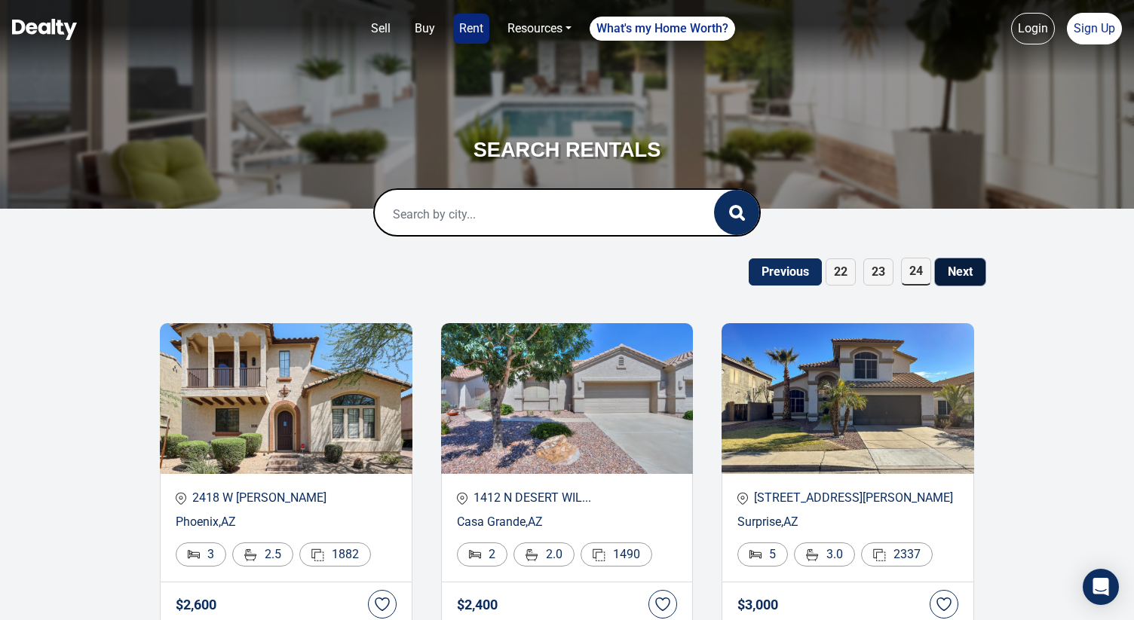
click at [967, 269] on button "Next" at bounding box center [960, 272] width 50 height 27
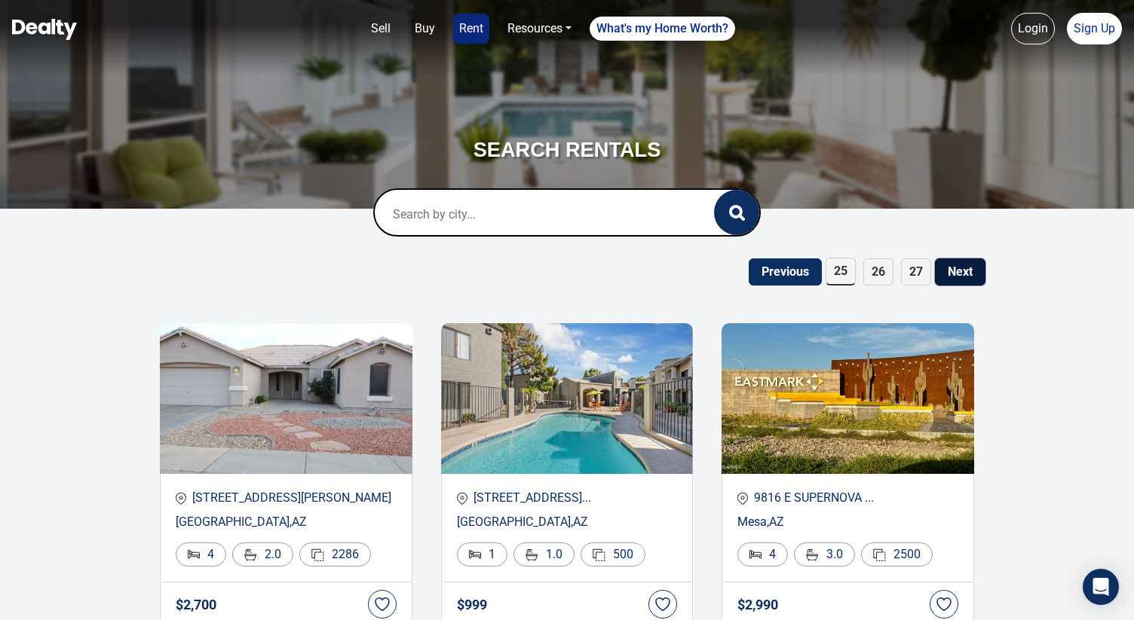
click at [967, 272] on button "Next" at bounding box center [960, 272] width 50 height 27
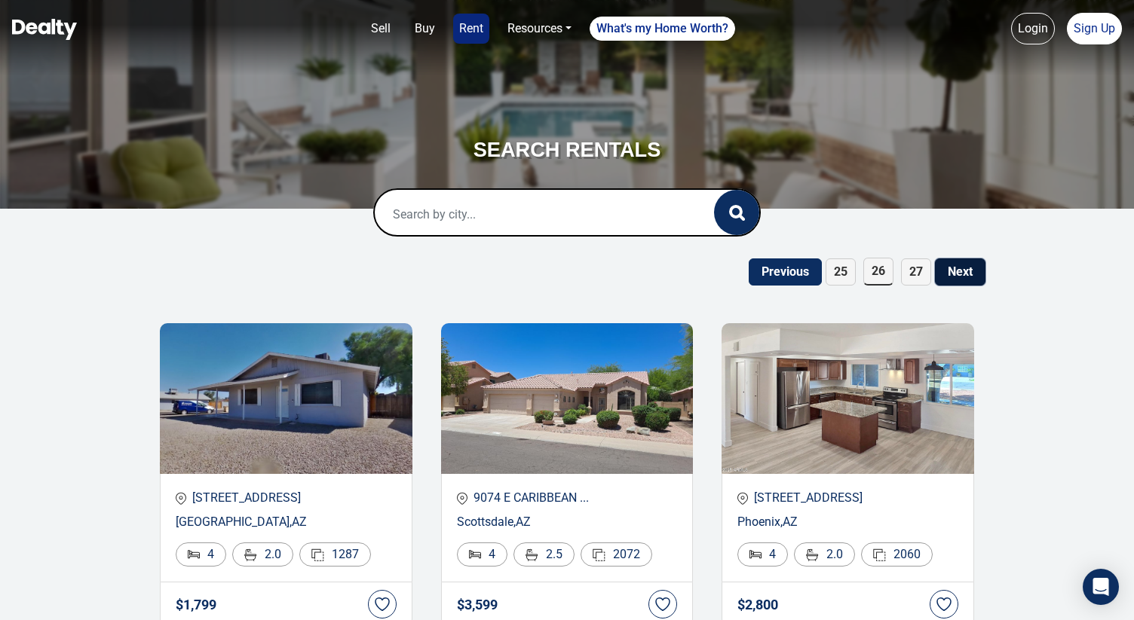
click at [959, 271] on button "Next" at bounding box center [960, 272] width 50 height 27
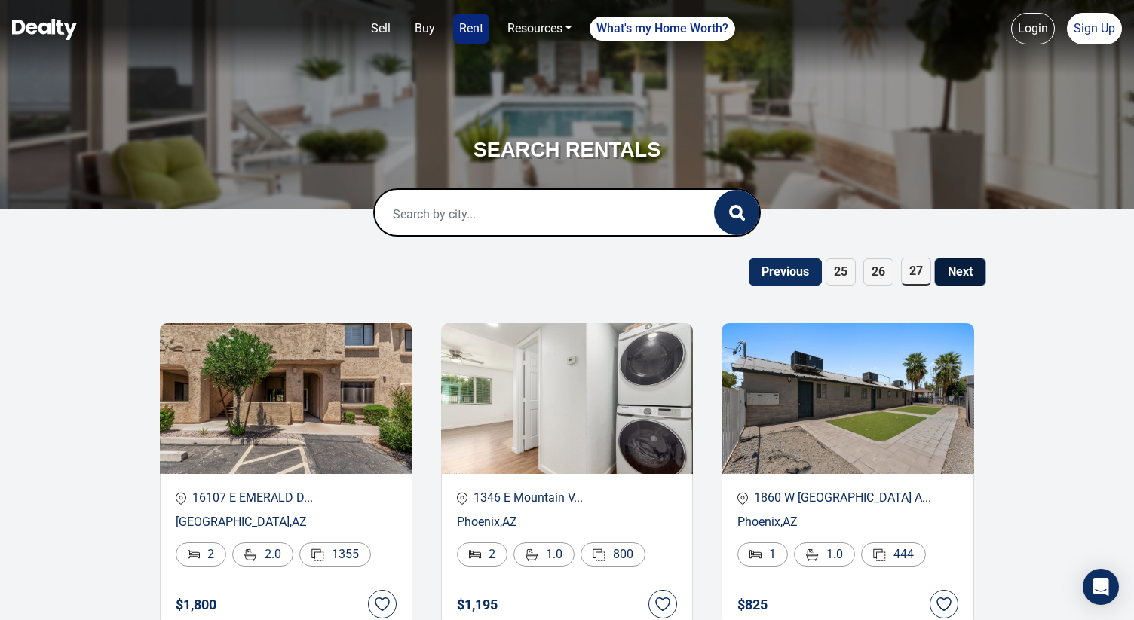
click at [959, 268] on button "Next" at bounding box center [960, 272] width 50 height 27
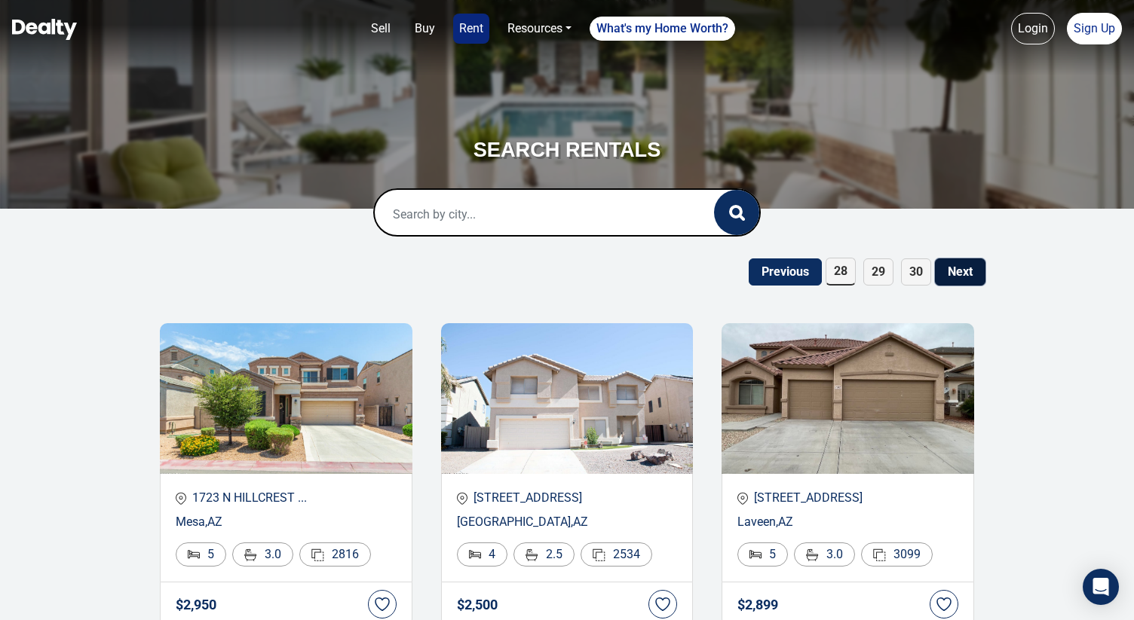
click at [957, 279] on button "Next" at bounding box center [960, 272] width 50 height 27
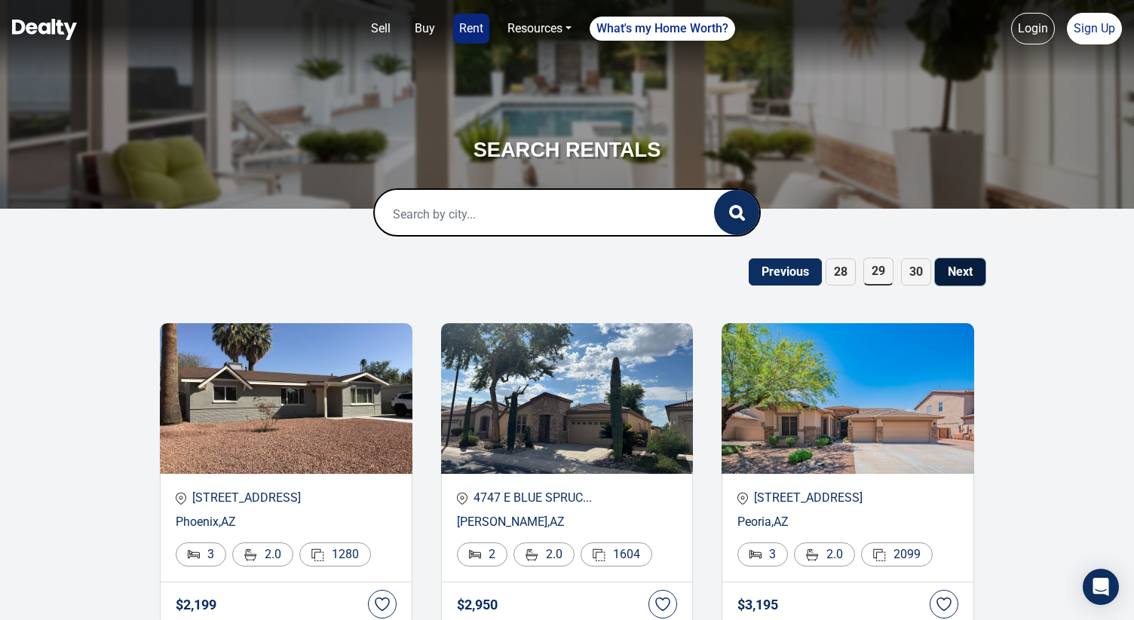
click at [957, 279] on button "Next" at bounding box center [960, 272] width 50 height 27
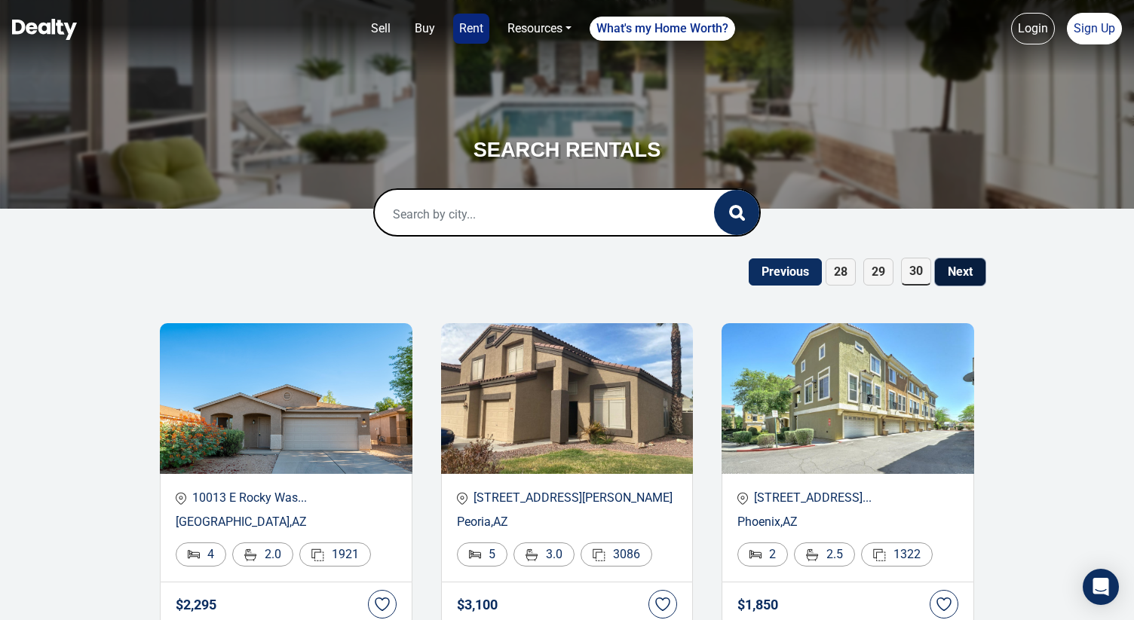
click at [972, 266] on button "Next" at bounding box center [960, 272] width 50 height 27
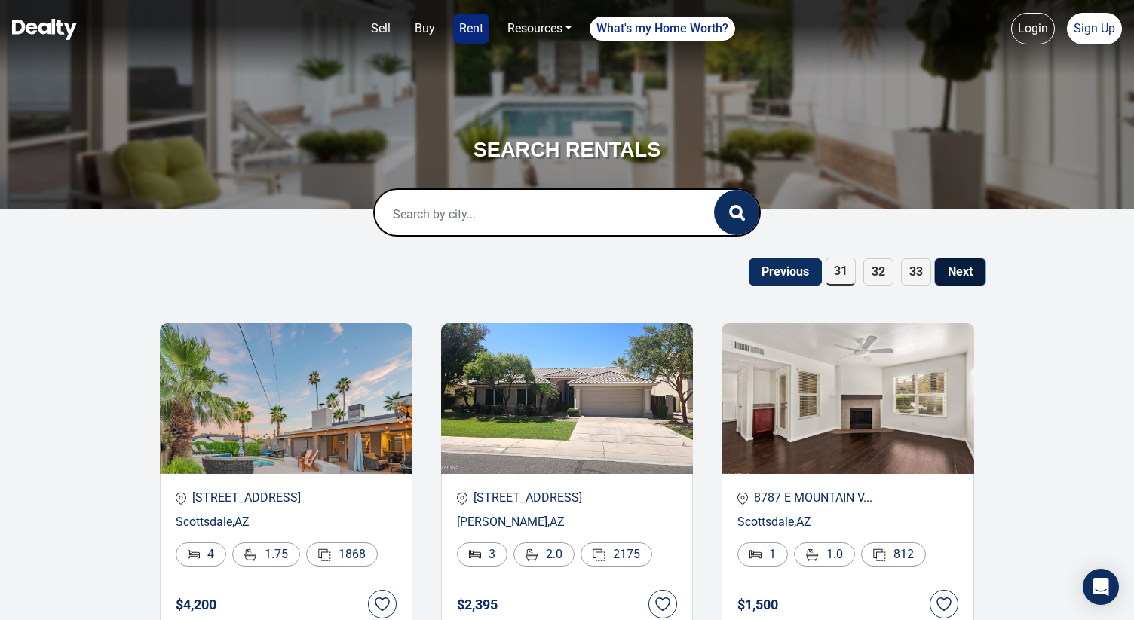
click at [953, 283] on button "Next" at bounding box center [960, 272] width 50 height 27
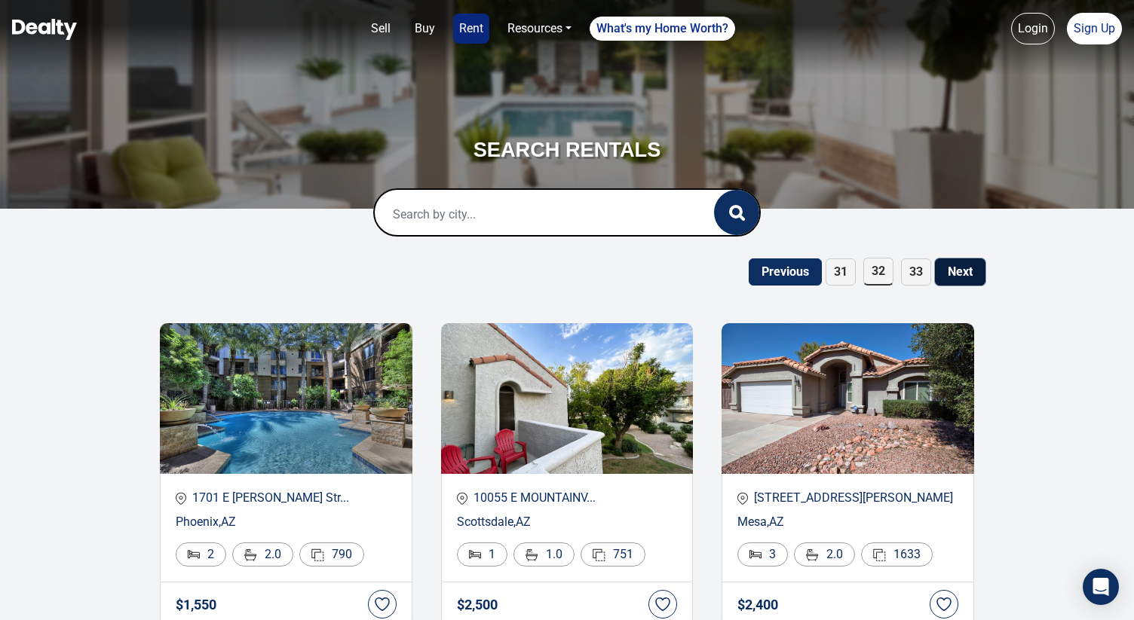
click at [973, 270] on button "Next" at bounding box center [960, 272] width 50 height 27
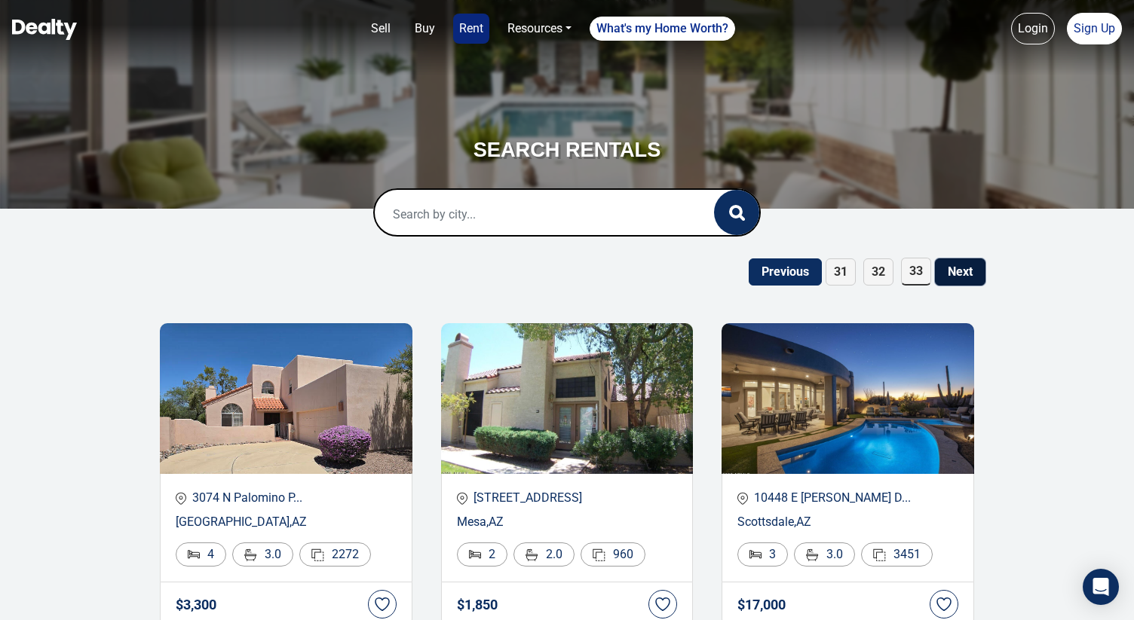
click at [973, 270] on button "Next" at bounding box center [960, 272] width 50 height 27
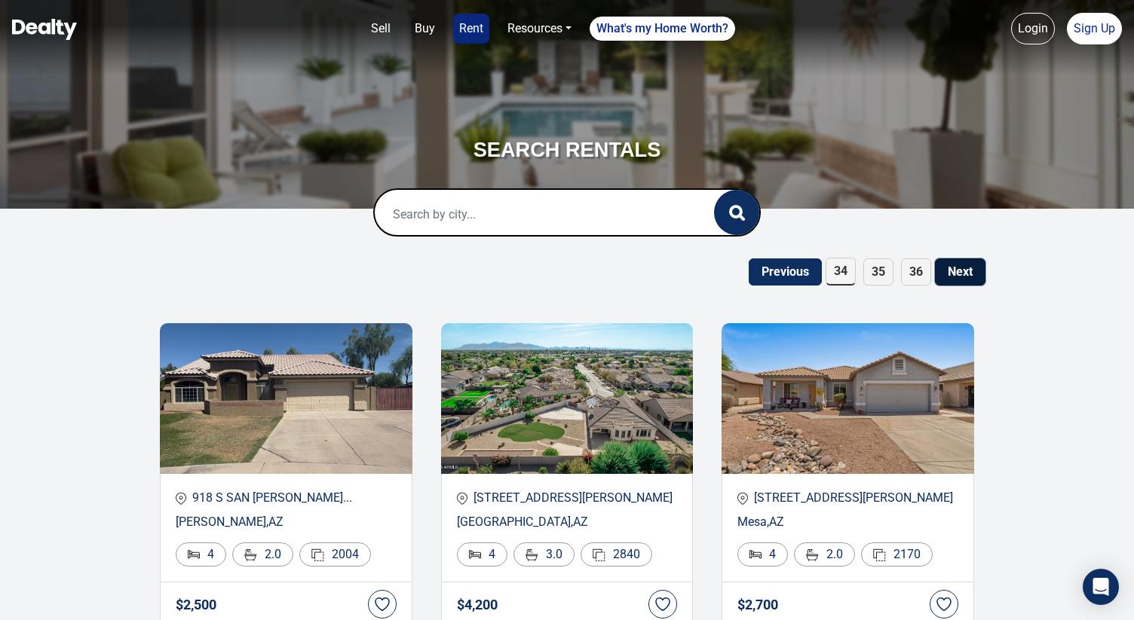
click at [973, 269] on button "Next" at bounding box center [960, 272] width 50 height 27
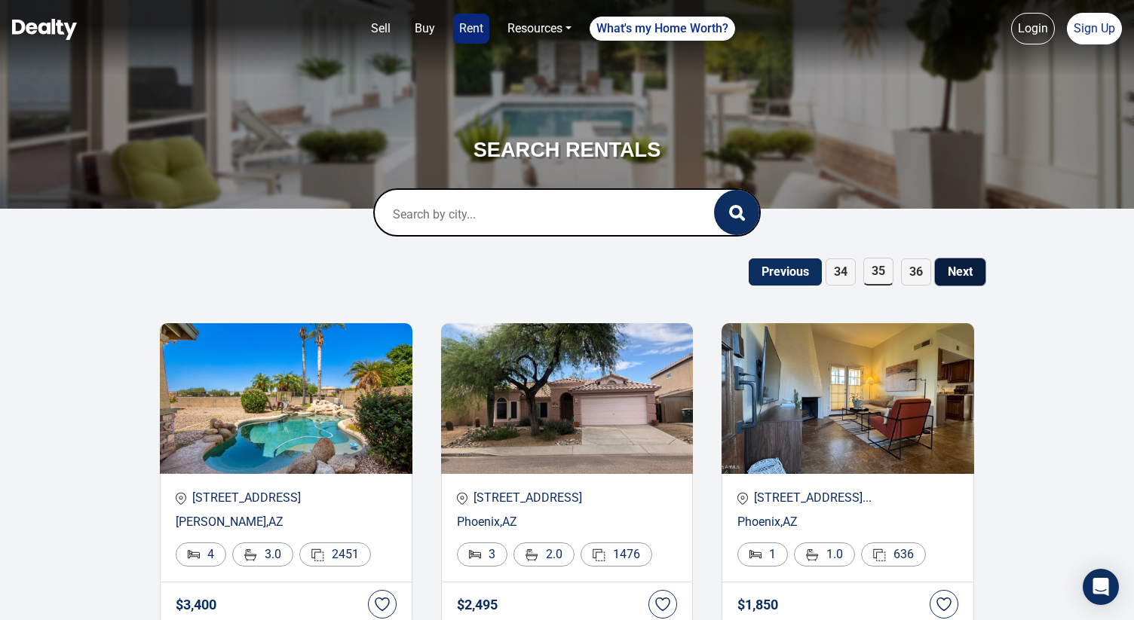
click at [971, 278] on button "Next" at bounding box center [960, 272] width 50 height 27
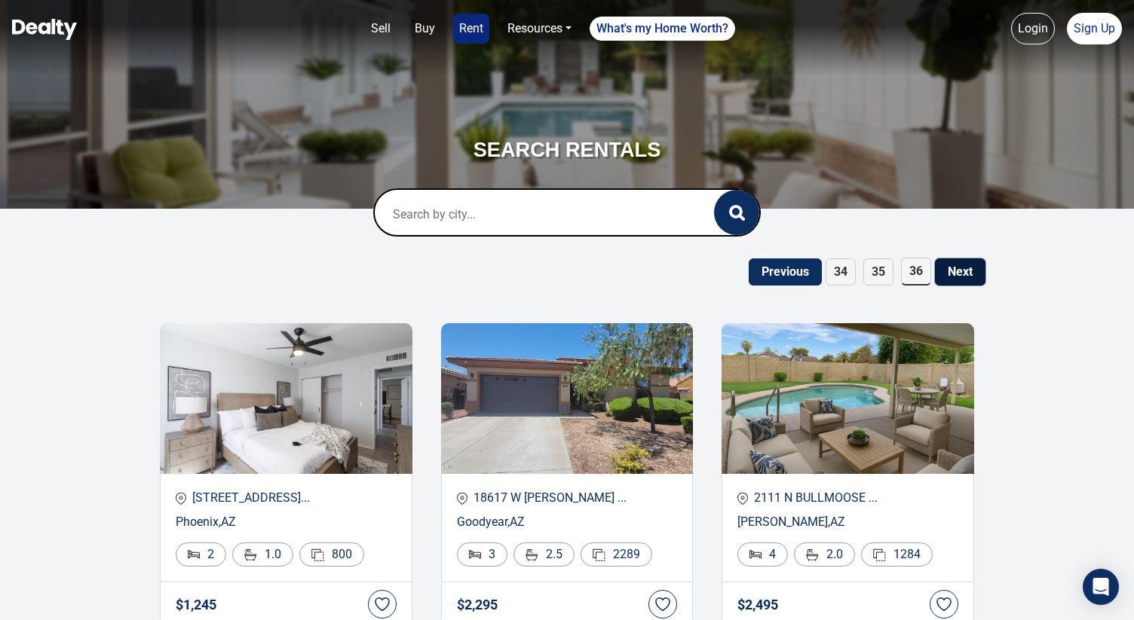
click at [959, 261] on button "Next" at bounding box center [960, 272] width 50 height 27
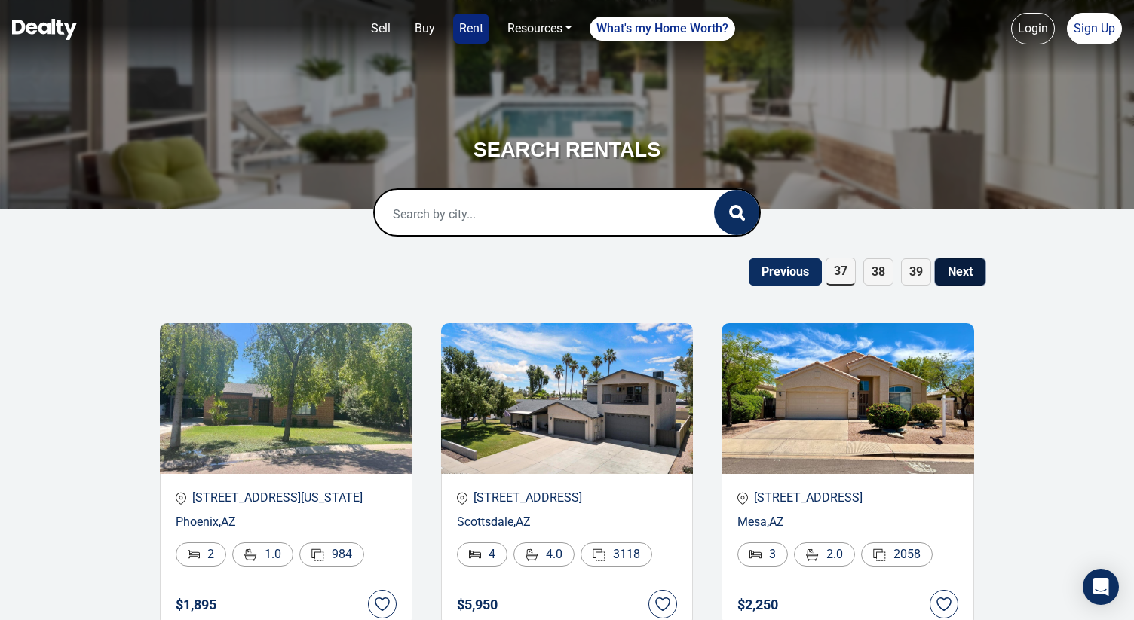
click at [938, 280] on button "Next" at bounding box center [960, 272] width 50 height 27
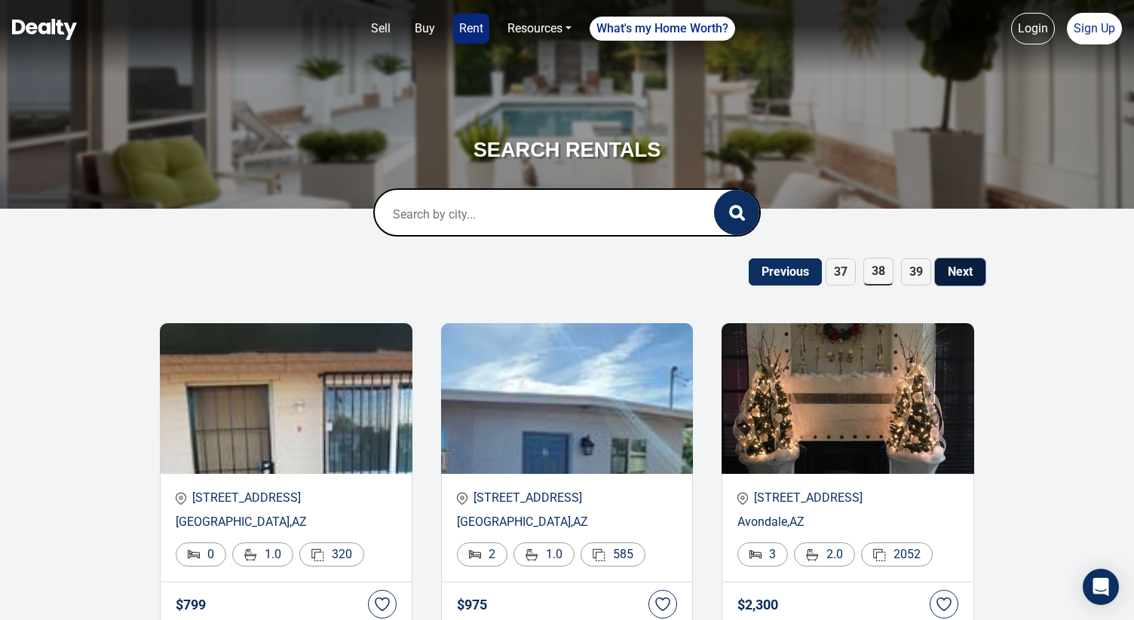
click at [949, 277] on button "Next" at bounding box center [960, 272] width 50 height 27
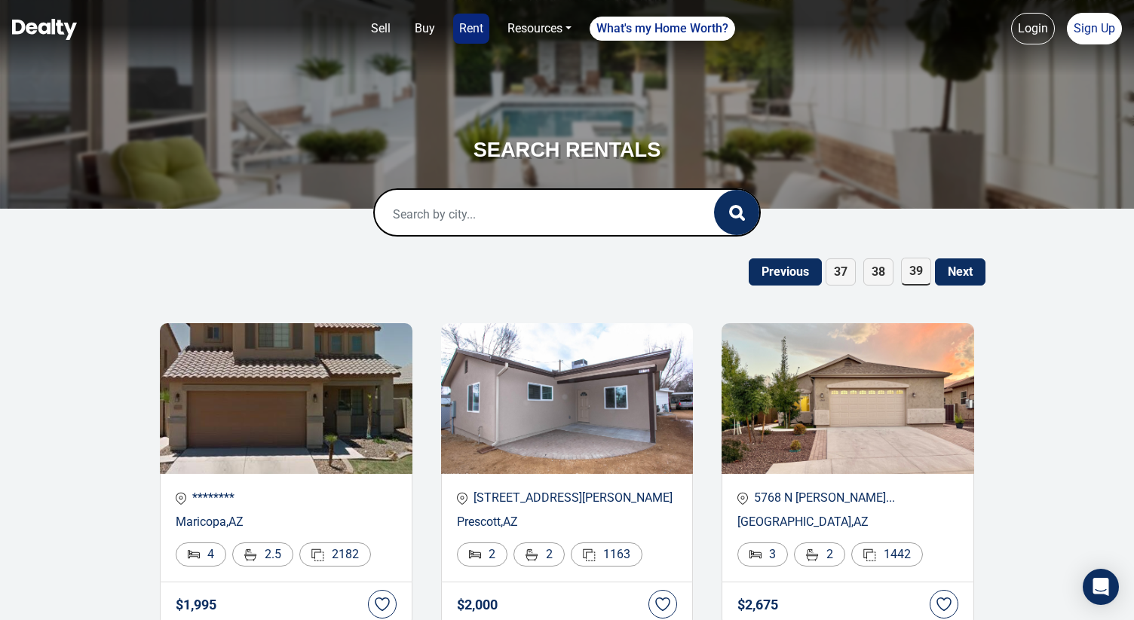
click at [566, 223] on input "text" at bounding box center [529, 214] width 308 height 48
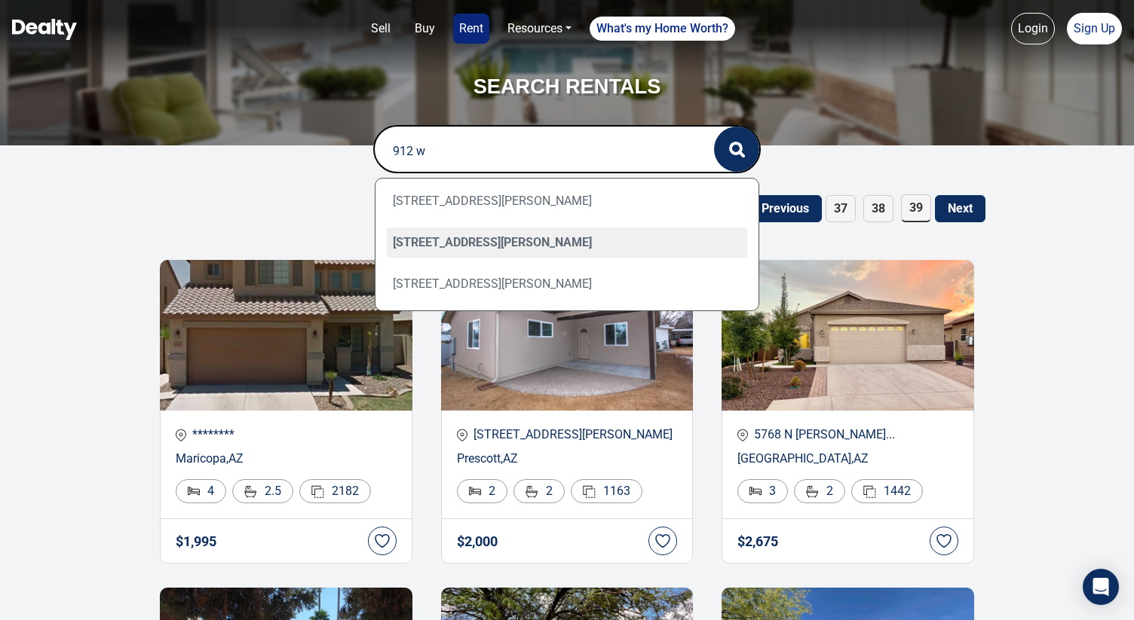
scroll to position [72, 0]
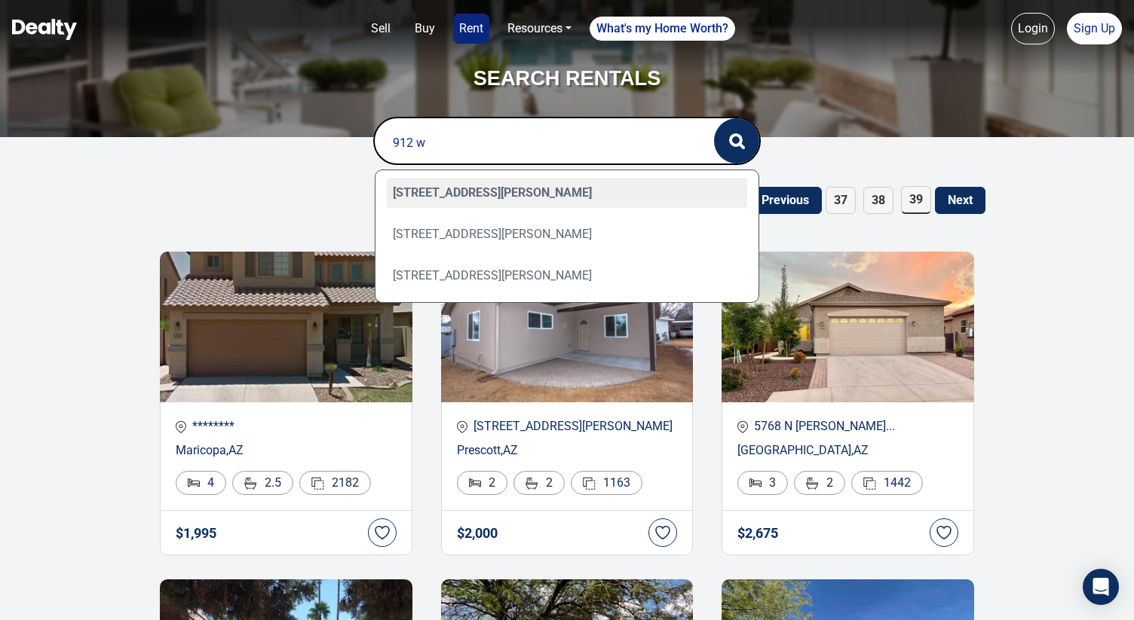
click at [575, 204] on div "912 W Second St, 16, Winslow, AZ 86047" at bounding box center [567, 193] width 361 height 30
type input "912 W Second St, 16, Winslow, AZ 86047"
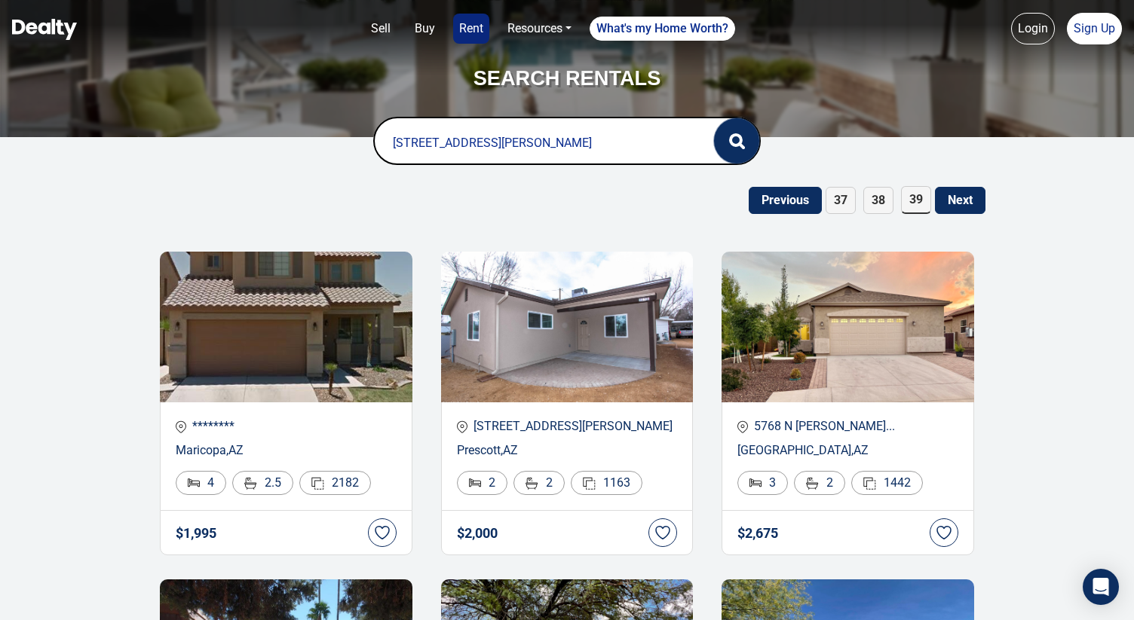
click at [742, 151] on button "button" at bounding box center [736, 140] width 45 height 45
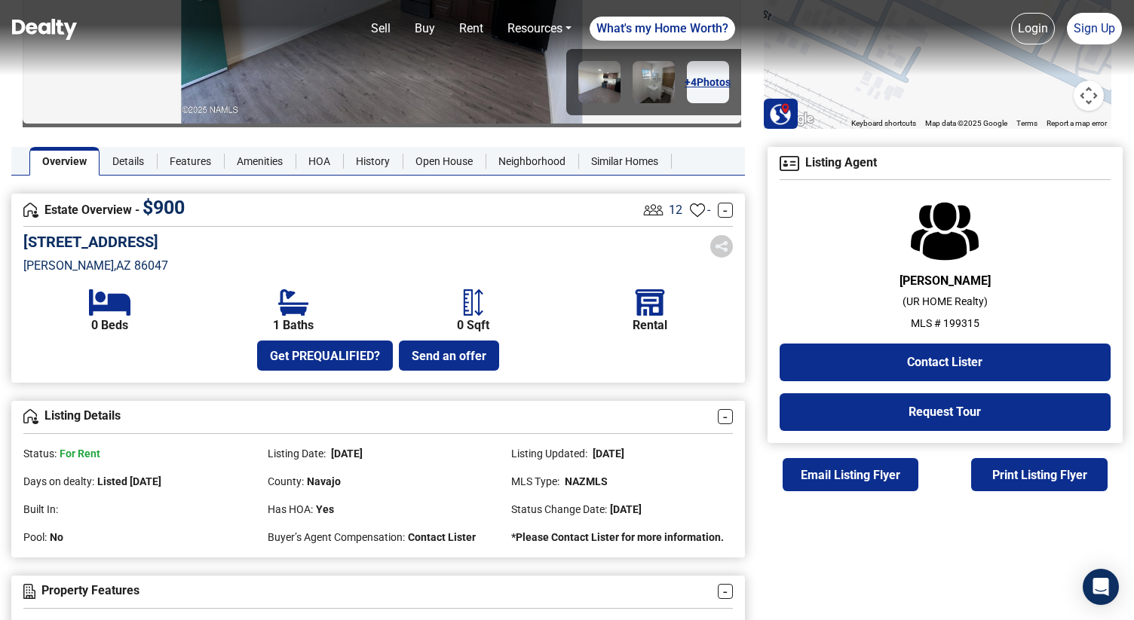
scroll to position [257, 0]
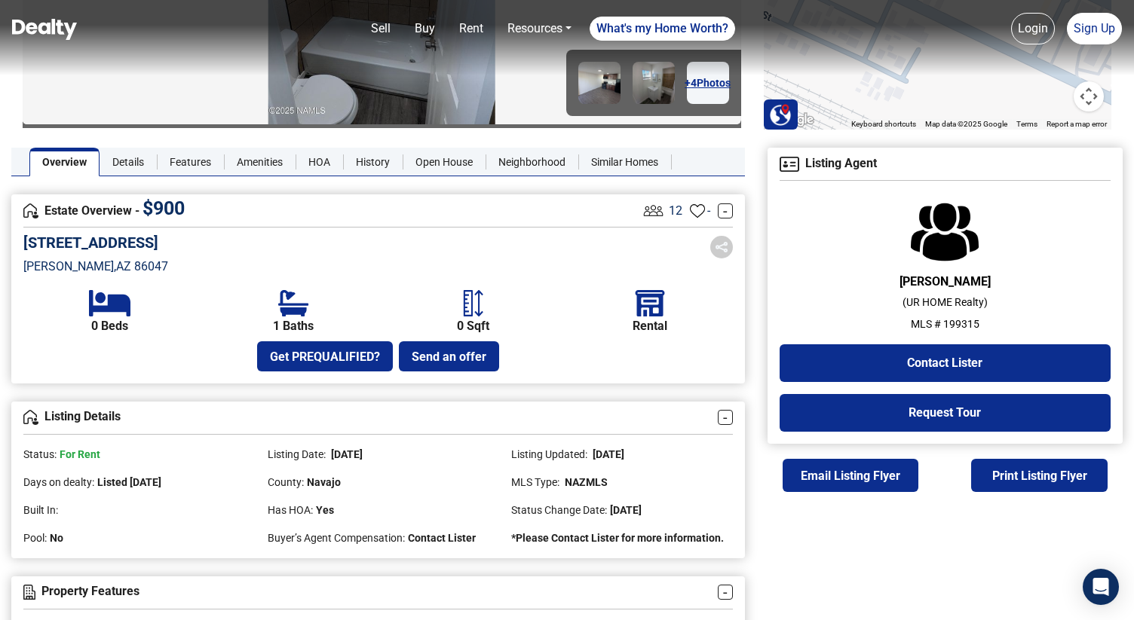
click at [966, 325] on p "MLS # 199315" at bounding box center [944, 325] width 331 height 16
copy p "199315"
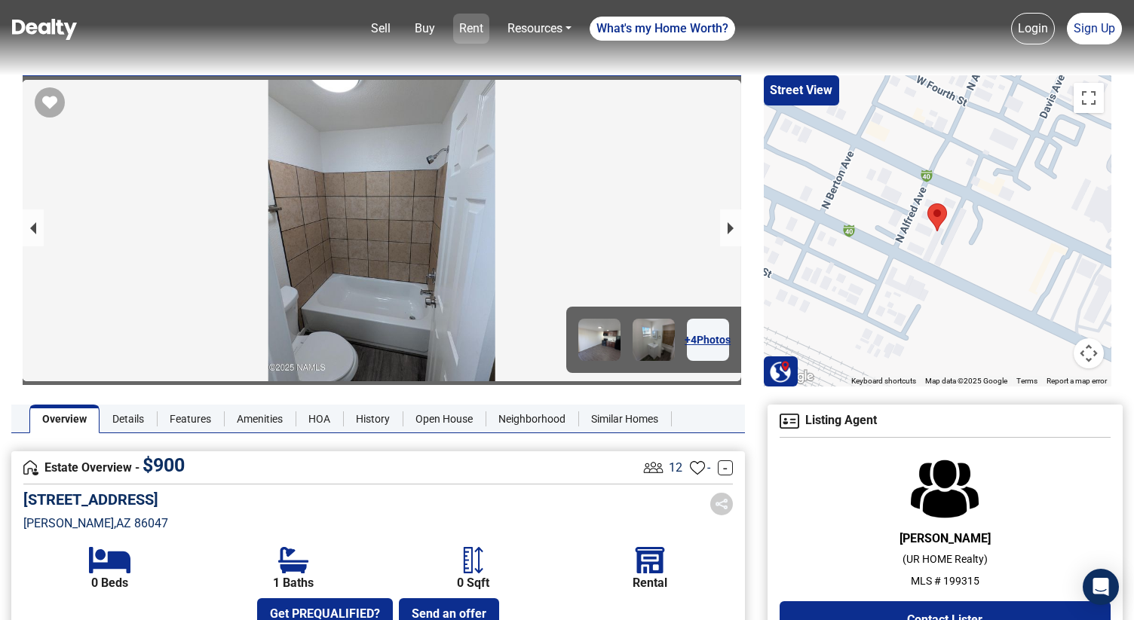
click at [461, 33] on link "Rent" at bounding box center [471, 29] width 36 height 30
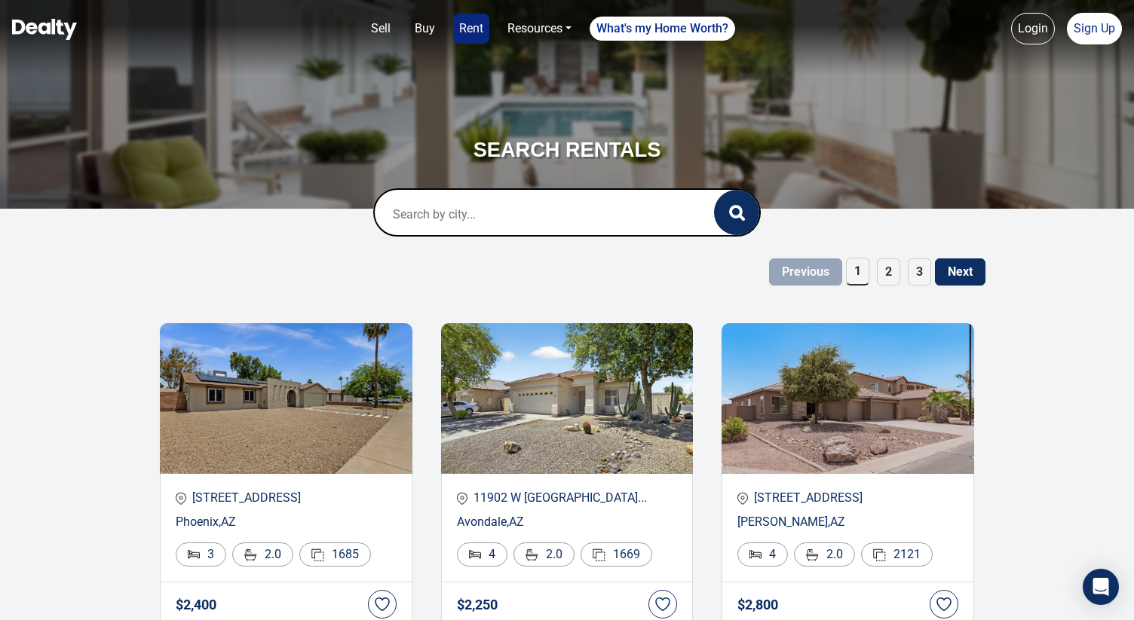
click at [916, 274] on span "3" at bounding box center [918, 272] width 23 height 27
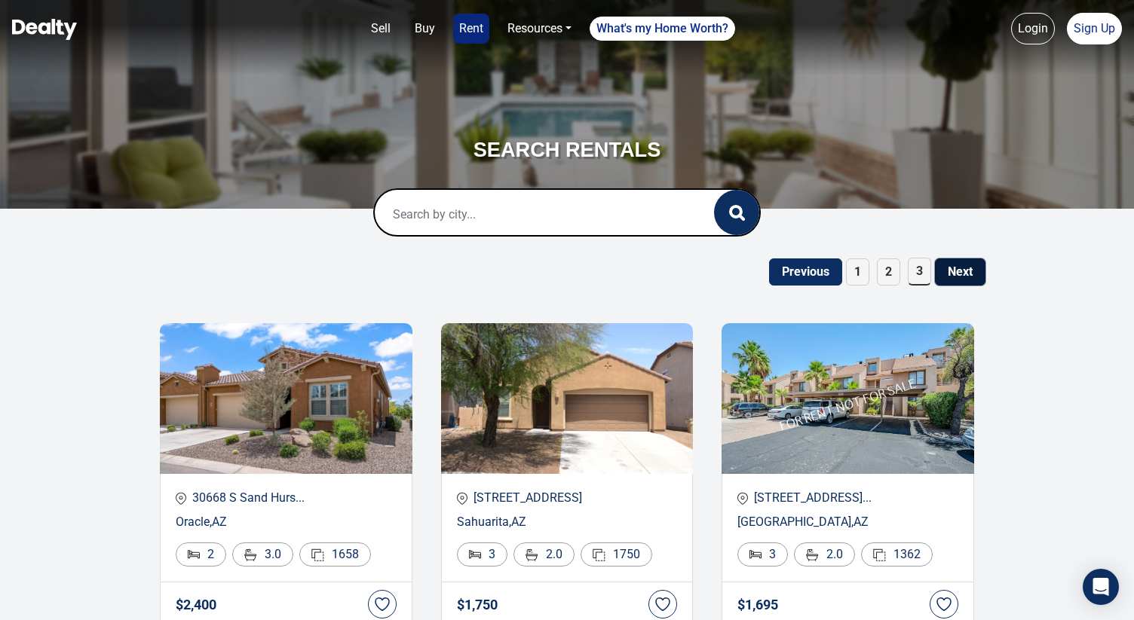
click at [950, 272] on button "Next" at bounding box center [960, 272] width 50 height 27
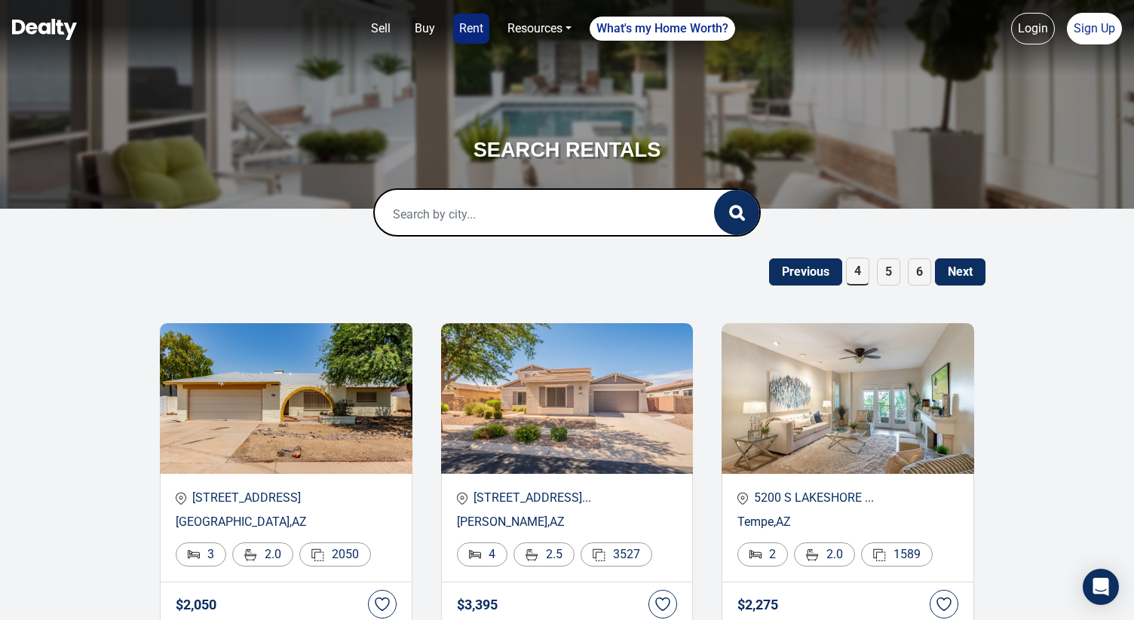
click at [917, 277] on span "6" at bounding box center [918, 272] width 23 height 27
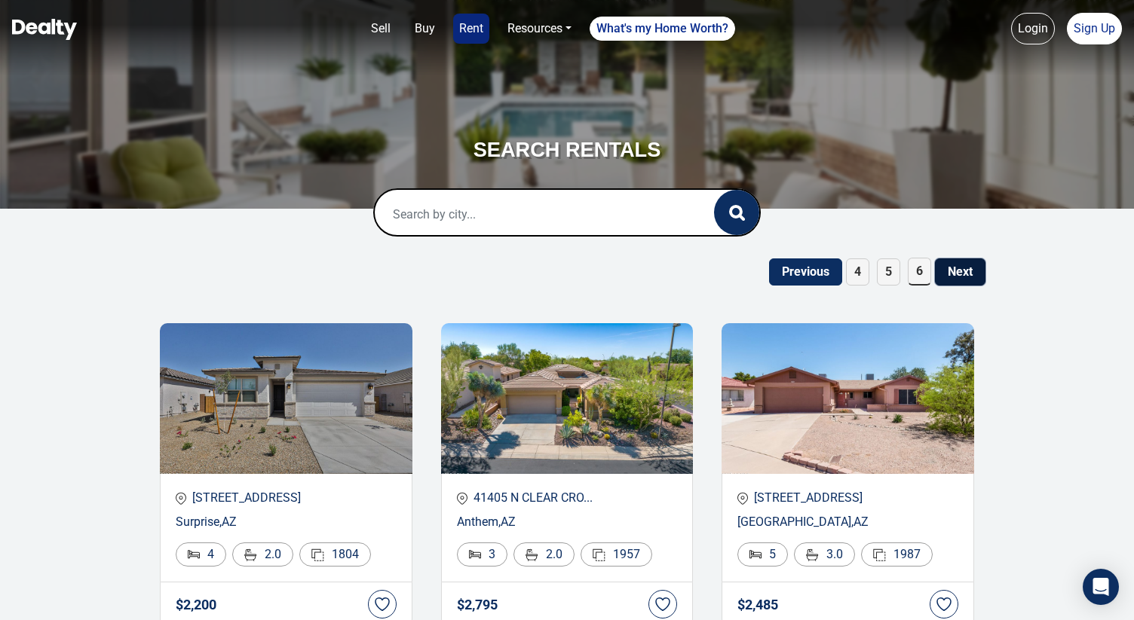
click at [954, 272] on button "Next" at bounding box center [960, 272] width 50 height 27
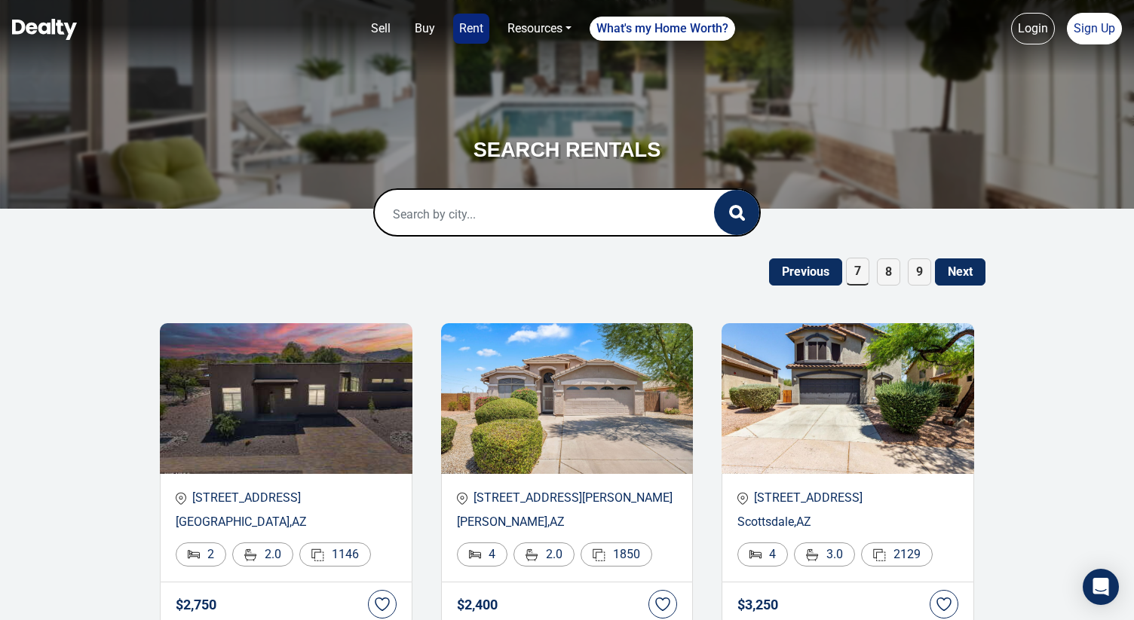
click at [929, 278] on span "9" at bounding box center [918, 272] width 23 height 27
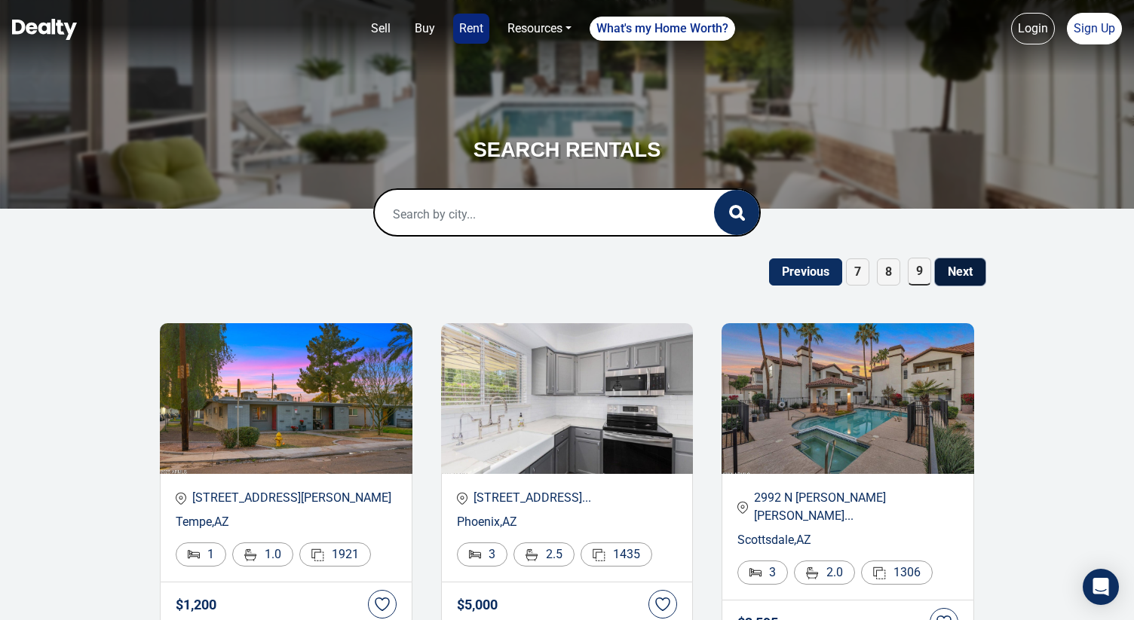
click at [941, 277] on button "Next" at bounding box center [960, 272] width 50 height 27
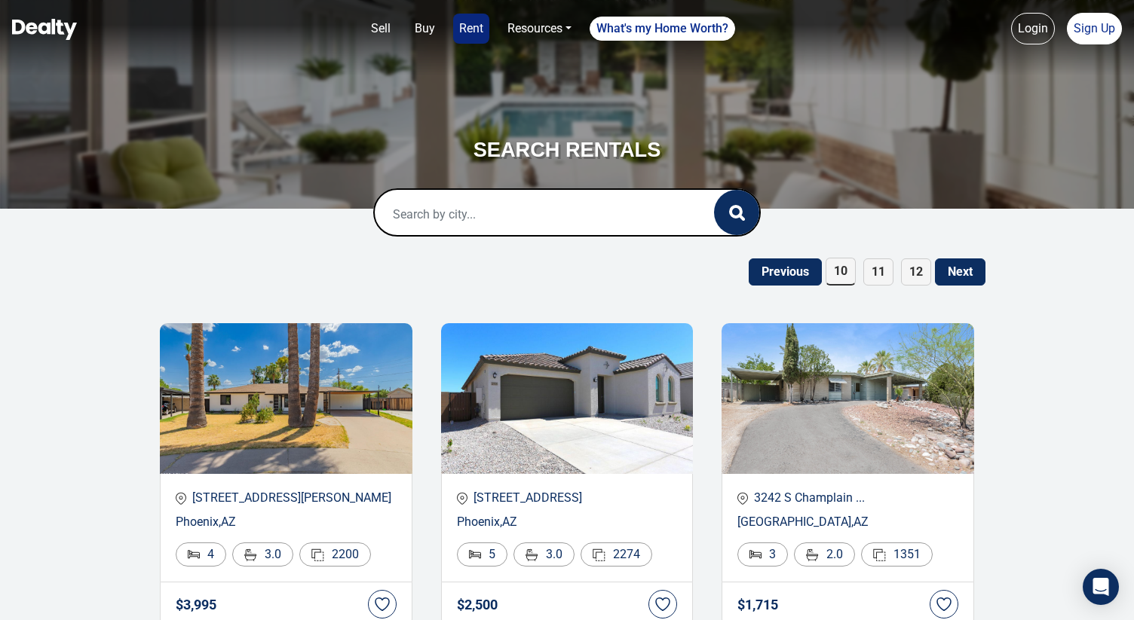
click at [910, 281] on span "12" at bounding box center [916, 272] width 30 height 27
